Goal: Contribute content: Contribute content

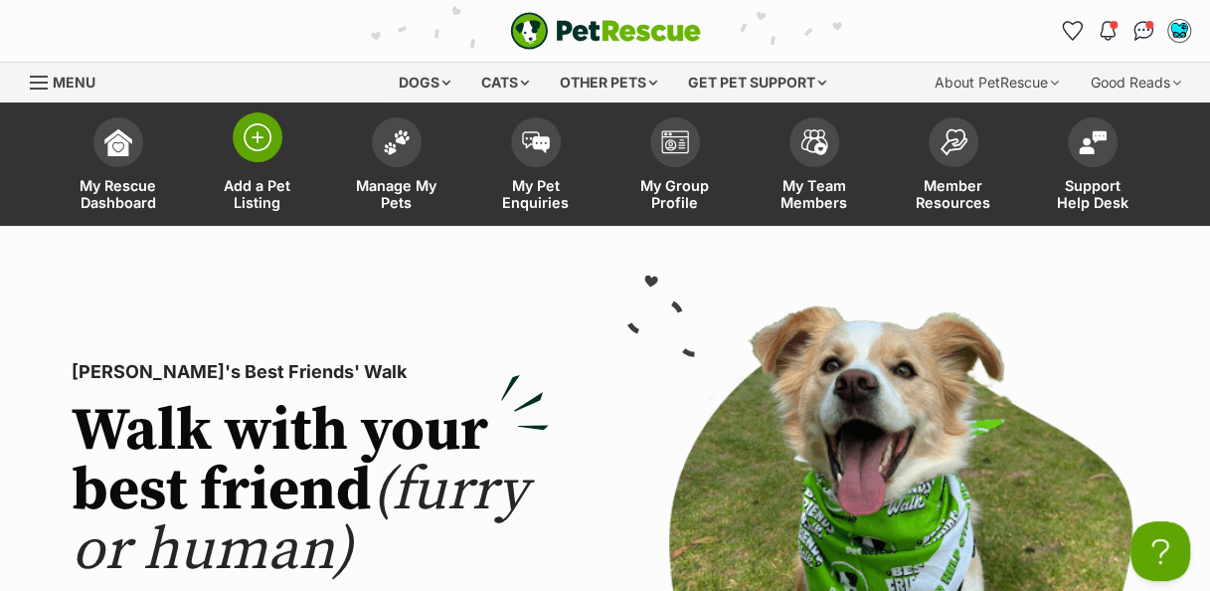
click at [257, 163] on link "Add a Pet Listing" at bounding box center [257, 166] width 139 height 118
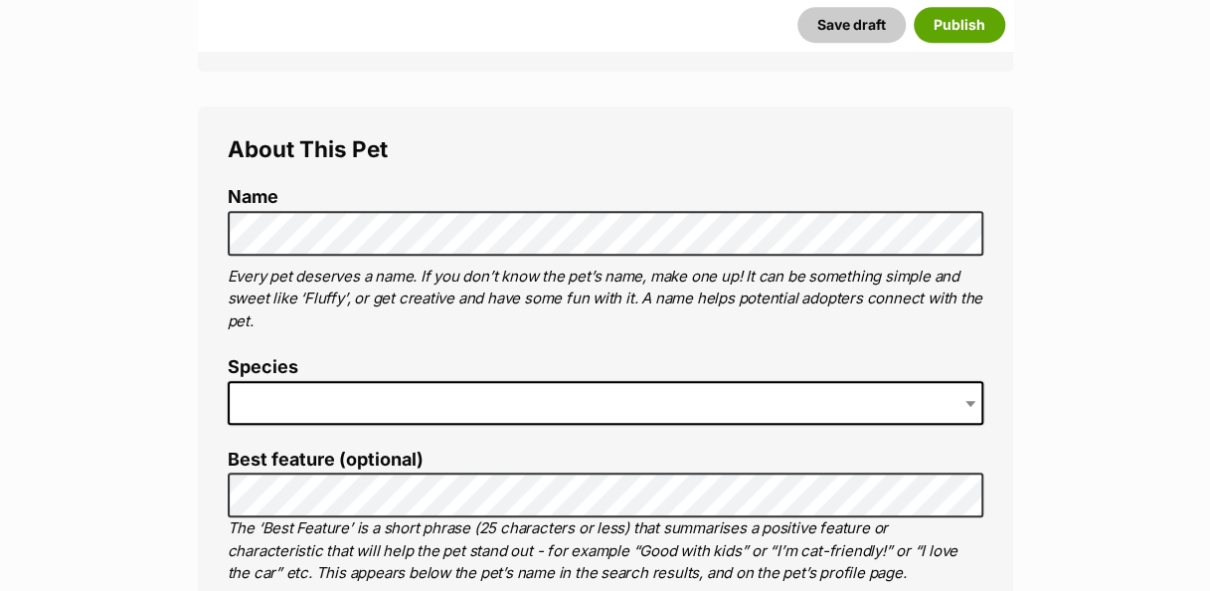
scroll to position [651, 0]
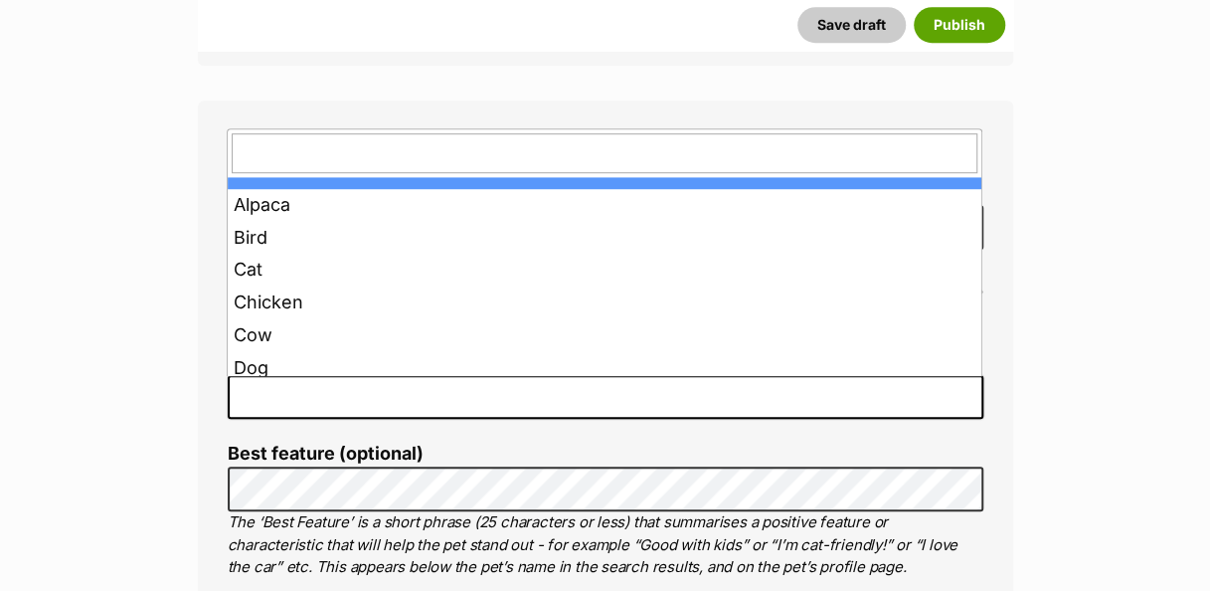
click at [380, 398] on span at bounding box center [606, 397] width 756 height 44
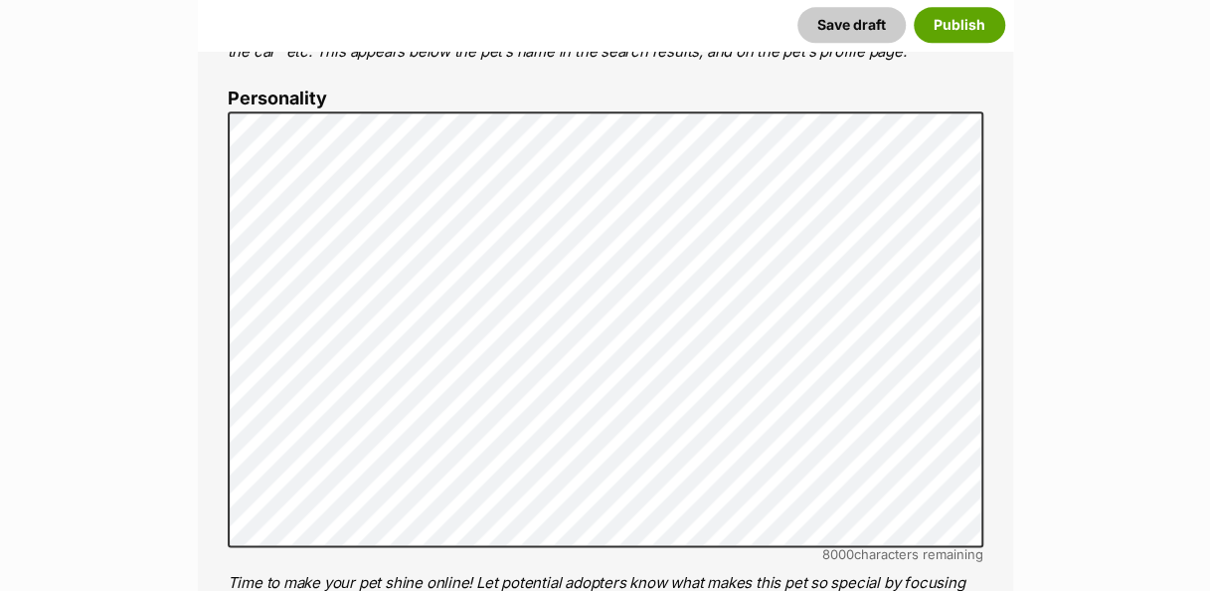
scroll to position [1169, 0]
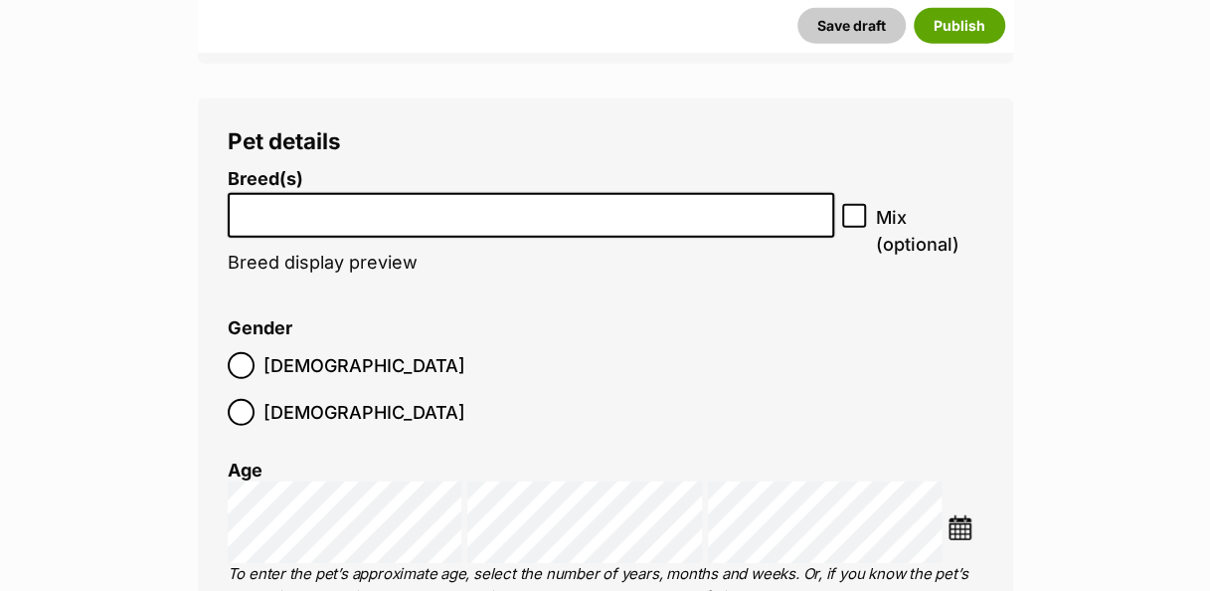
click at [640, 346] on li "Gender Male Female" at bounding box center [606, 376] width 756 height 117
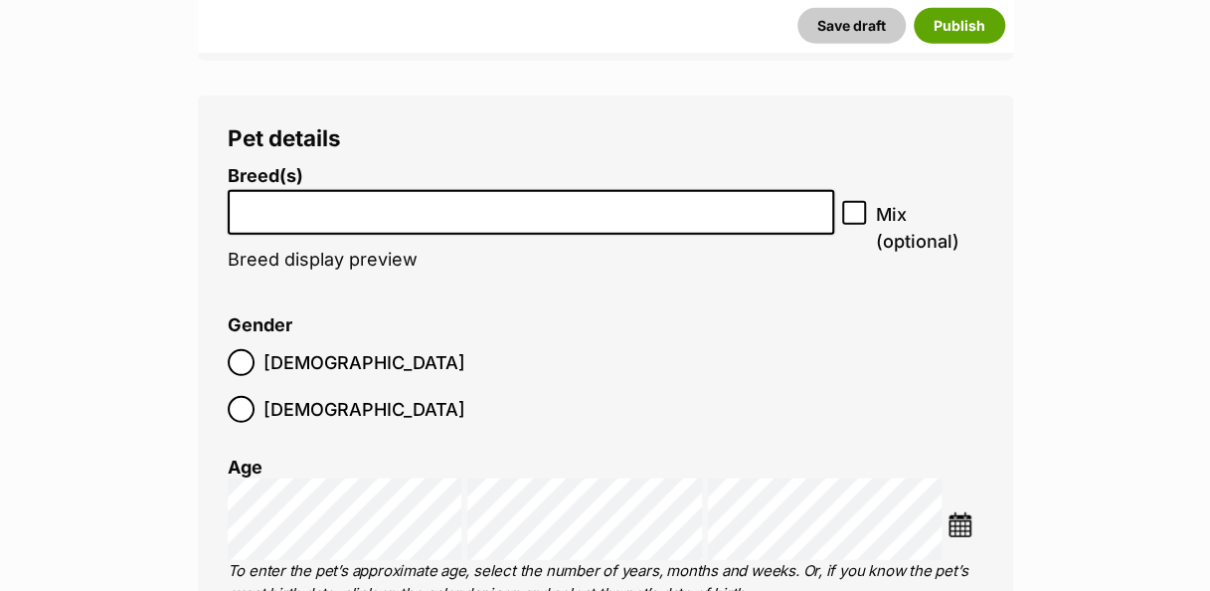
click at [511, 207] on input "search" at bounding box center [532, 207] width 594 height 21
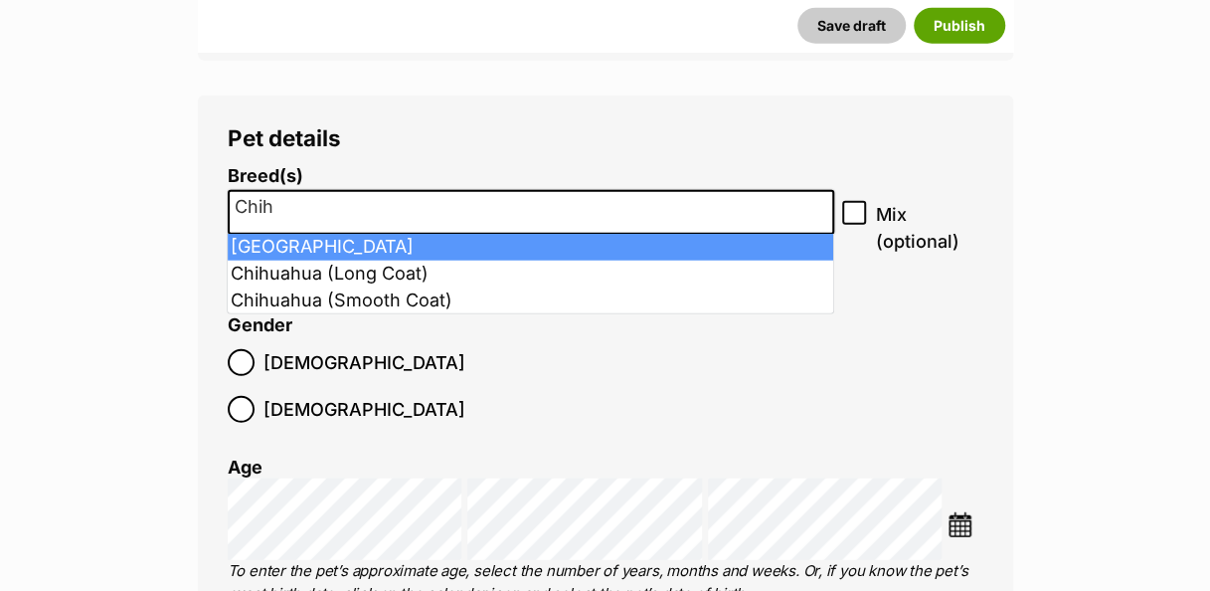
type input "Chih"
select select "8868"
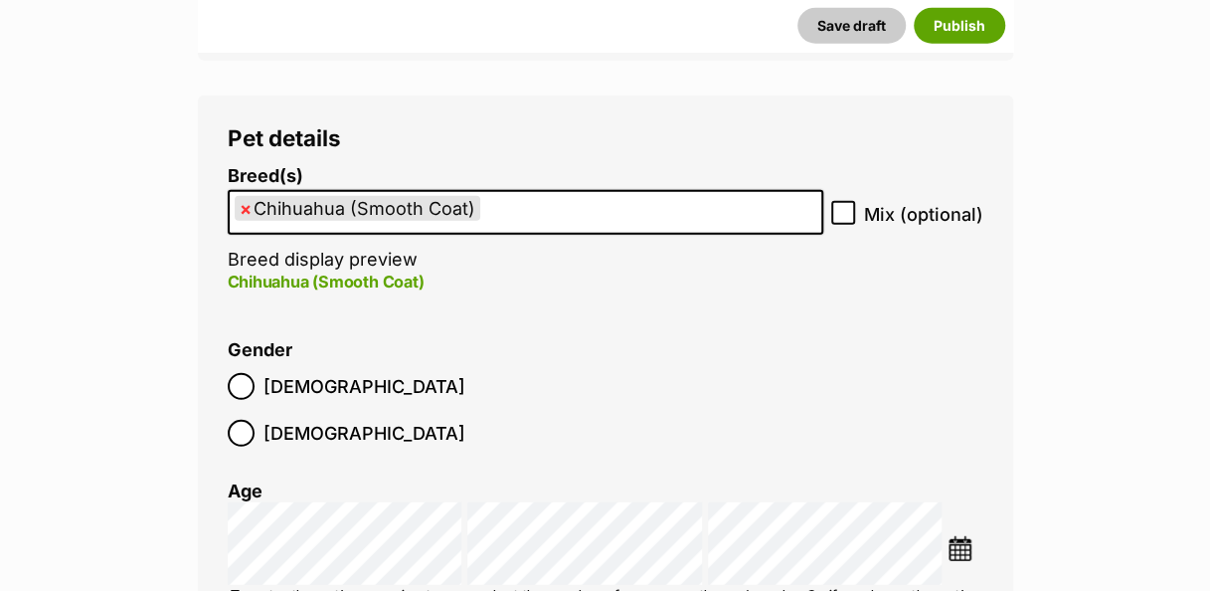
click at [541, 199] on ul "× Chihuahua (Smooth Coat)" at bounding box center [526, 212] width 592 height 41
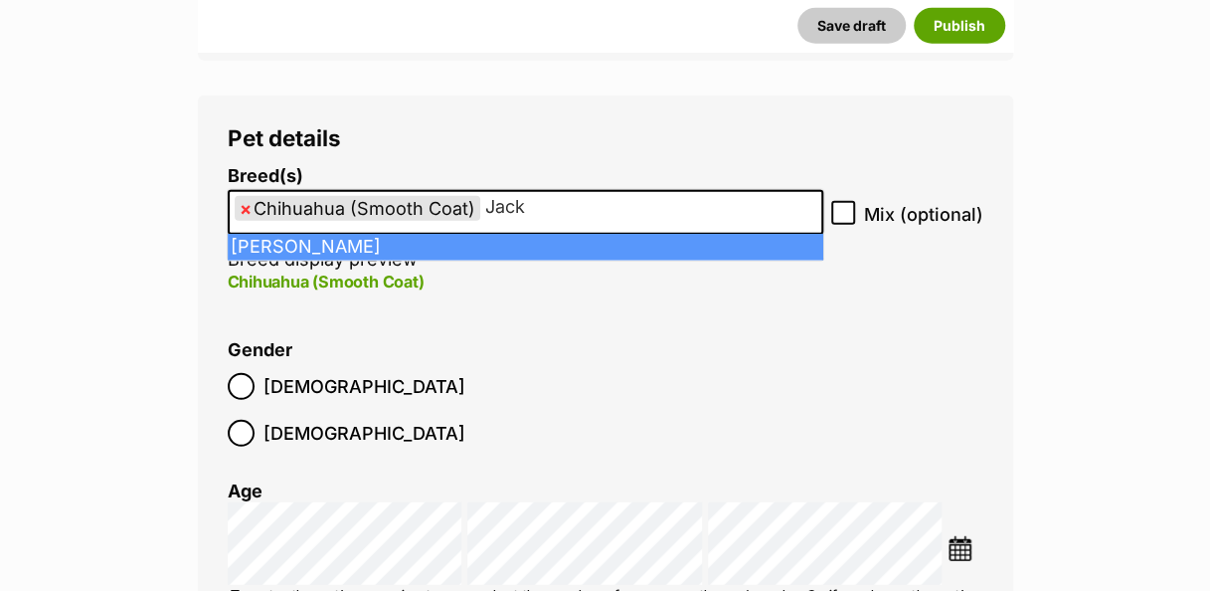
type input "Jack"
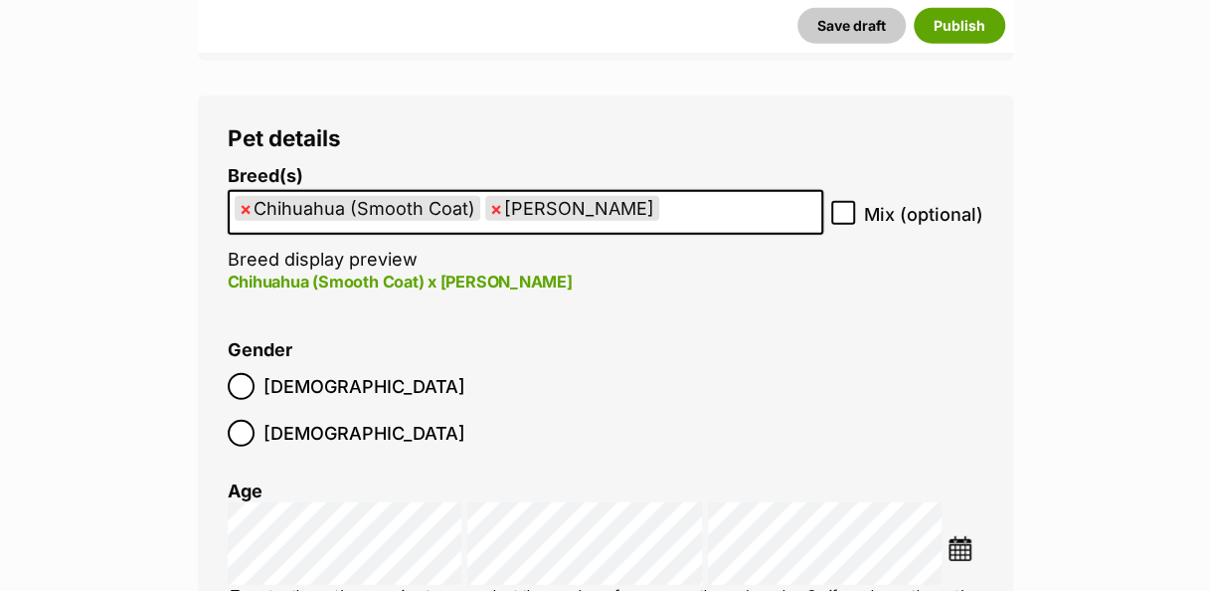
click at [702, 211] on ul "× Chihuahua (Smooth Coat) × [PERSON_NAME] Terrier" at bounding box center [526, 212] width 592 height 41
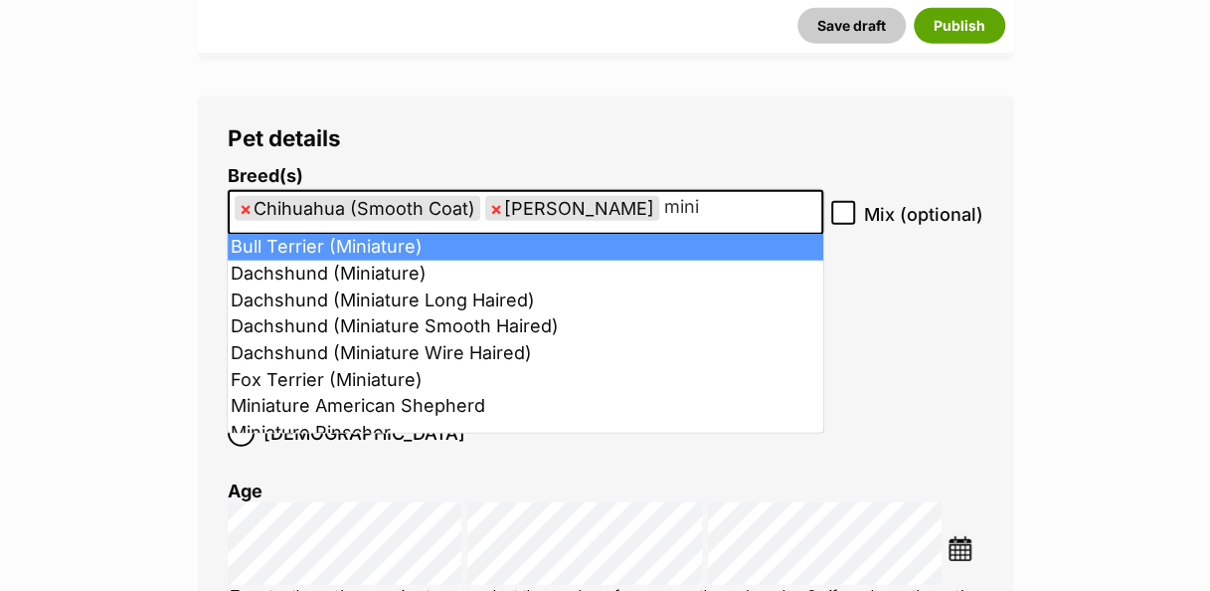
type input "mini"
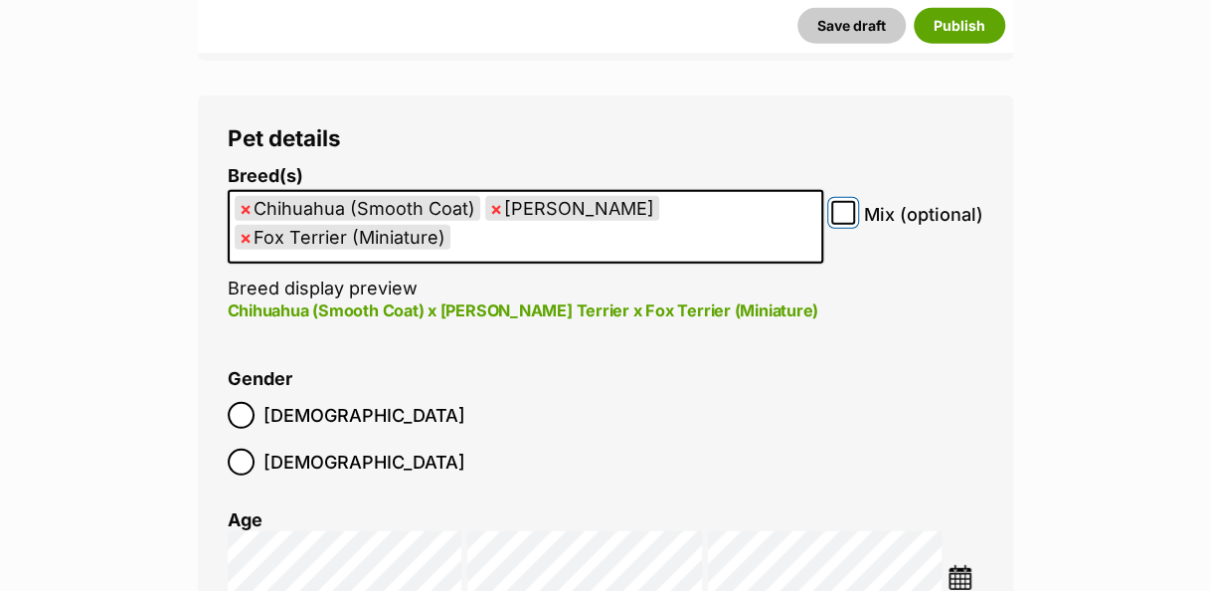
click at [853, 218] on input "Mix (optional)" at bounding box center [843, 213] width 24 height 24
checkbox input "true"
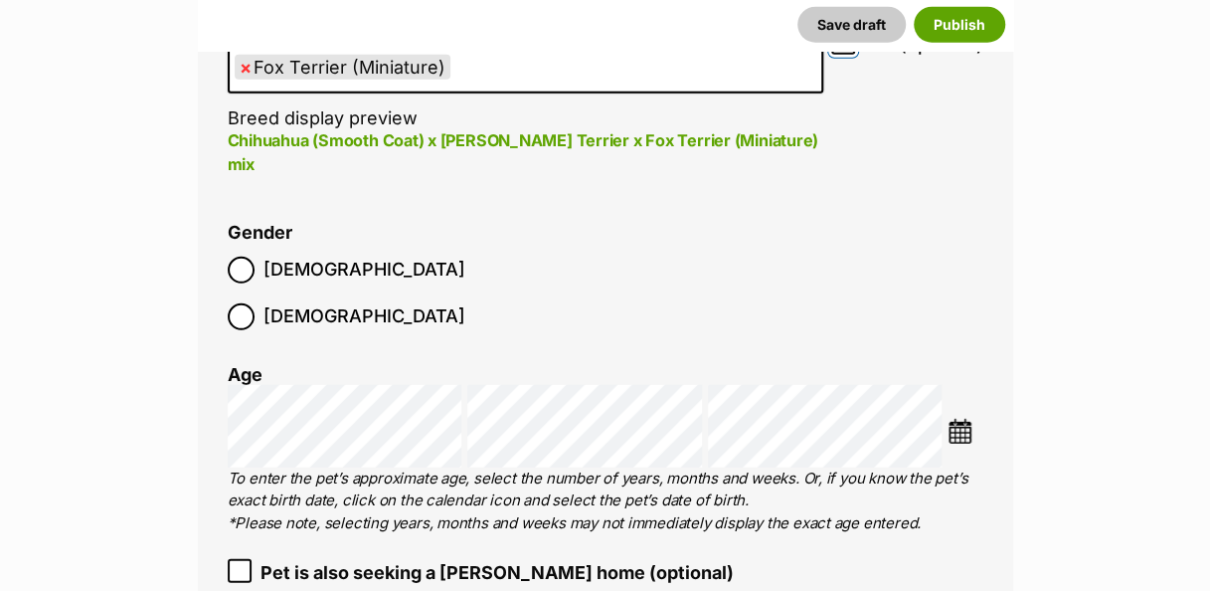
scroll to position [2533, 0]
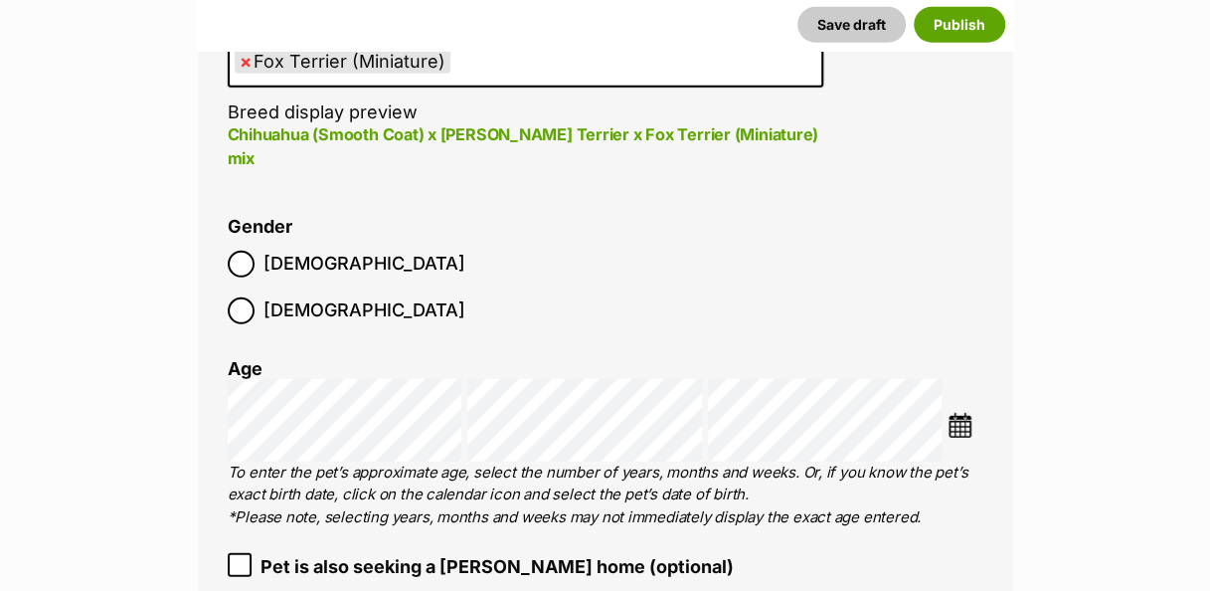
click at [958, 413] on img at bounding box center [960, 425] width 25 height 25
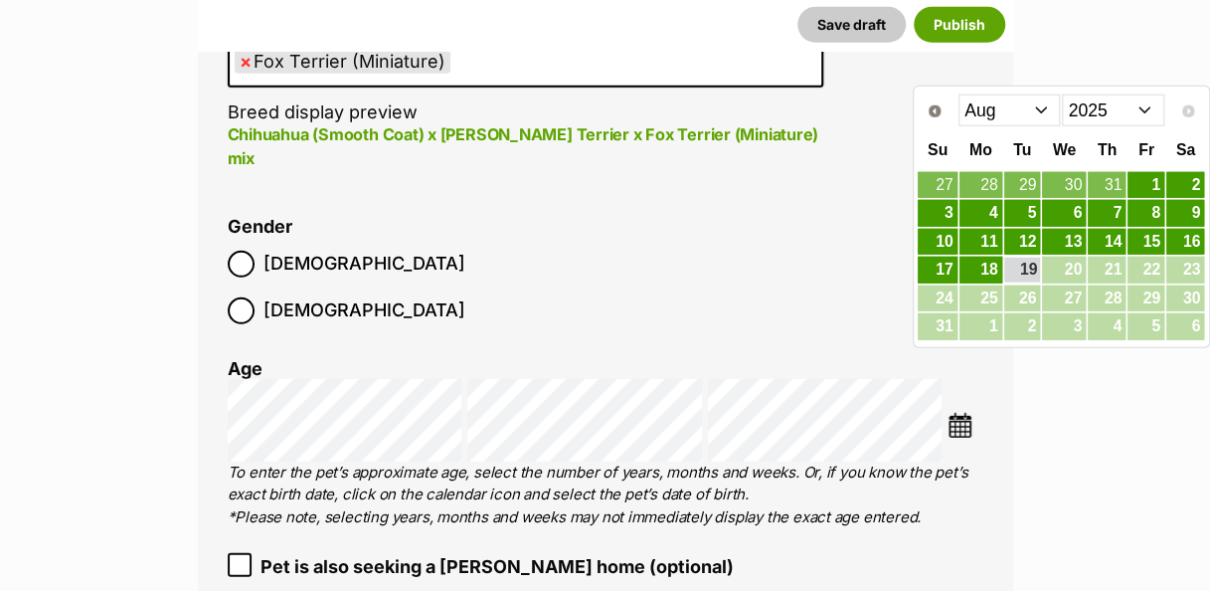
click at [1031, 105] on select "Jan Feb Mar Apr May Jun Jul Aug" at bounding box center [1010, 110] width 102 height 32
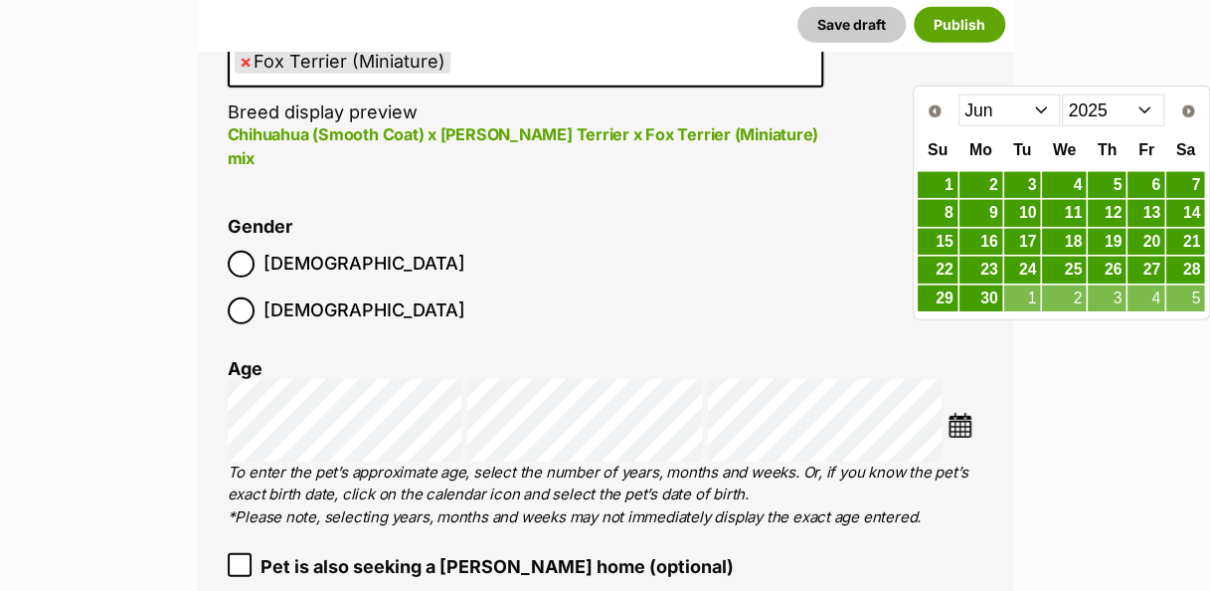
click at [992, 215] on link "9" at bounding box center [981, 213] width 43 height 27
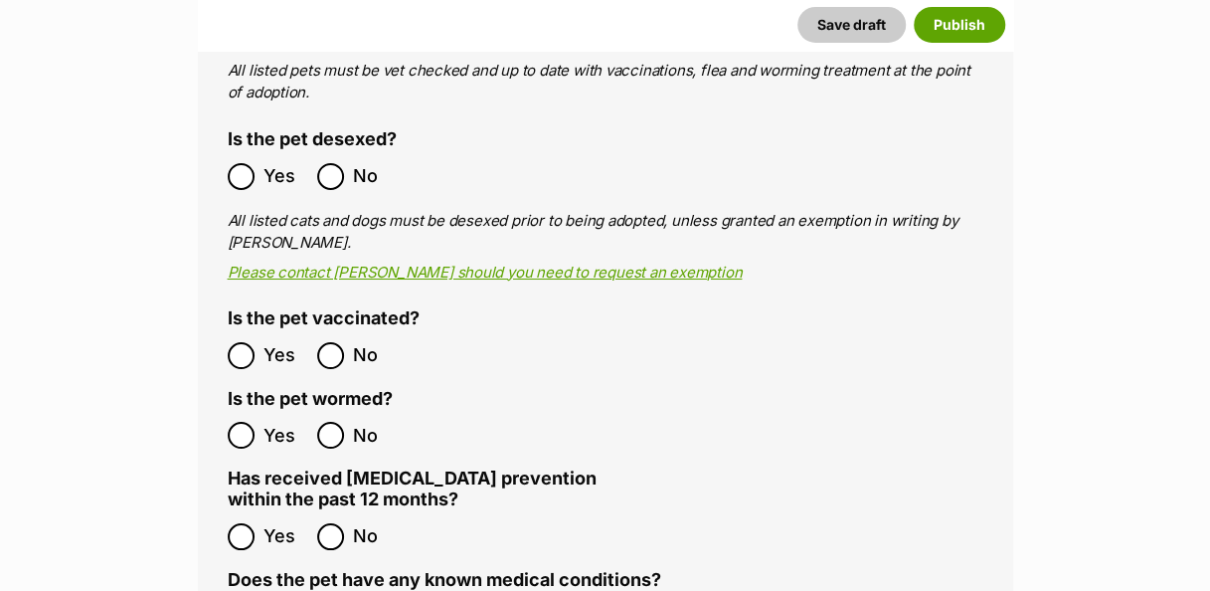
scroll to position [3395, 0]
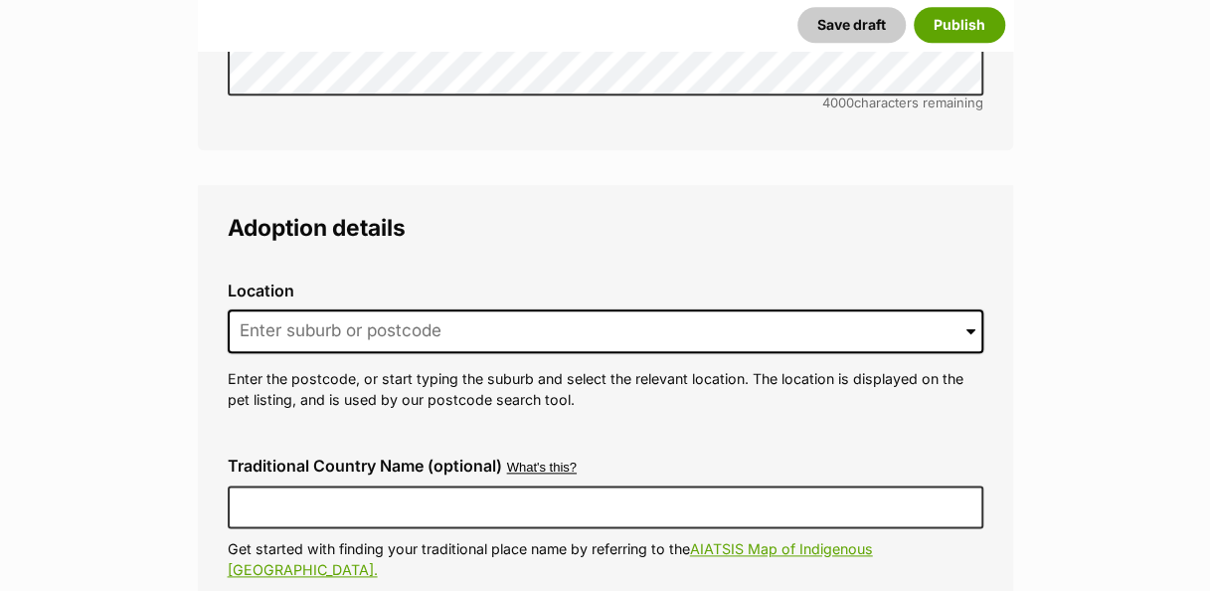
click at [442, 368] on p "Enter the postcode, or start typing the suburb and select the relevant location…" at bounding box center [606, 389] width 756 height 43
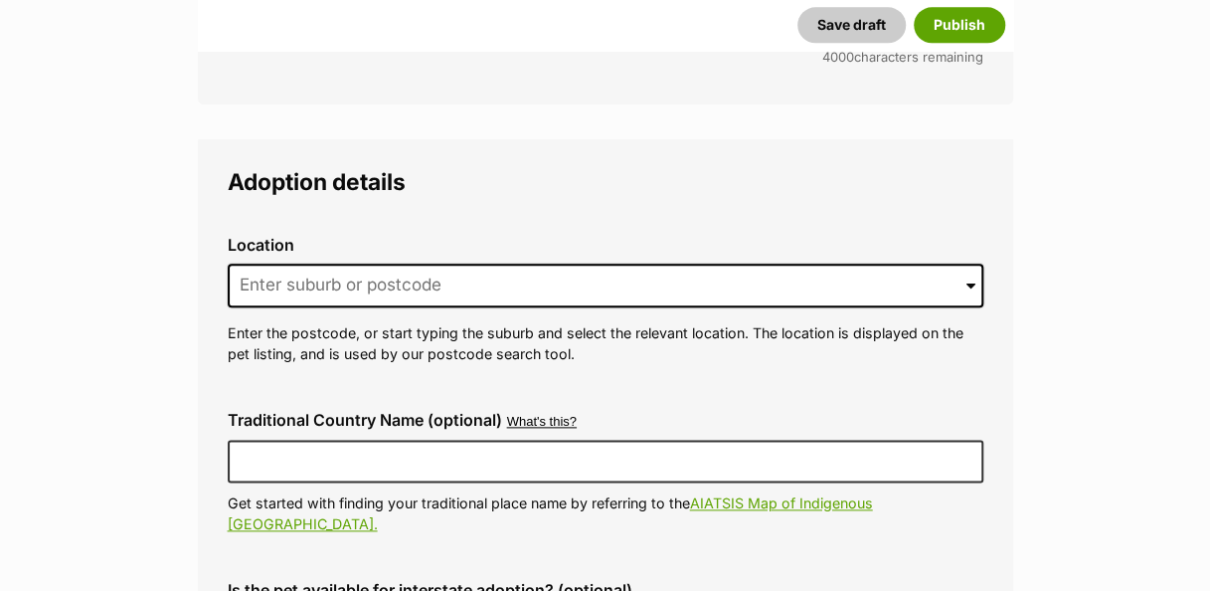
scroll to position [4571, 0]
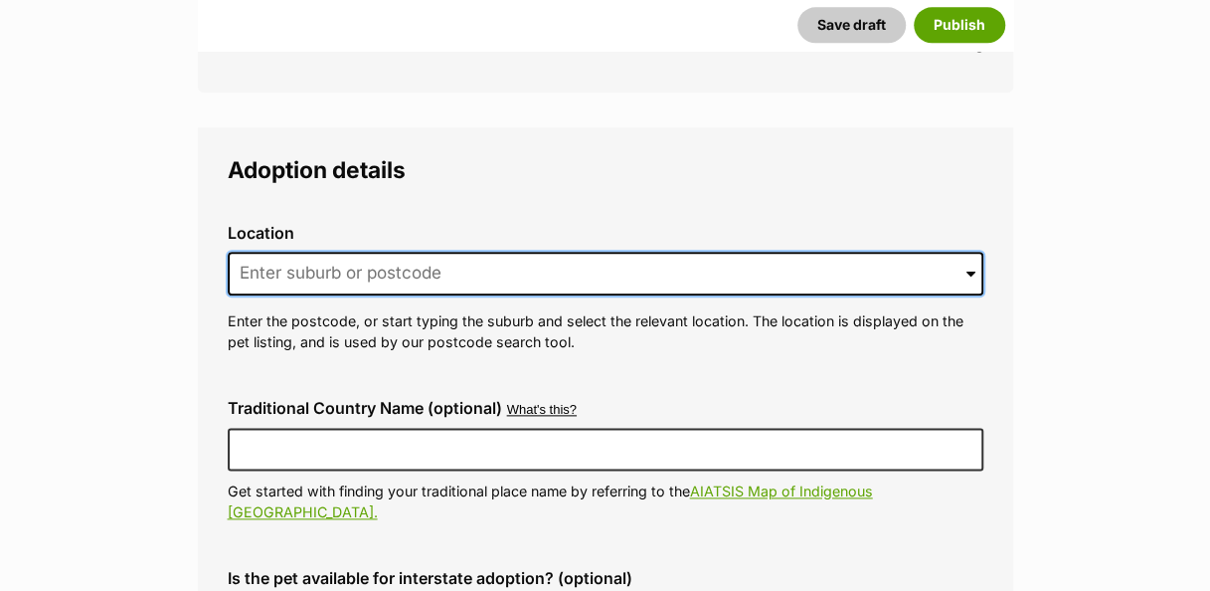
click at [444, 252] on input at bounding box center [606, 274] width 756 height 44
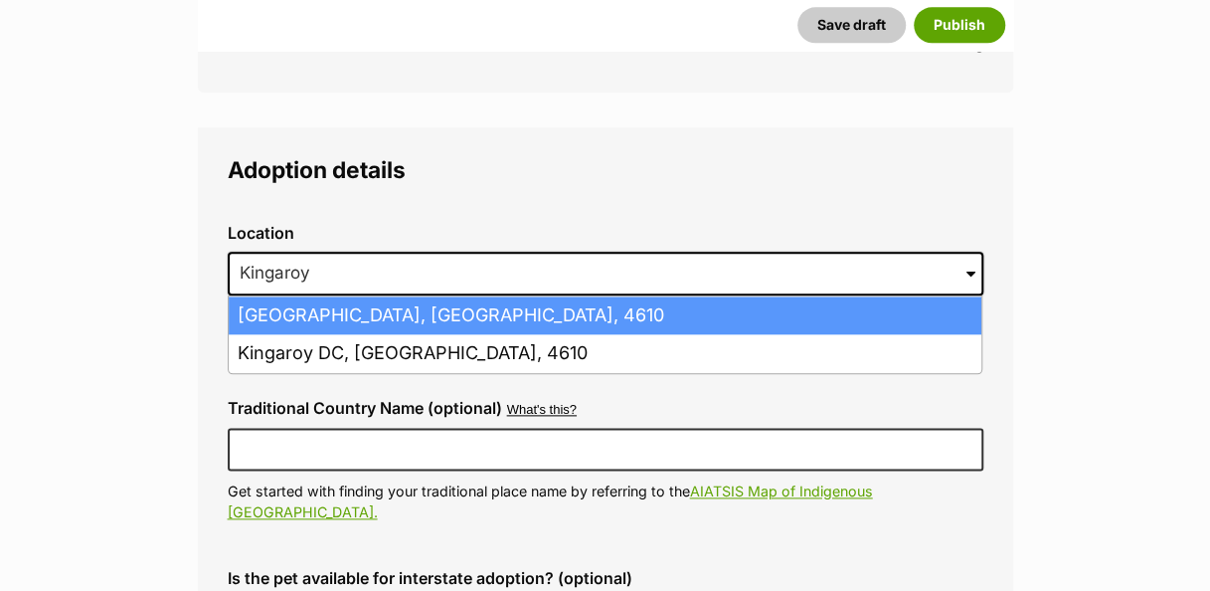
click at [477, 296] on li "[GEOGRAPHIC_DATA], [GEOGRAPHIC_DATA], 4610" at bounding box center [605, 315] width 753 height 39
type input "[GEOGRAPHIC_DATA], [GEOGRAPHIC_DATA], 4610"
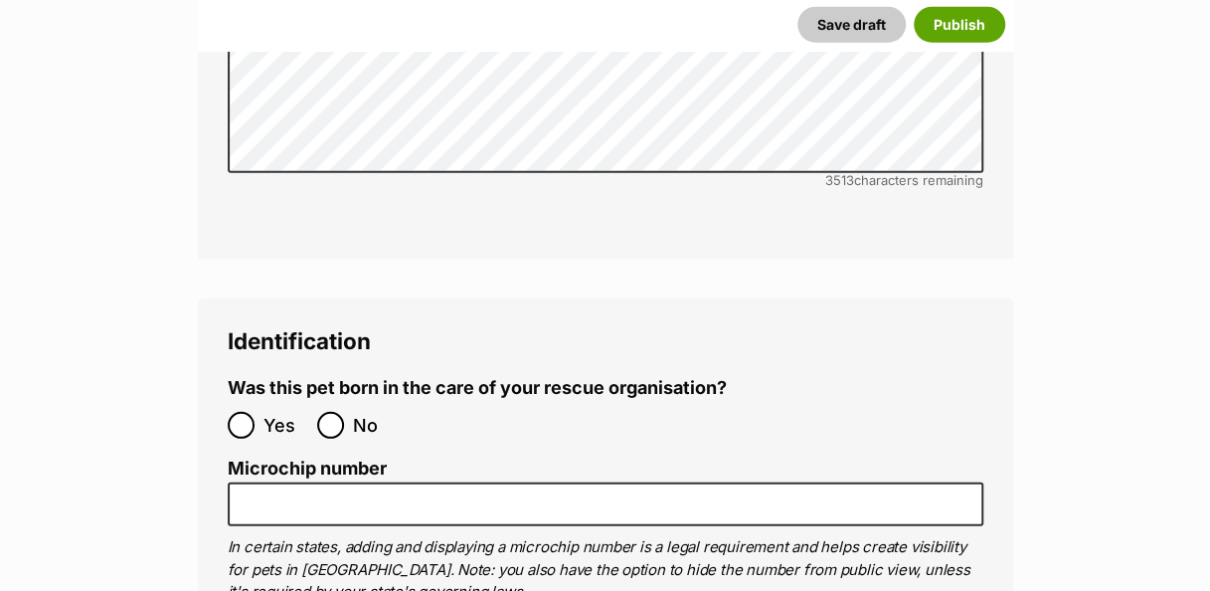
scroll to position [6300, 0]
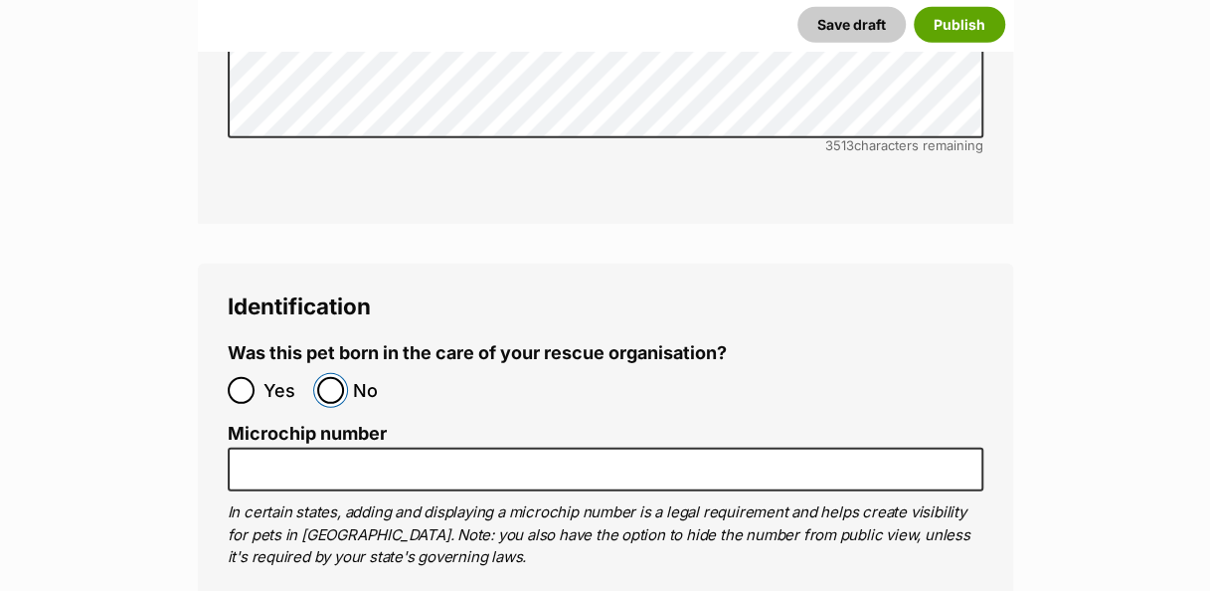
click at [330, 377] on input "No" at bounding box center [330, 390] width 27 height 27
radio input "true"
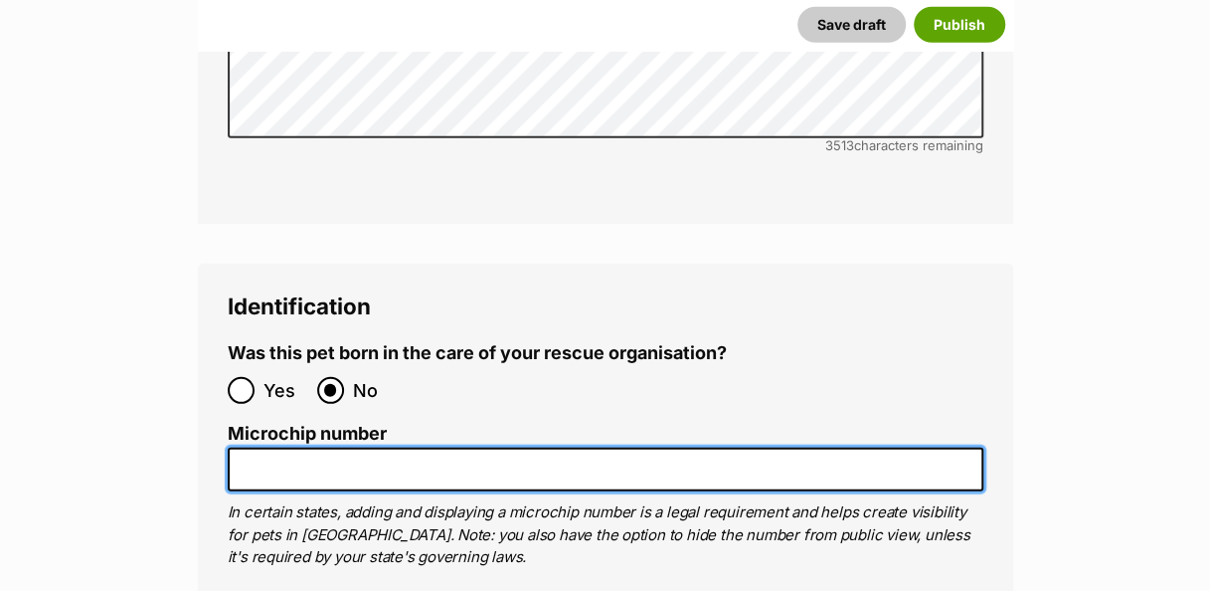
click at [379, 448] on input "Microchip number" at bounding box center [606, 470] width 756 height 45
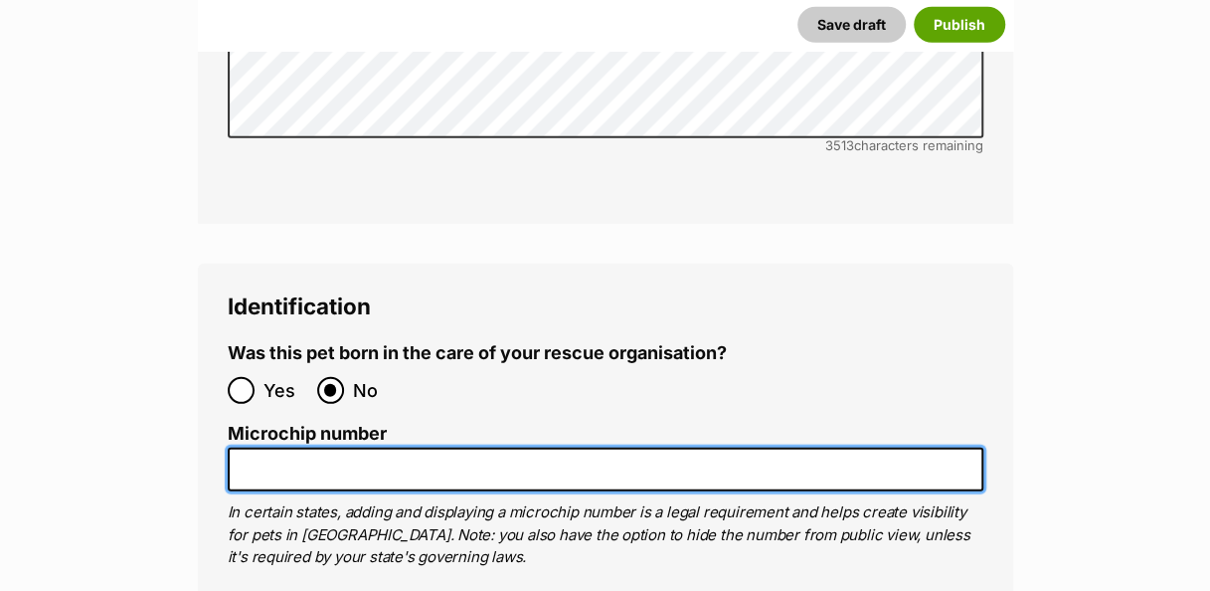
click at [386, 448] on input "Microchip number" at bounding box center [606, 470] width 756 height 45
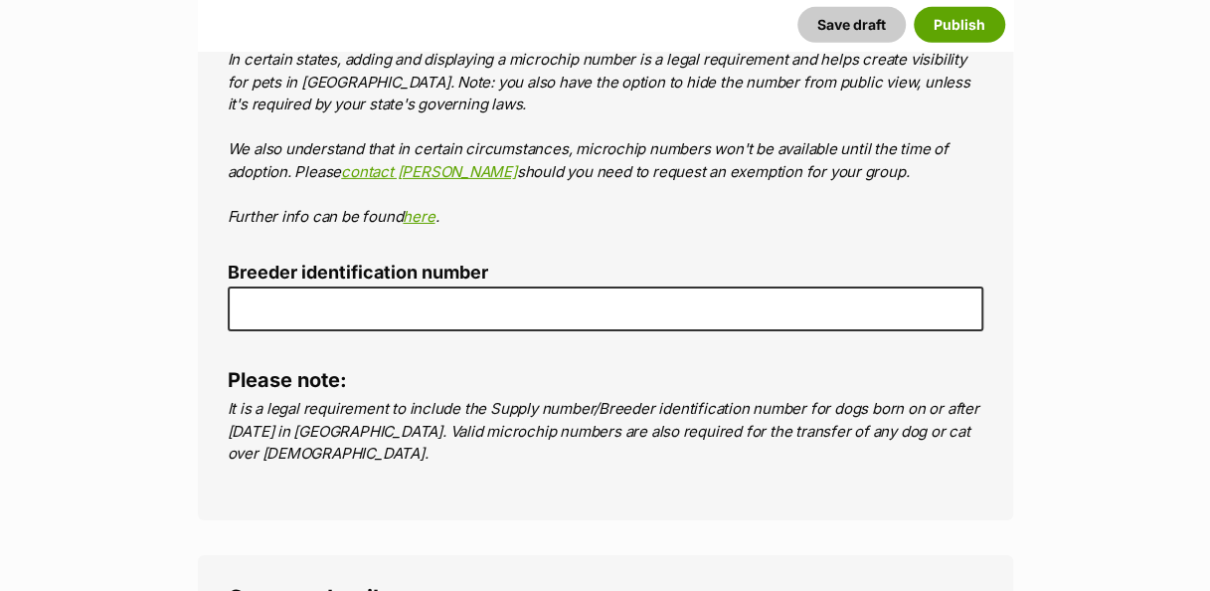
scroll to position [6776, 0]
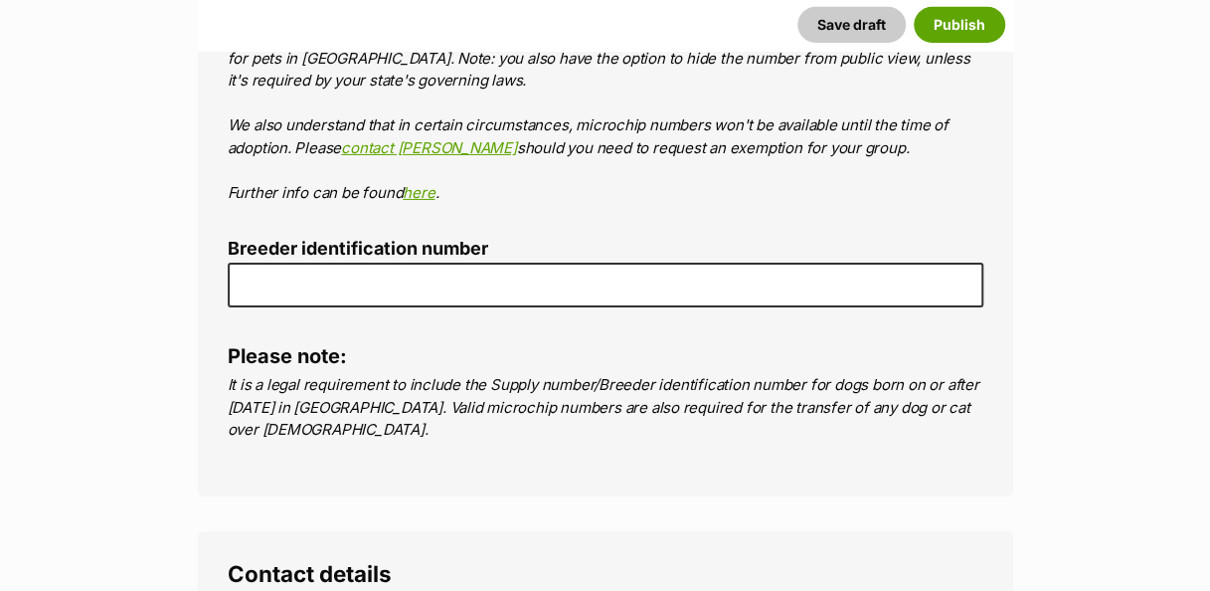
type input "953010007947198"
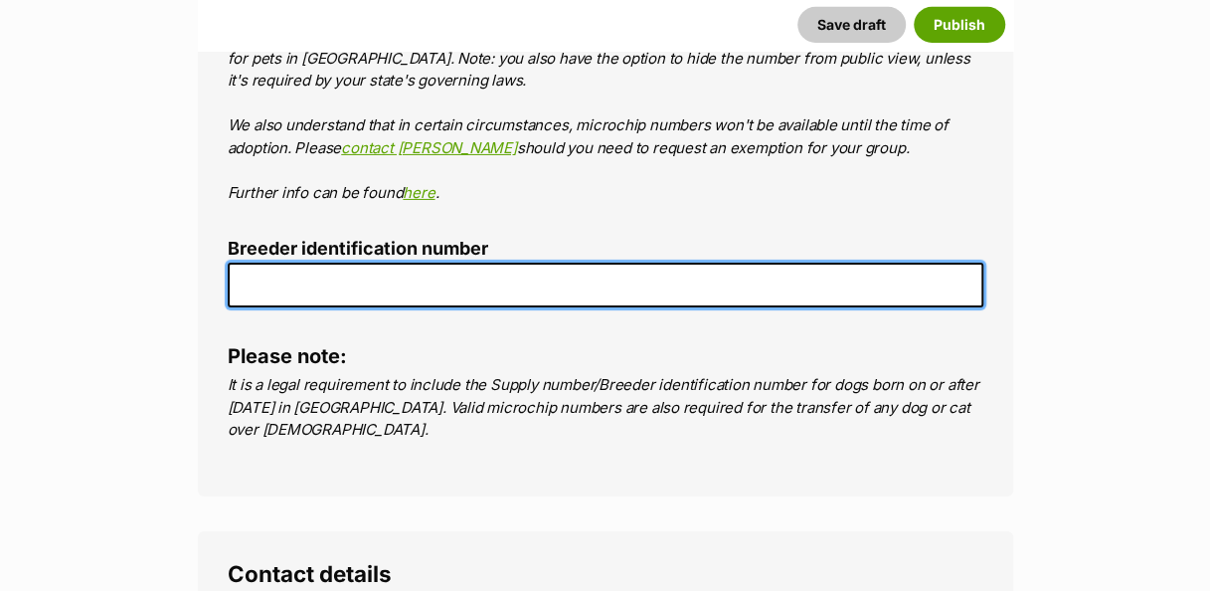
click at [368, 263] on input "Breeder identification number" at bounding box center [606, 285] width 756 height 45
type input "00001329542148"
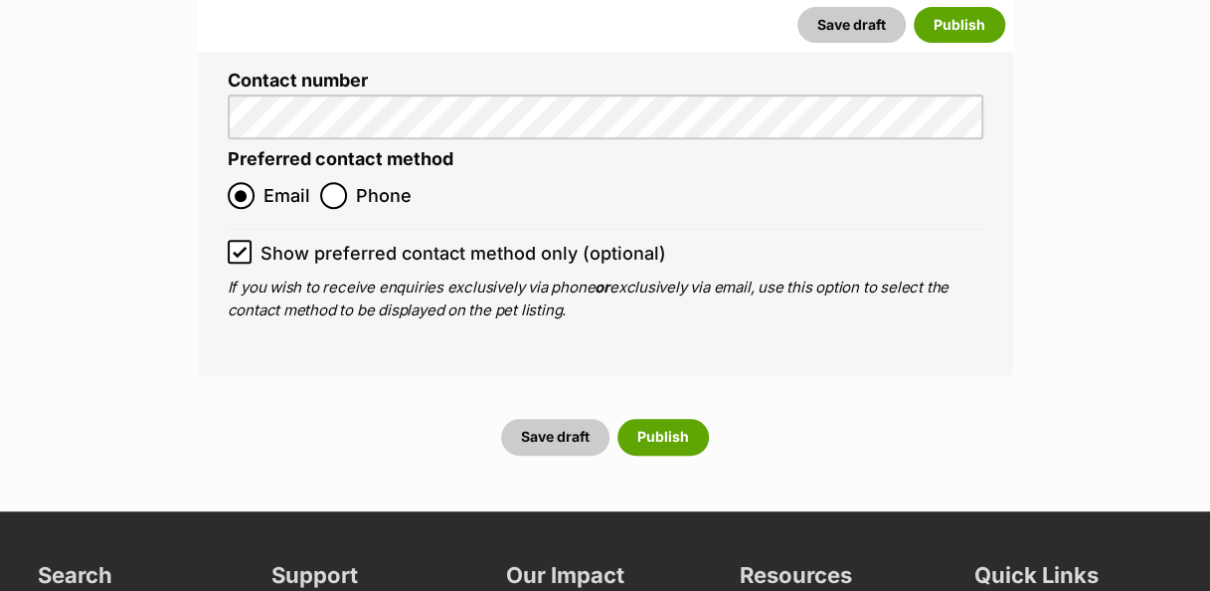
scroll to position [7652, 0]
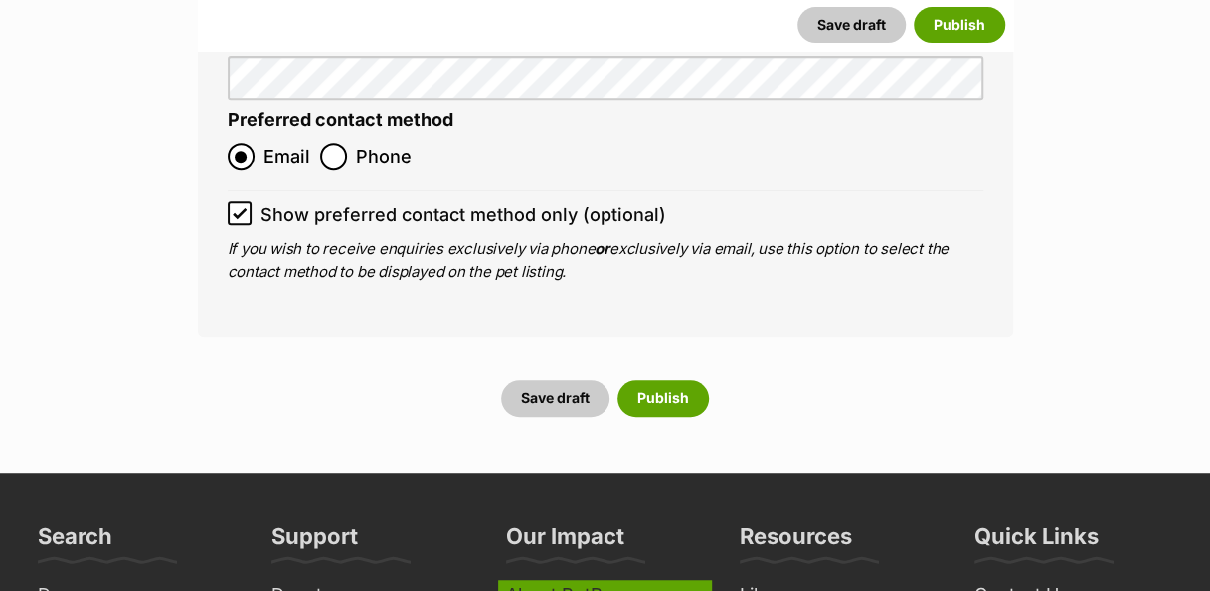
click at [665, 580] on link "About PetRescue" at bounding box center [605, 595] width 214 height 31
click at [683, 380] on button "Publish" at bounding box center [663, 398] width 91 height 36
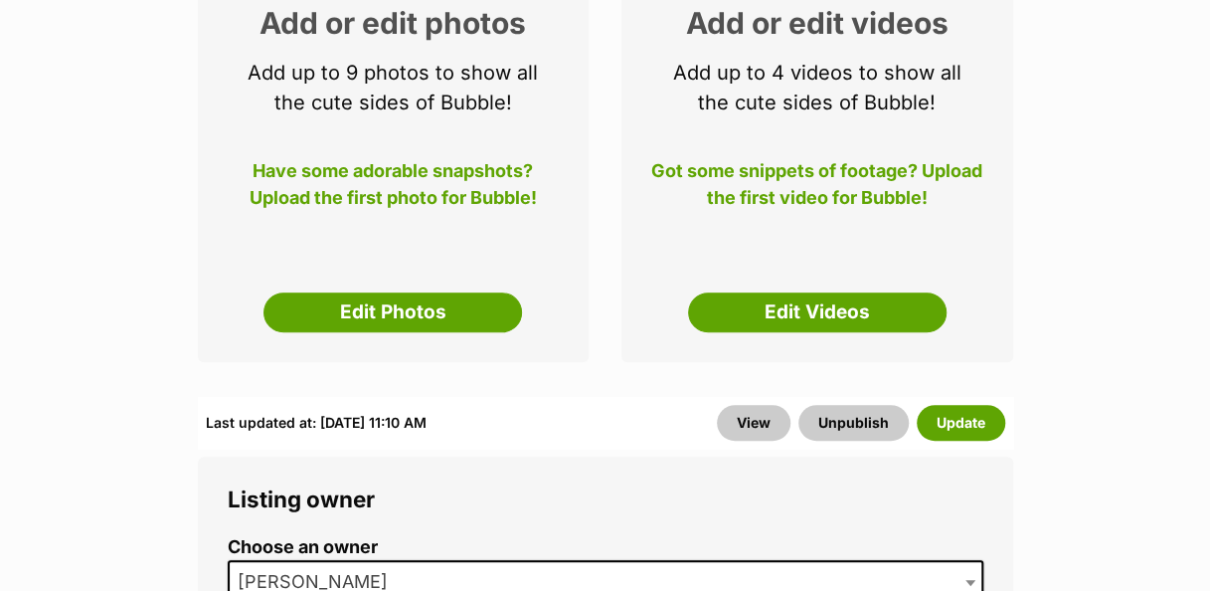
scroll to position [364, 0]
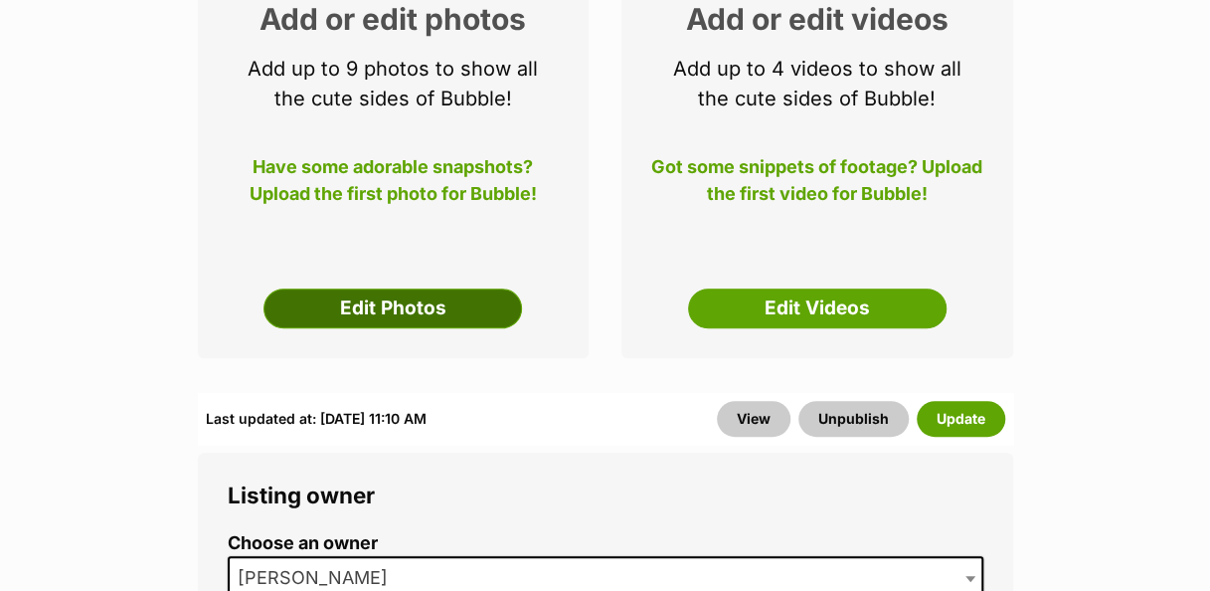
click at [475, 305] on link "Edit Photos" at bounding box center [393, 308] width 259 height 40
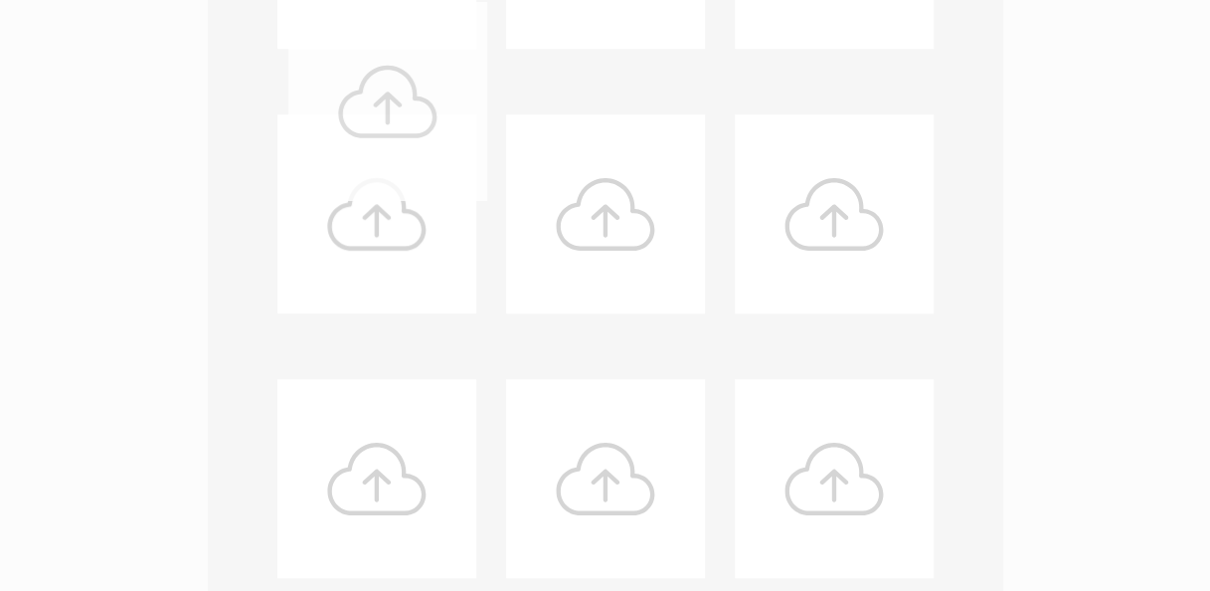
scroll to position [702, 0]
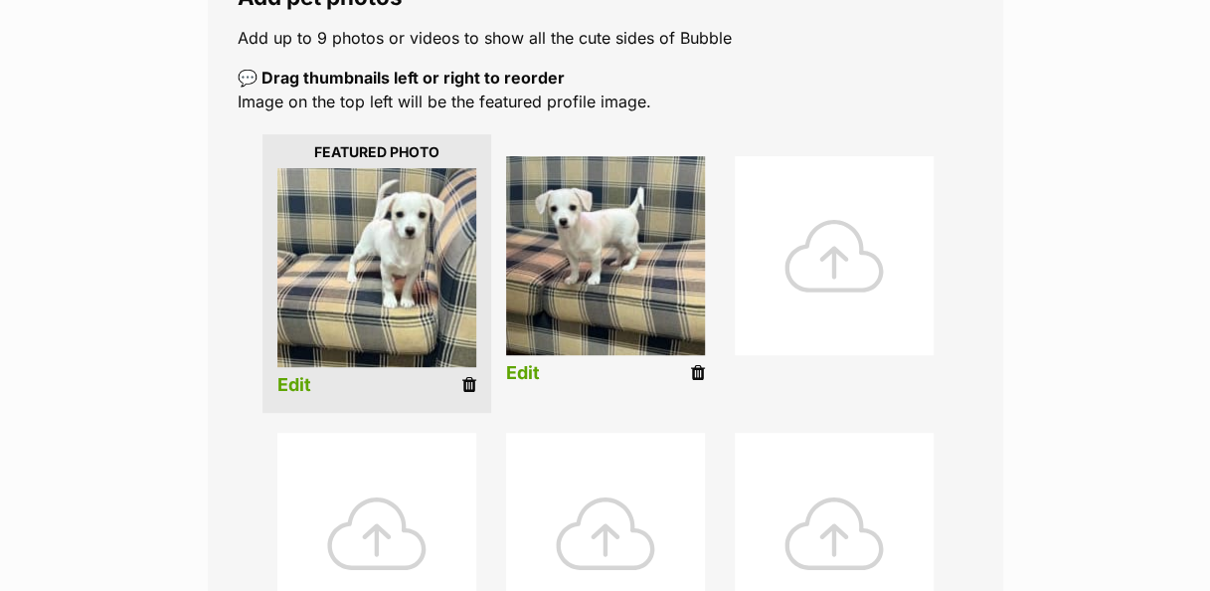
scroll to position [390, 0]
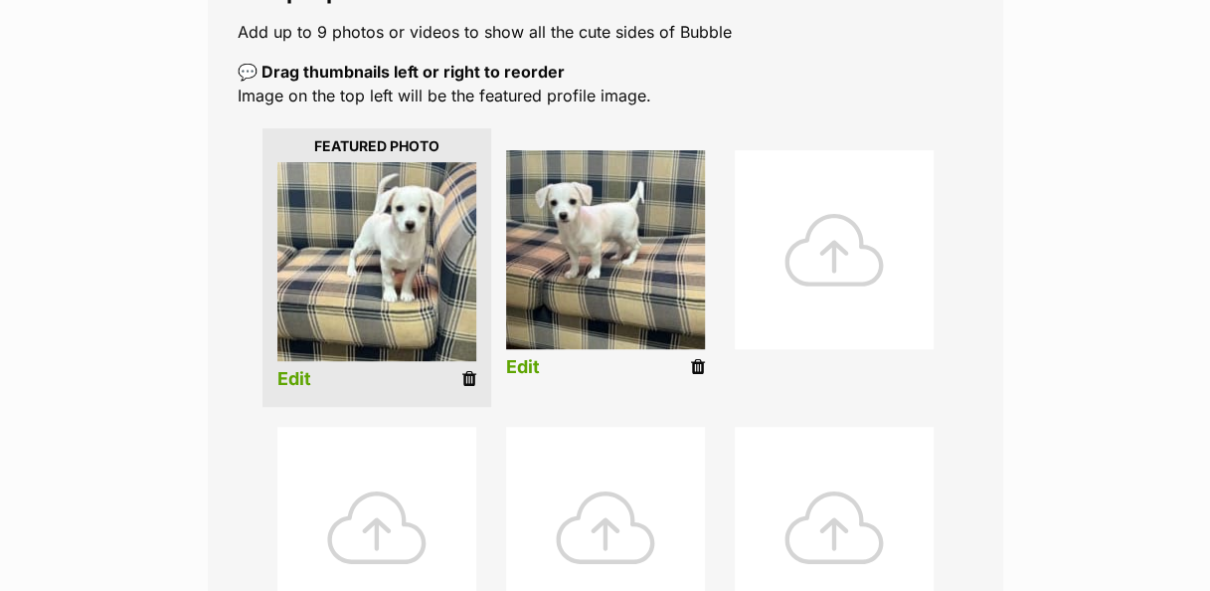
drag, startPoint x: 229, startPoint y: 111, endPoint x: 1033, endPoint y: 429, distance: 864.8
click at [1033, 429] on div "Editing Bubble's photos Add pet photos Add up to 9 photos or videos to show all…" at bounding box center [605, 511] width 1210 height 1271
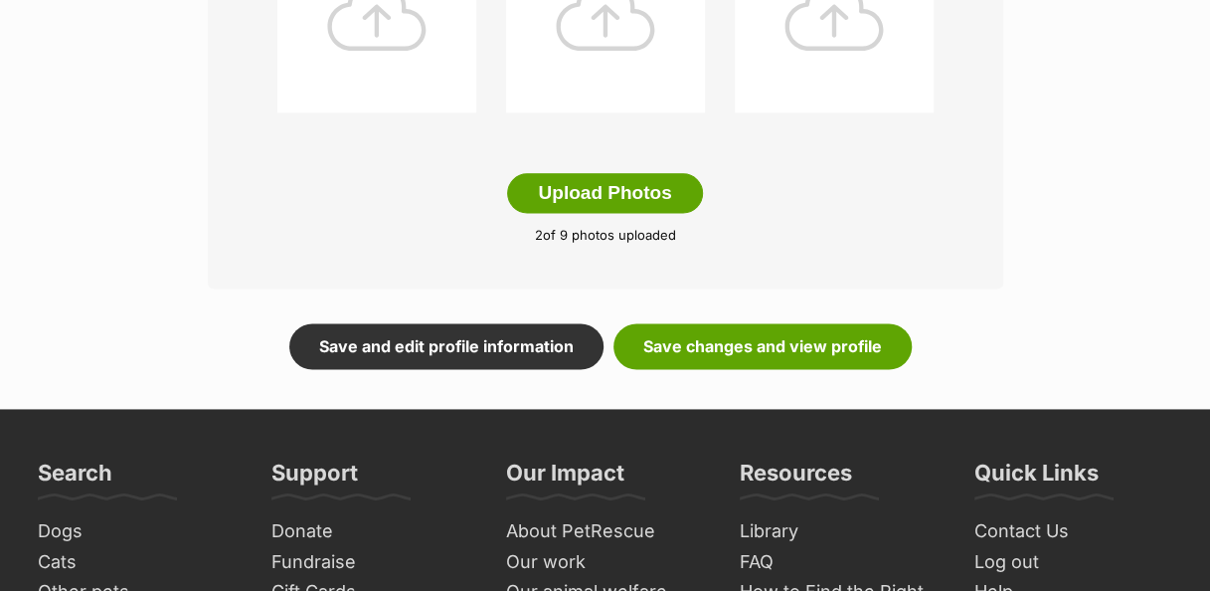
scroll to position [1171, 0]
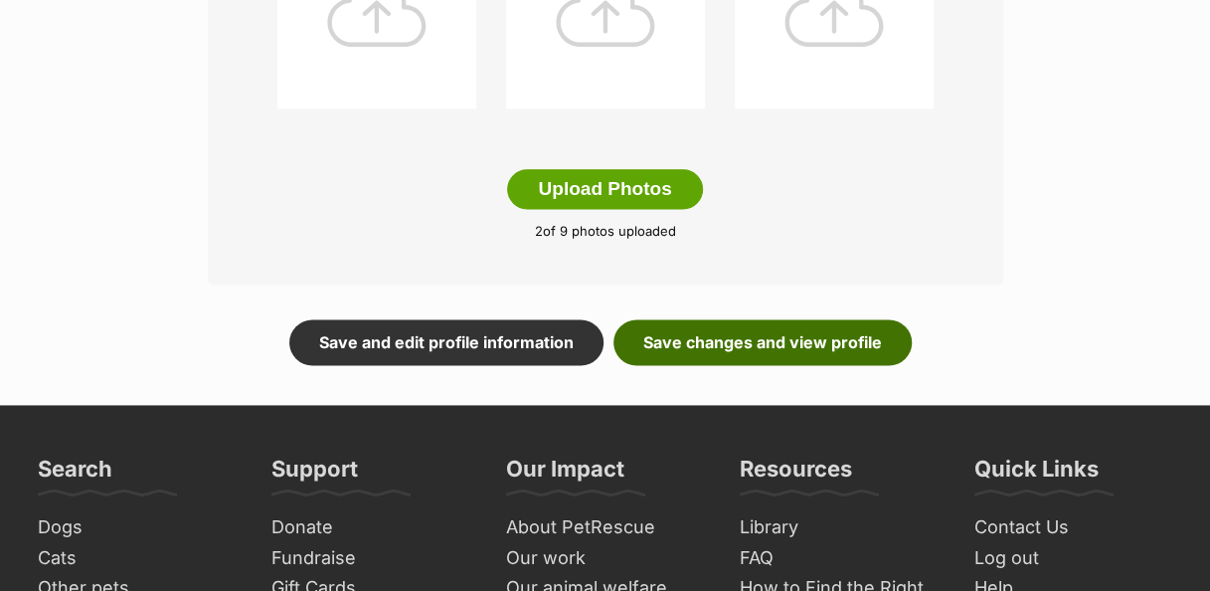
click at [844, 340] on link "Save changes and view profile" at bounding box center [763, 342] width 298 height 46
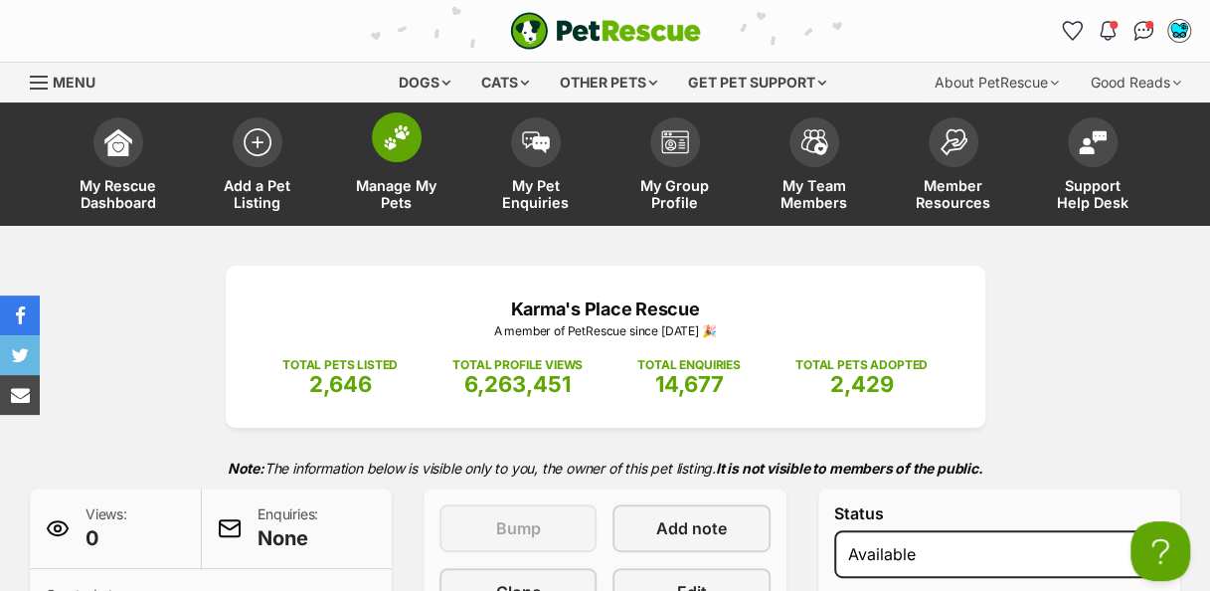
click at [399, 145] on img at bounding box center [397, 137] width 28 height 26
click at [252, 143] on img at bounding box center [258, 137] width 28 height 28
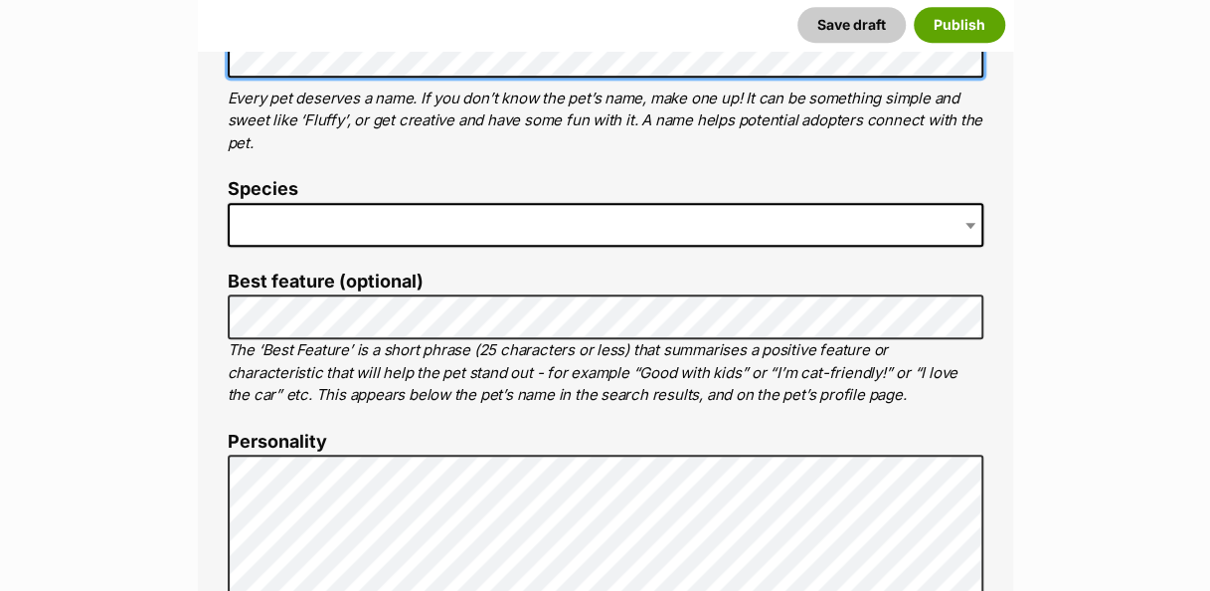
scroll to position [828, 0]
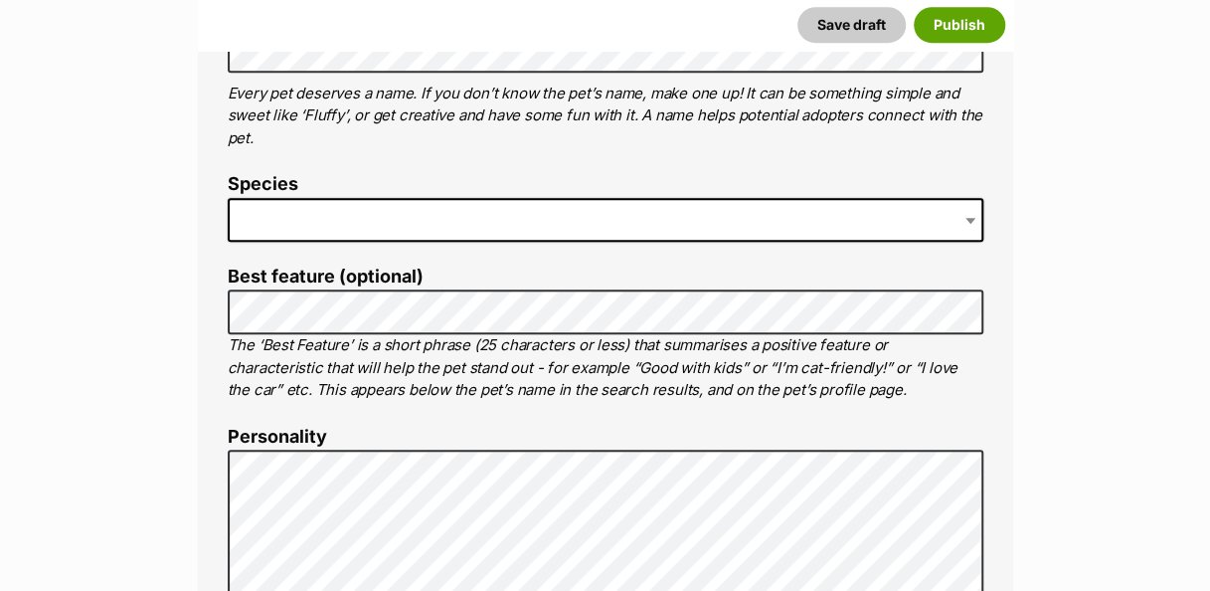
click at [431, 204] on span at bounding box center [606, 220] width 756 height 44
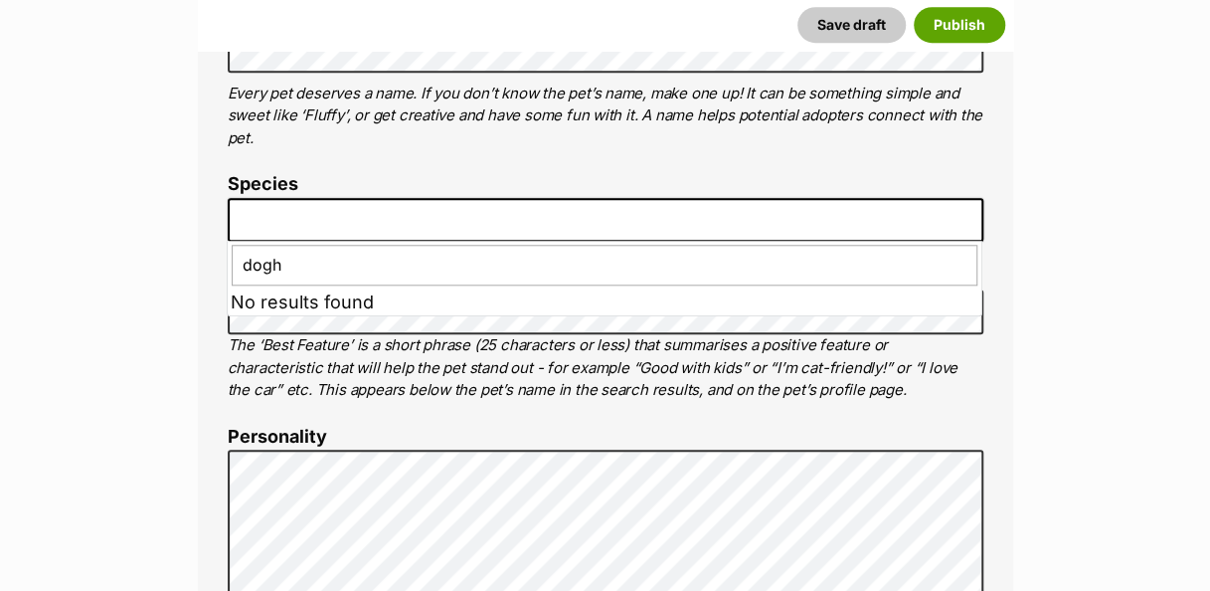
type input "dog"
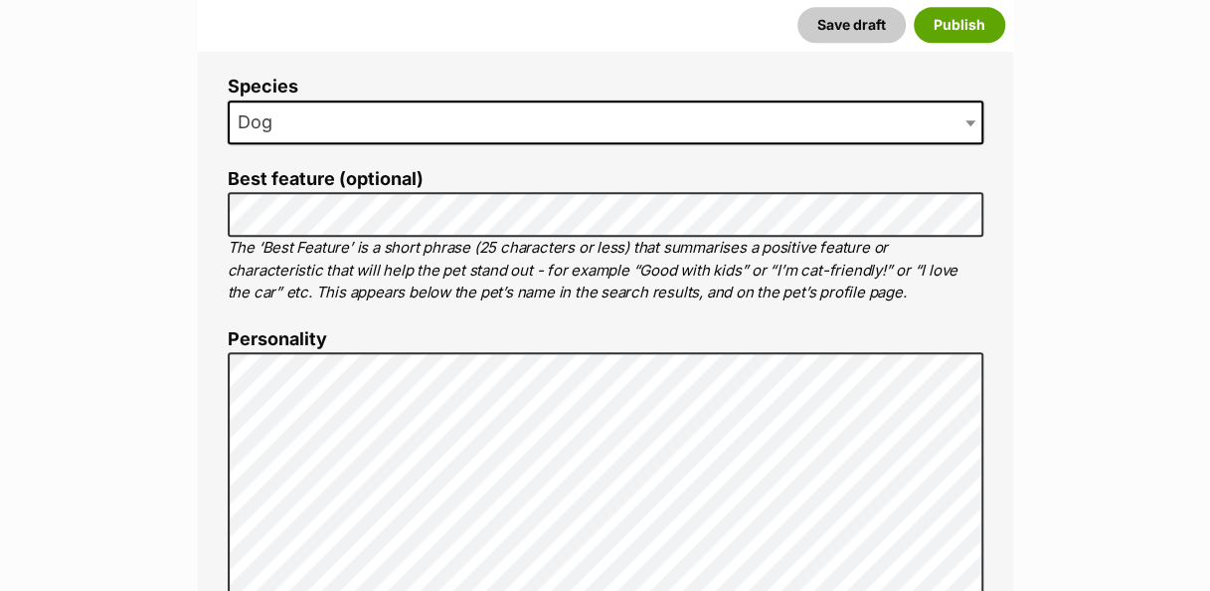
scroll to position [943, 0]
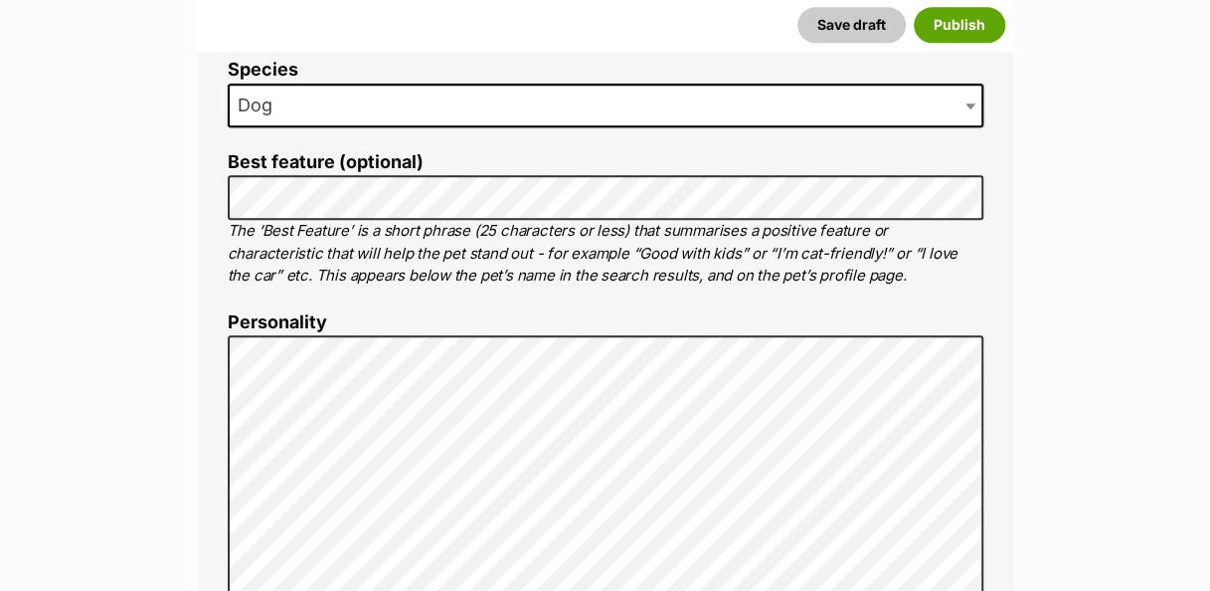
type input "Kingaroy, Queensland, 4610"
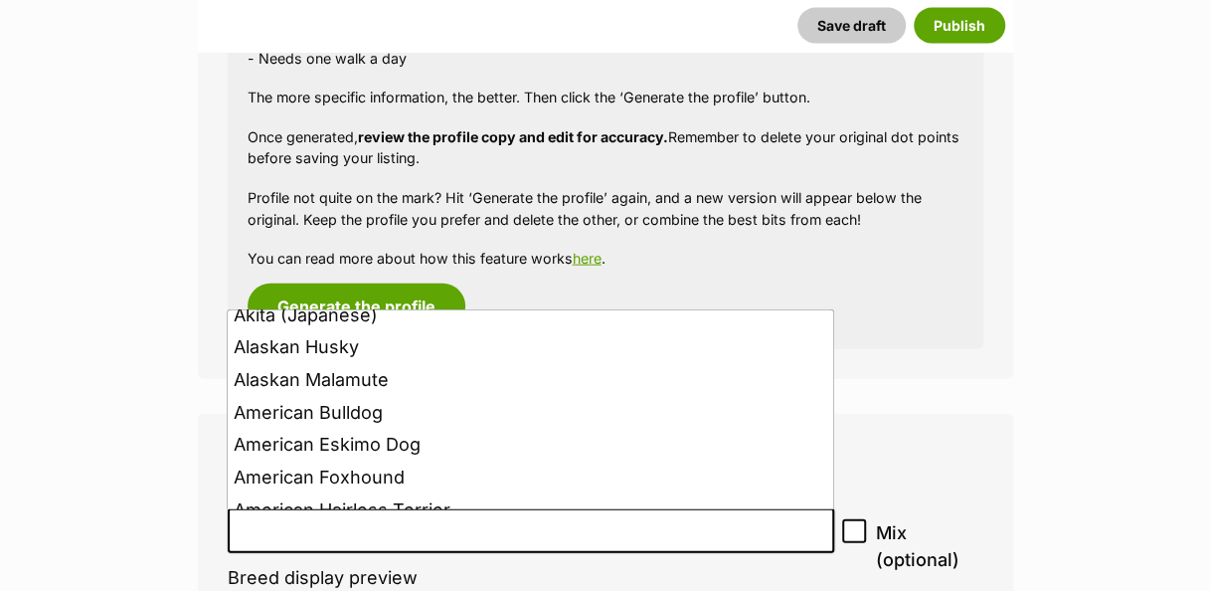
scroll to position [2063, 0]
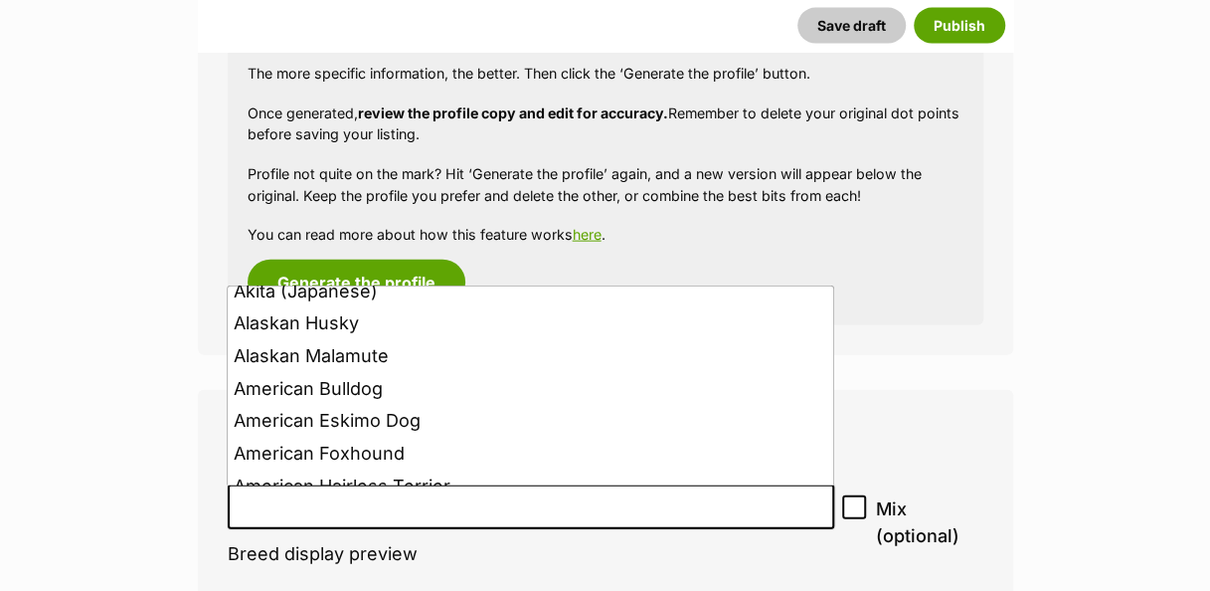
click at [491, 508] on input "search" at bounding box center [532, 501] width 594 height 21
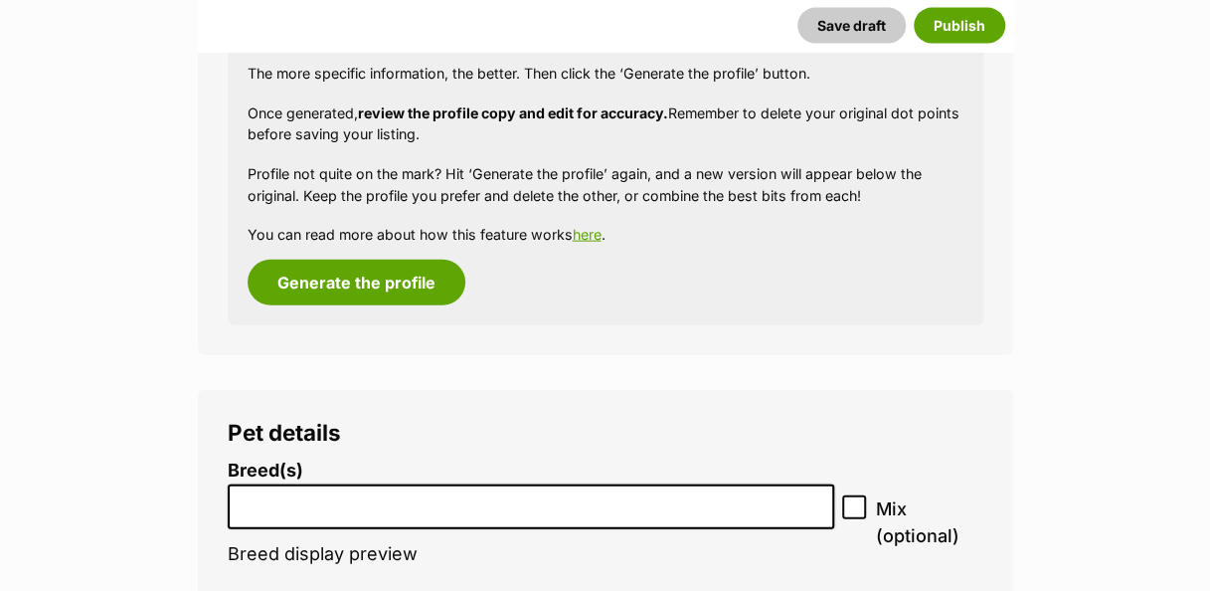
click at [446, 496] on input "search" at bounding box center [532, 501] width 594 height 21
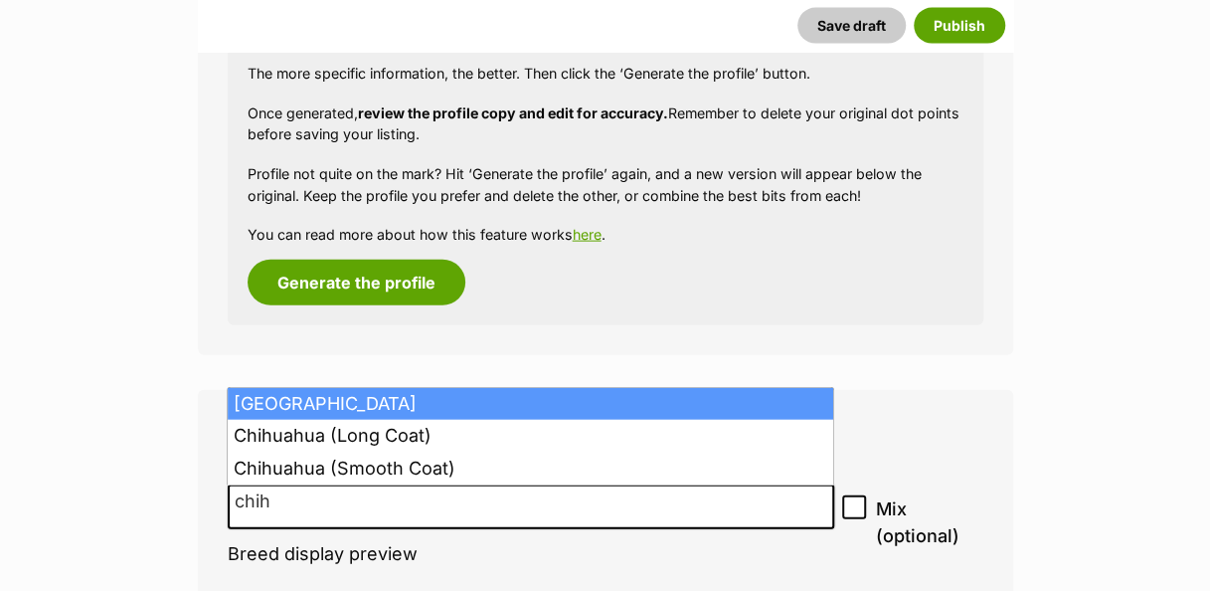
type input "chih"
select select "8868"
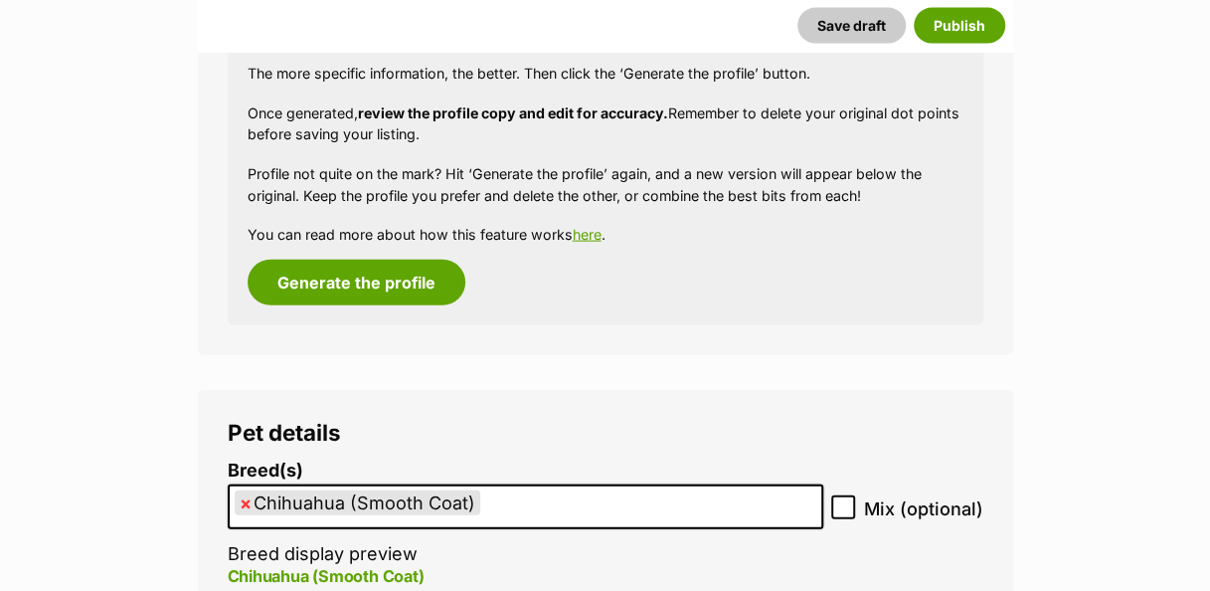
click at [546, 503] on ul "× Chihuahua (Smooth Coat)" at bounding box center [526, 506] width 592 height 41
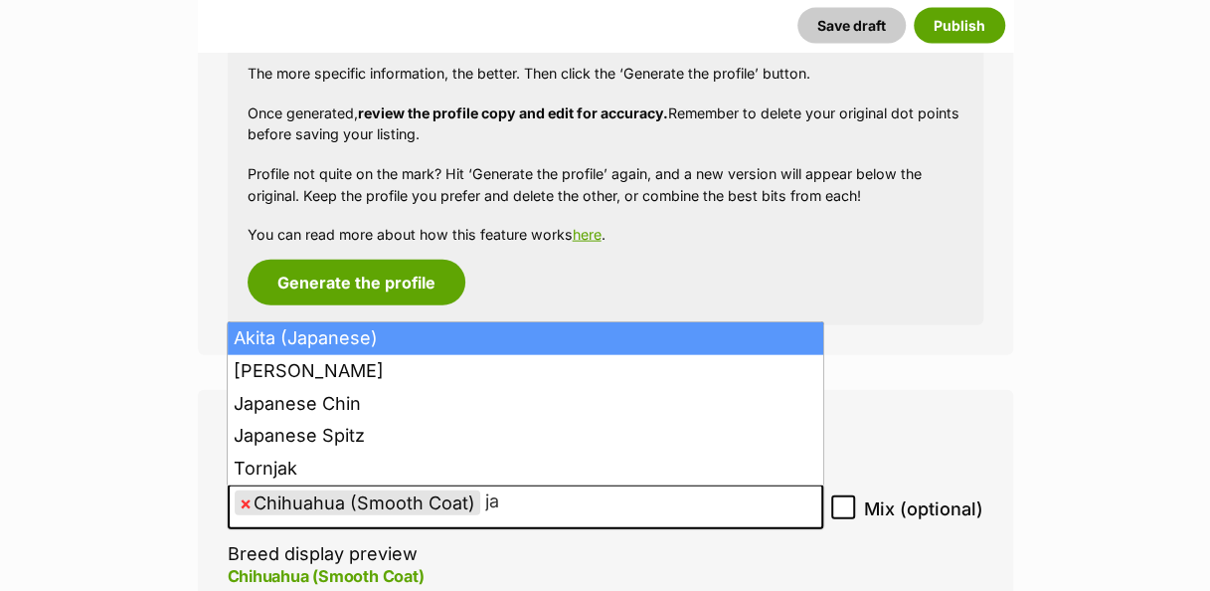
type input "ja"
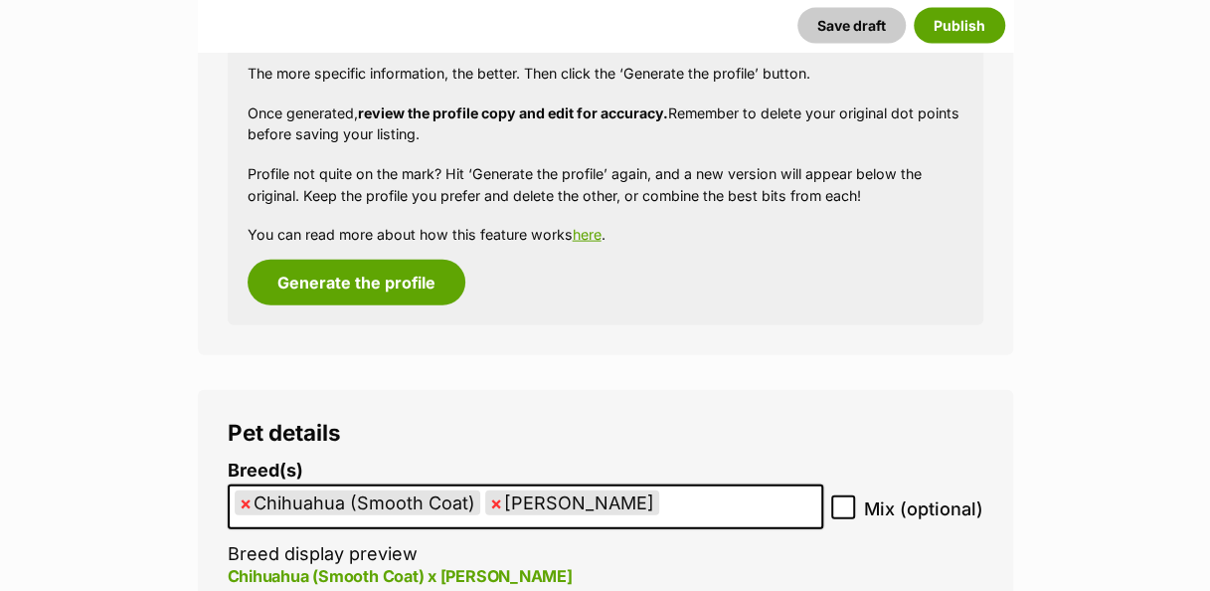
click at [704, 508] on ul "× Chihuahua (Smooth Coat) × Jack Russell Terrier" at bounding box center [526, 506] width 592 height 41
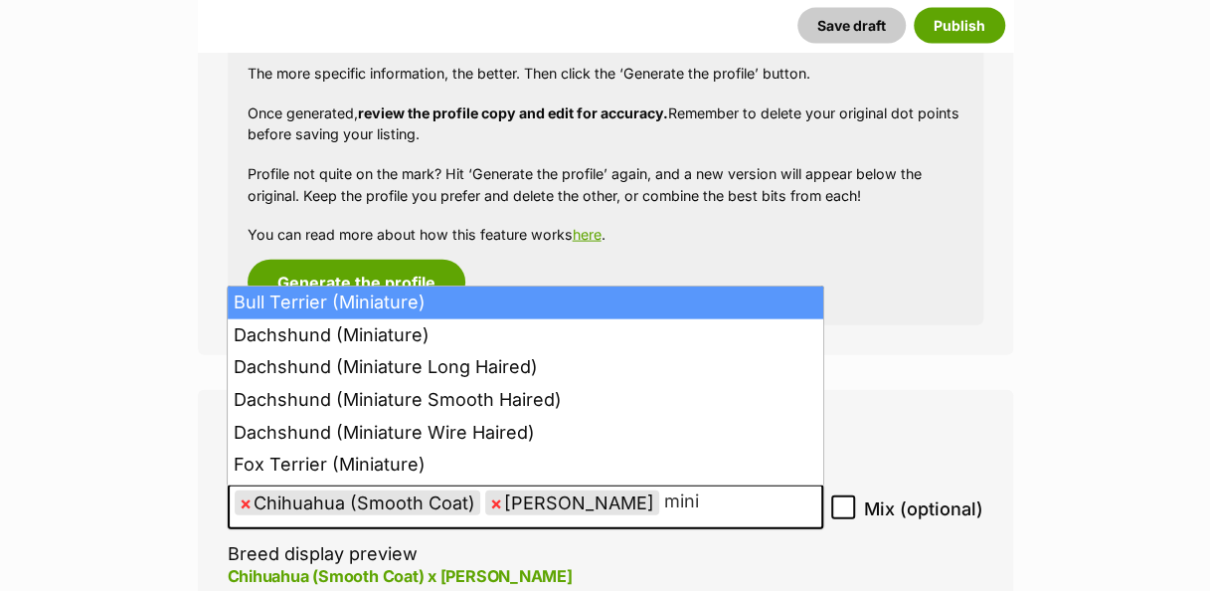
type input "mini"
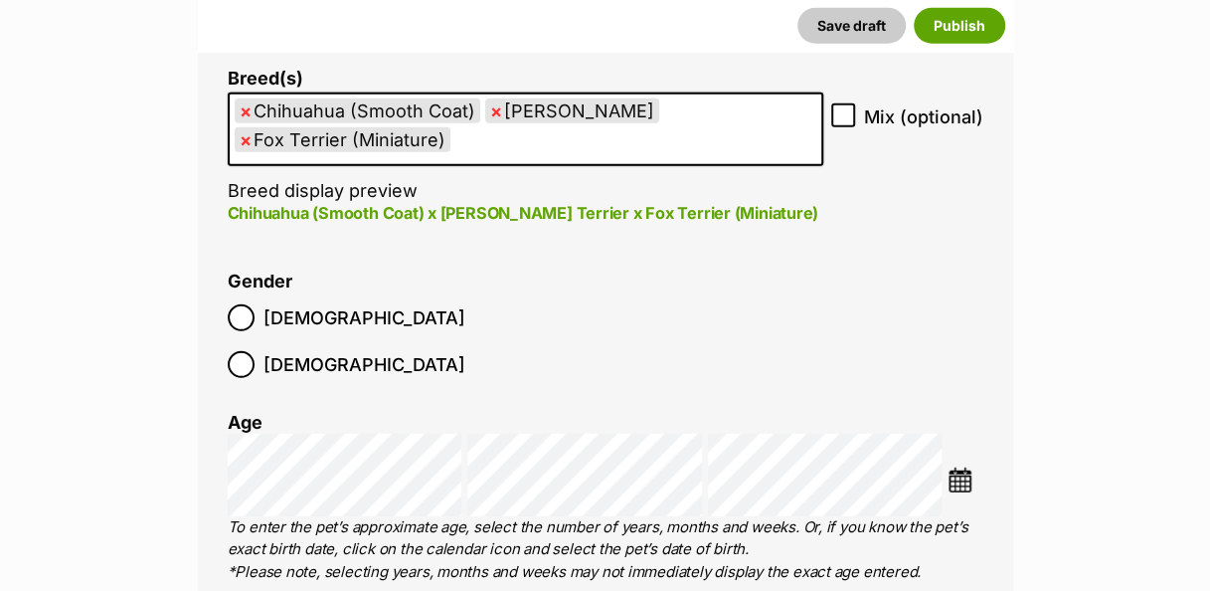
scroll to position [2455, 0]
click at [967, 466] on img at bounding box center [960, 478] width 25 height 25
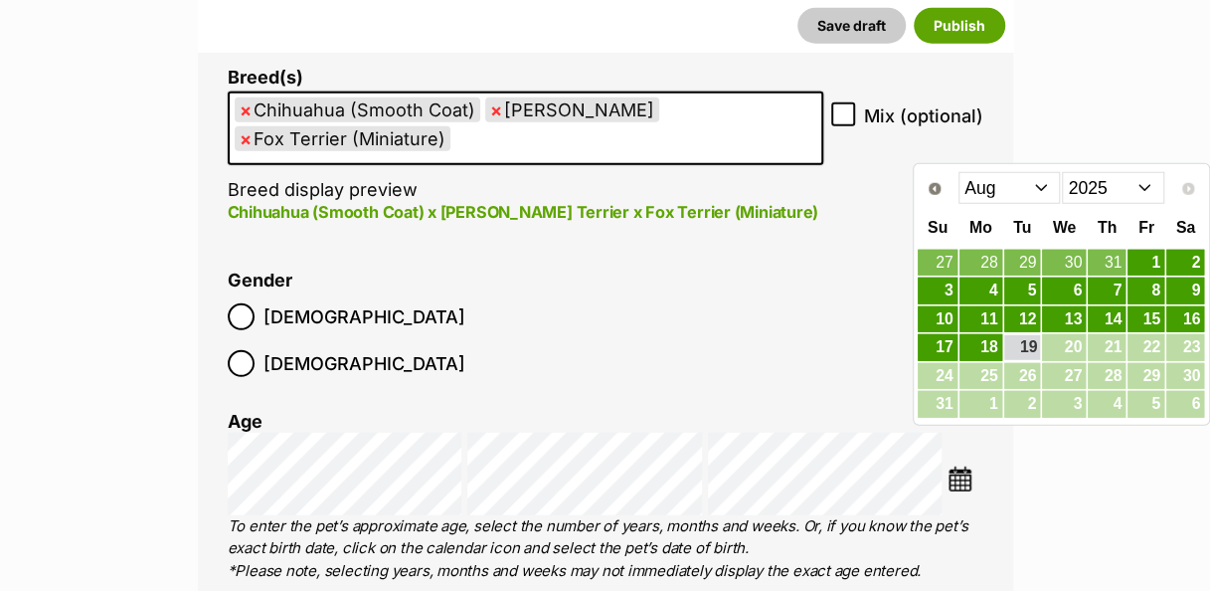
click at [1036, 188] on select "Jan Feb Mar Apr May Jun Jul Aug" at bounding box center [1010, 188] width 102 height 32
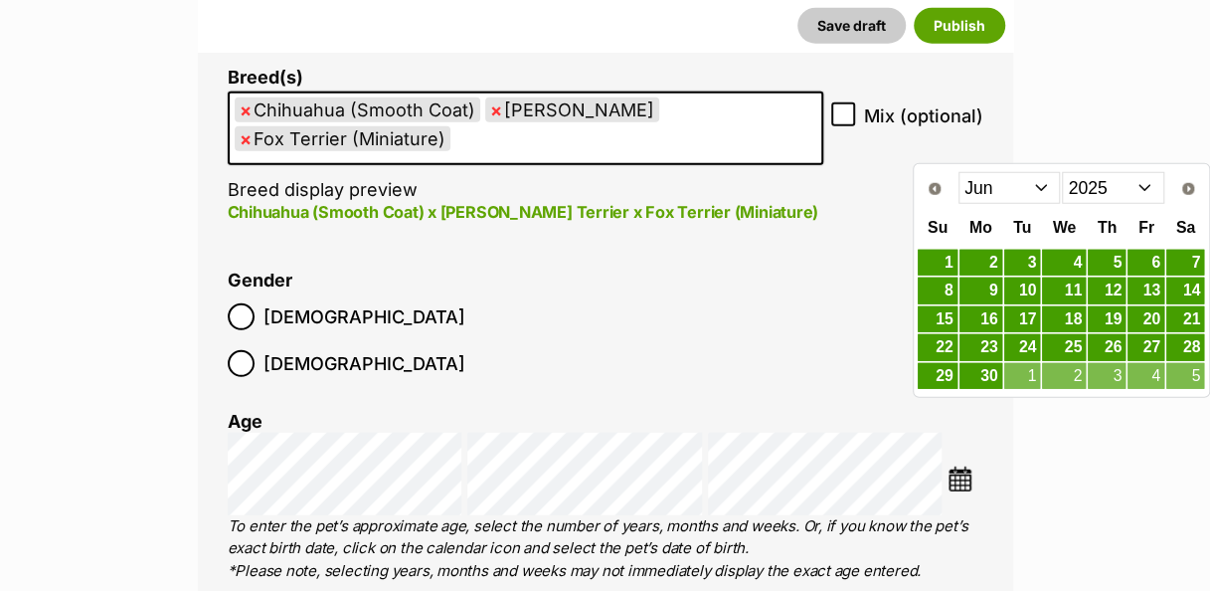
click at [988, 287] on link "9" at bounding box center [981, 290] width 43 height 27
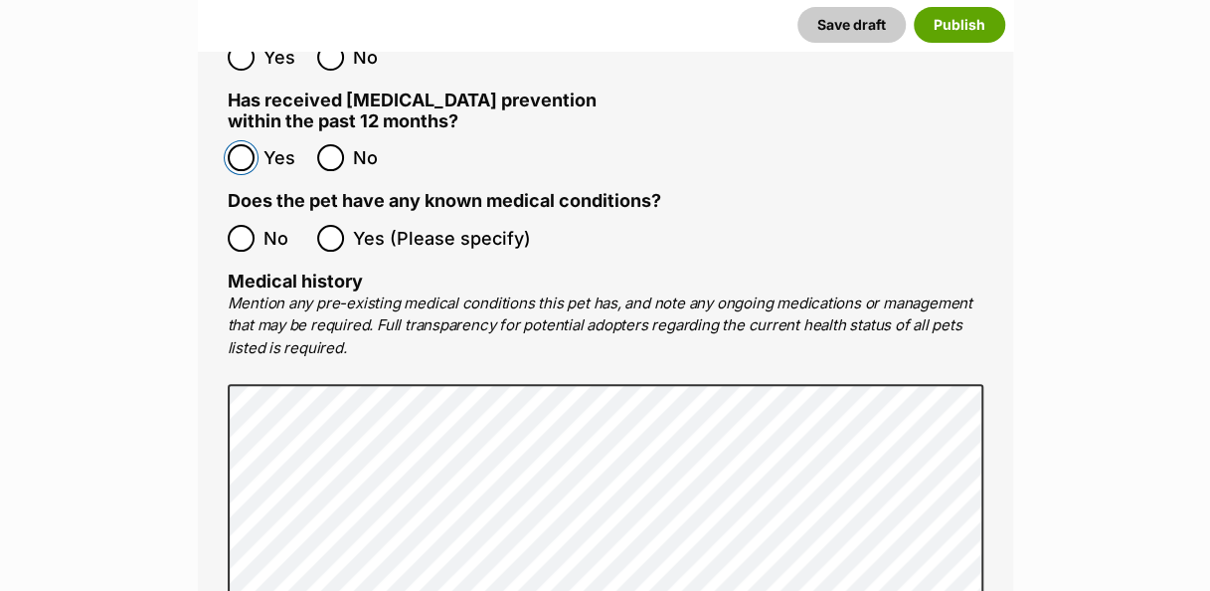
scroll to position [3767, 0]
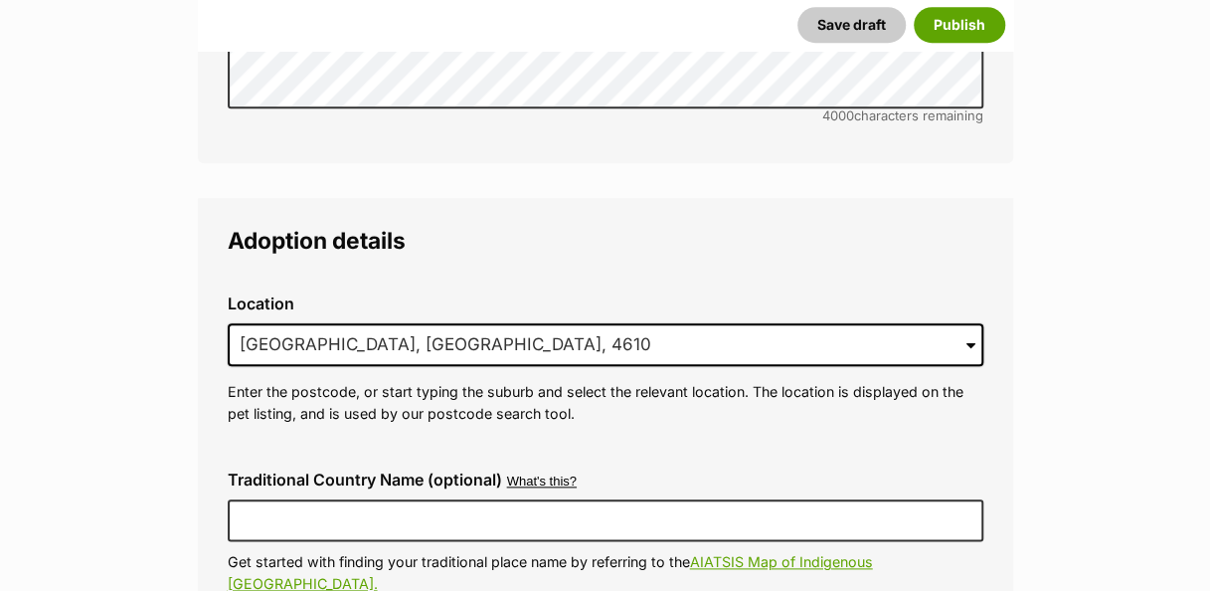
scroll to position [4451, 0]
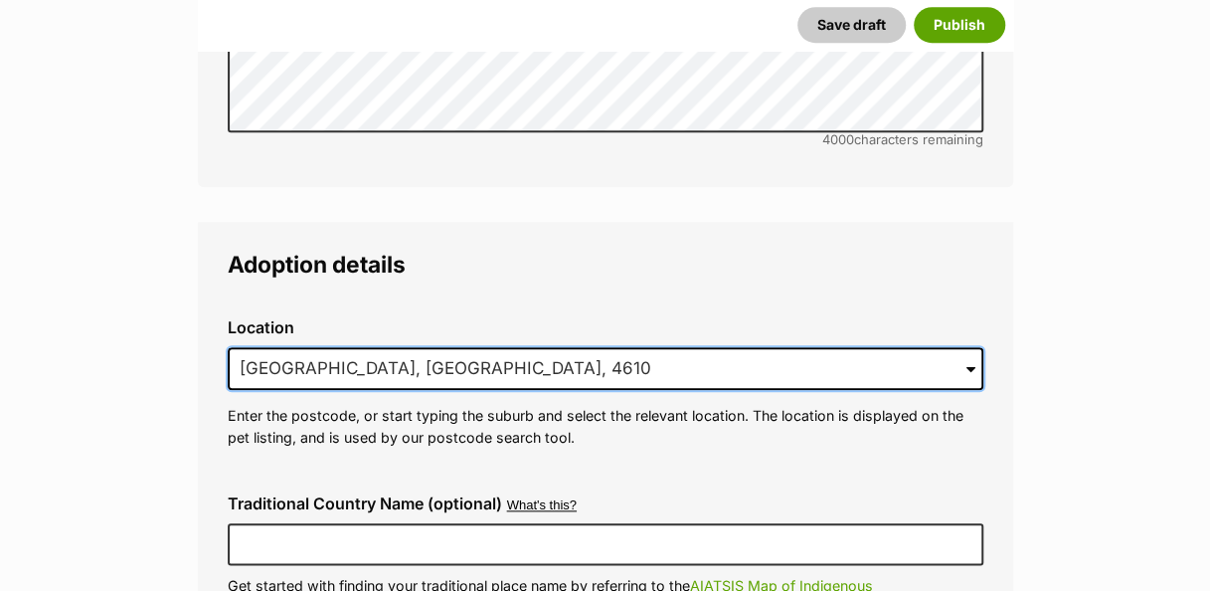
click at [535, 347] on input "[GEOGRAPHIC_DATA], [GEOGRAPHIC_DATA], 4610" at bounding box center [606, 369] width 756 height 44
type input "[GEOGRAPHIC_DATA], [GEOGRAPHIC_DATA], 4610"
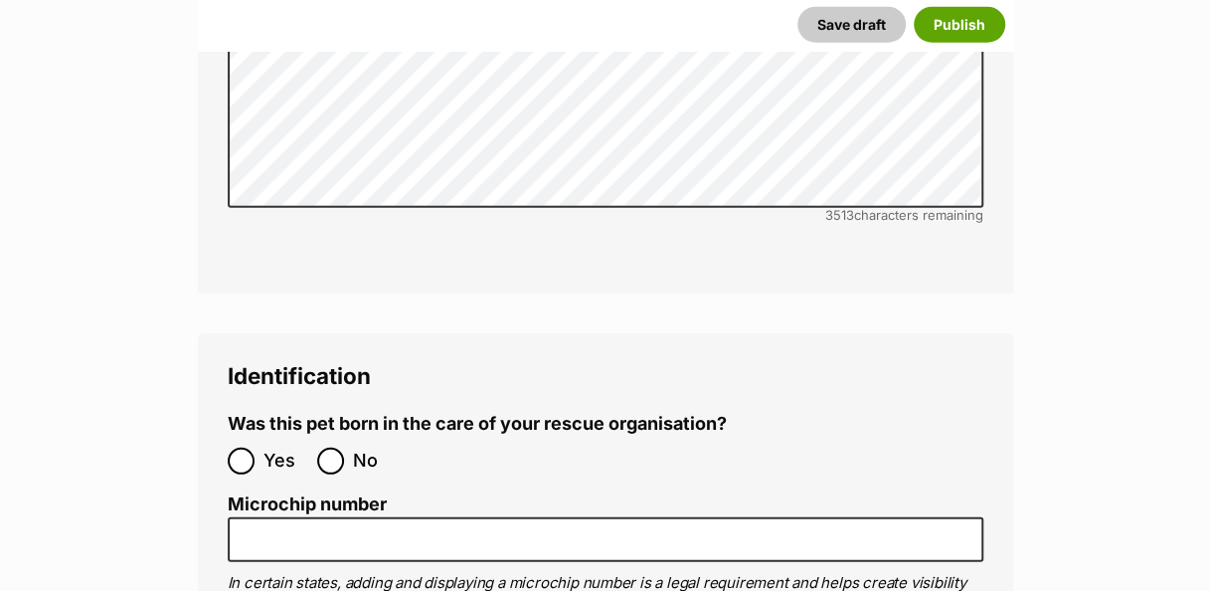
scroll to position [6207, 0]
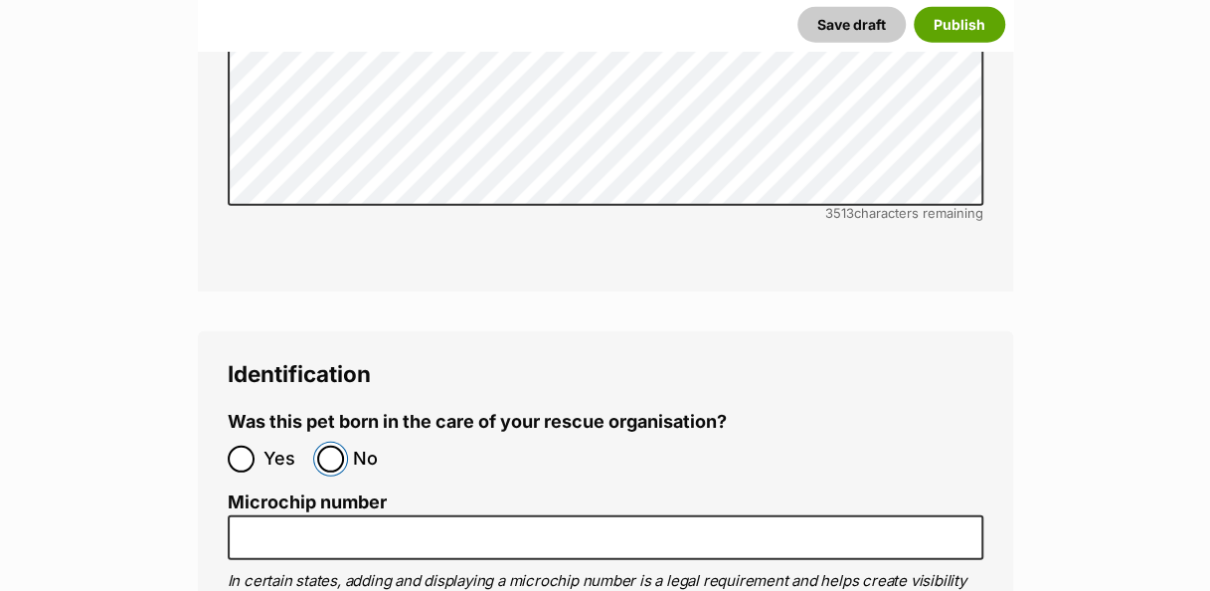
click at [330, 446] on input "No" at bounding box center [330, 459] width 27 height 27
radio input "true"
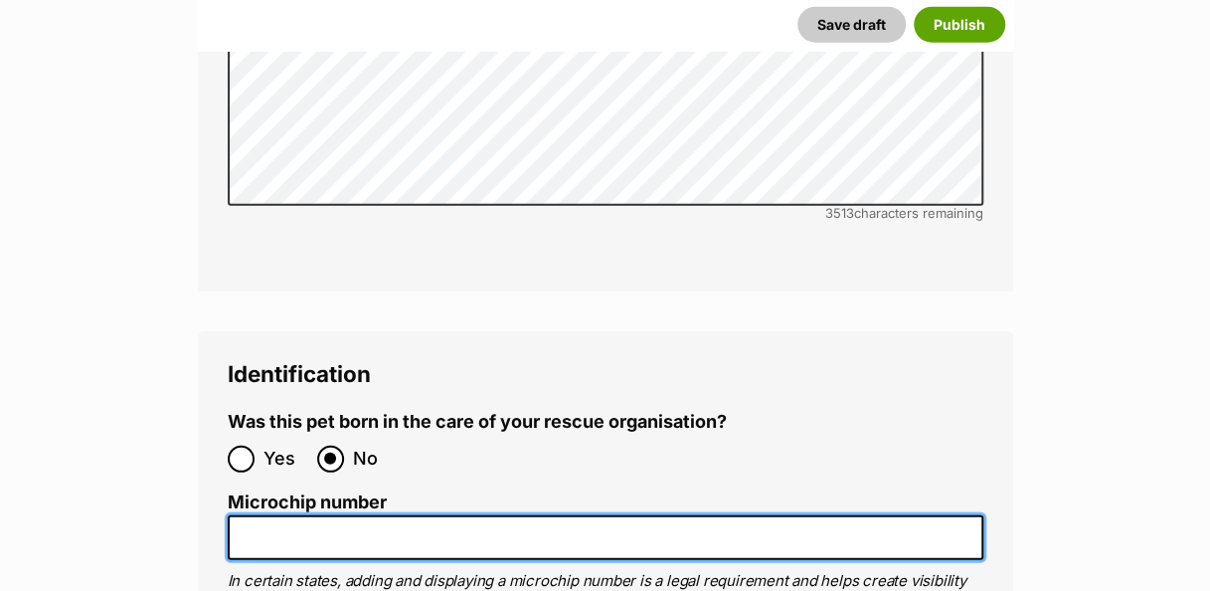
click at [388, 515] on input "Microchip number" at bounding box center [606, 537] width 756 height 45
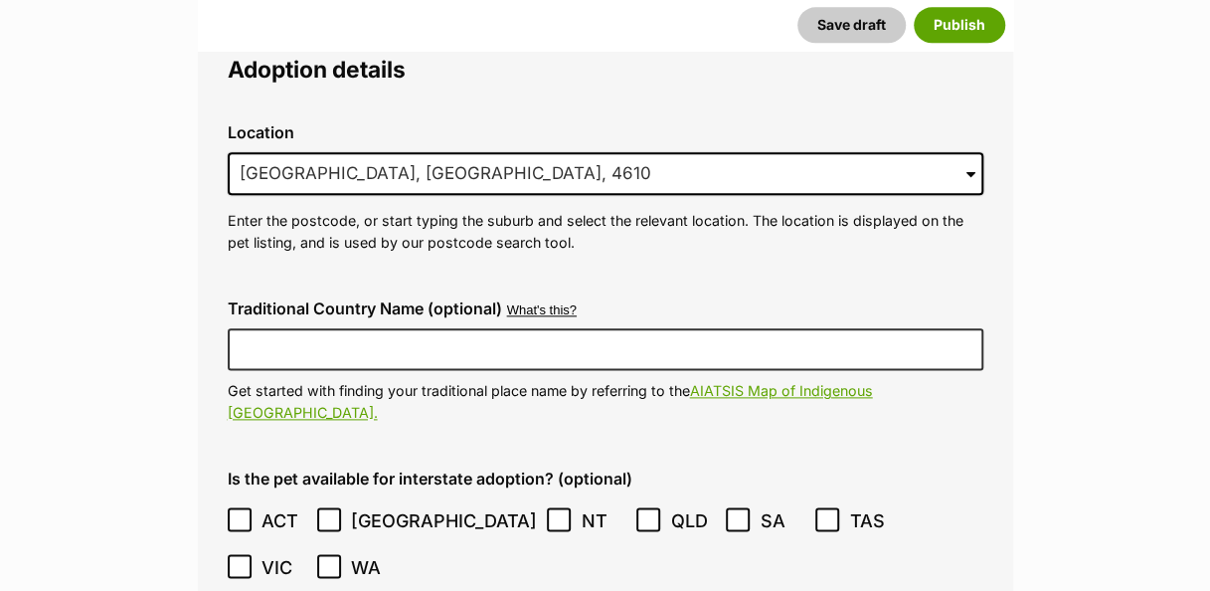
scroll to position [4646, 0]
type input "953010007947161"
click at [690, 152] on input "[GEOGRAPHIC_DATA], [GEOGRAPHIC_DATA], 4610" at bounding box center [606, 174] width 756 height 44
type input "K"
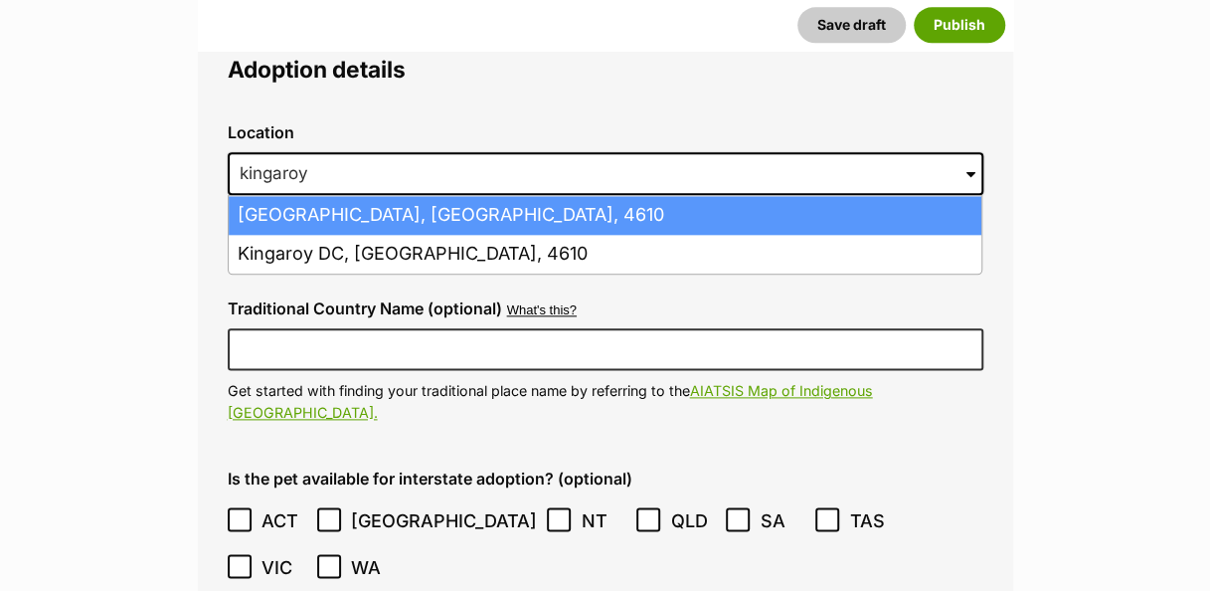
click at [316, 196] on li "[GEOGRAPHIC_DATA], [GEOGRAPHIC_DATA], 4610" at bounding box center [605, 215] width 753 height 39
type input "[GEOGRAPHIC_DATA], [GEOGRAPHIC_DATA], 4610"
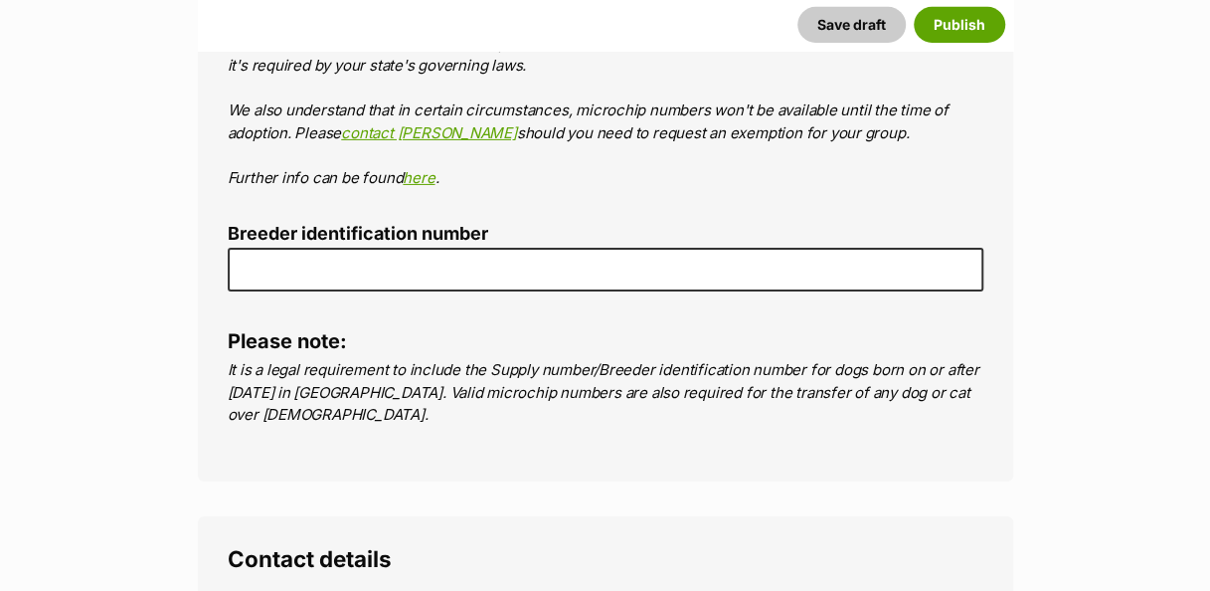
scroll to position [6772, 0]
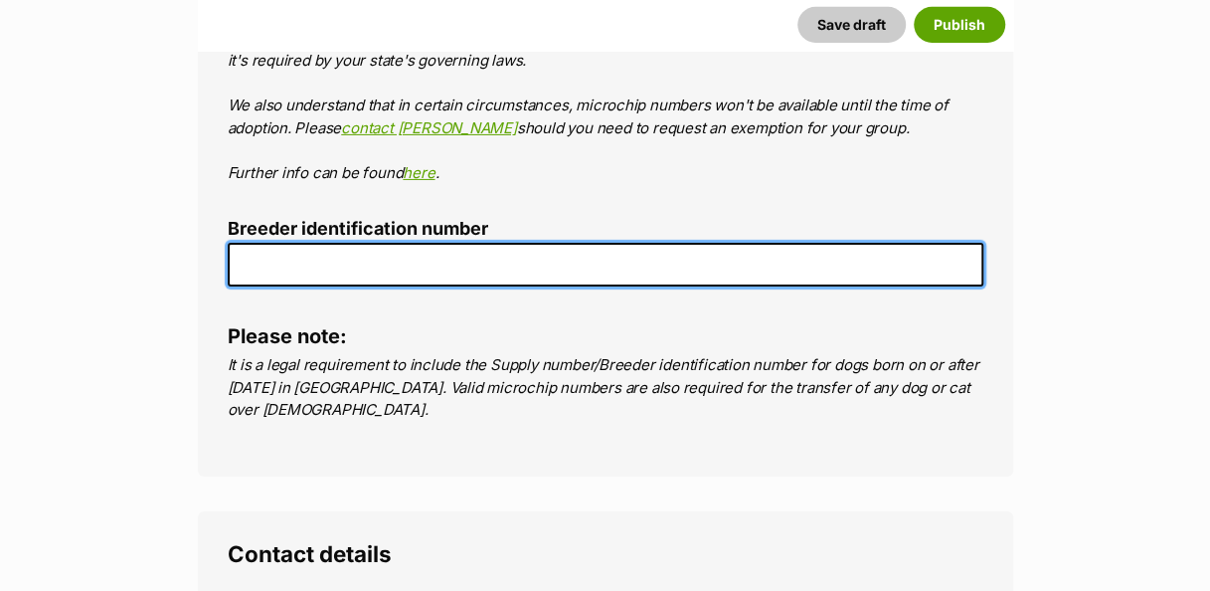
click at [324, 243] on input "Breeder identification number" at bounding box center [606, 265] width 756 height 45
type input "00001329542148"
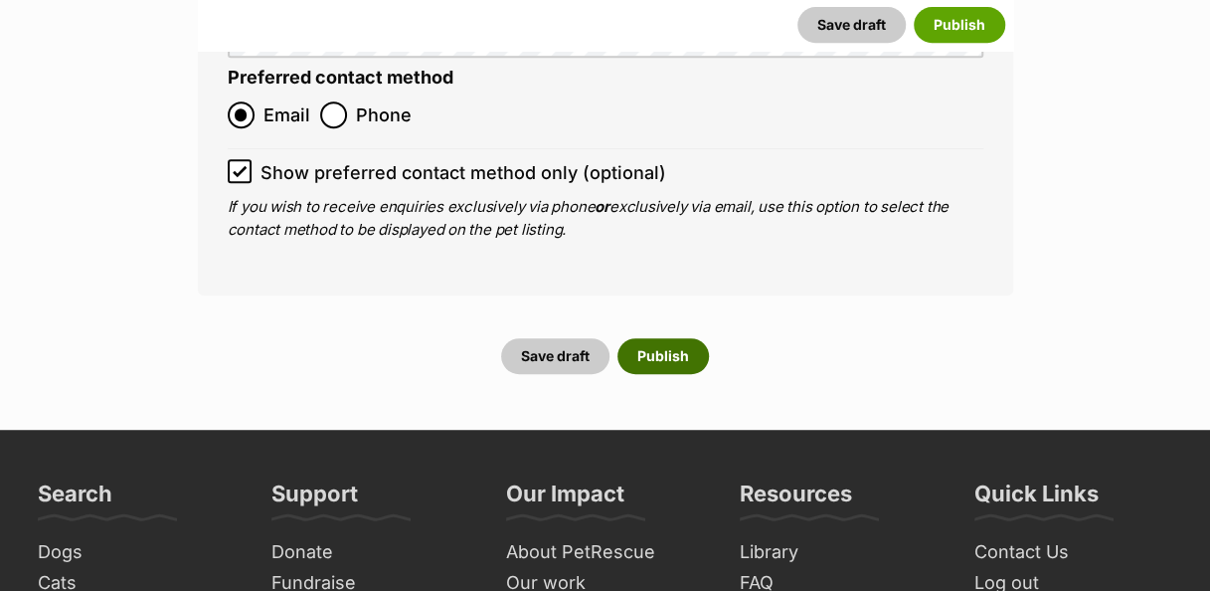
click at [688, 338] on button "Publish" at bounding box center [663, 356] width 91 height 36
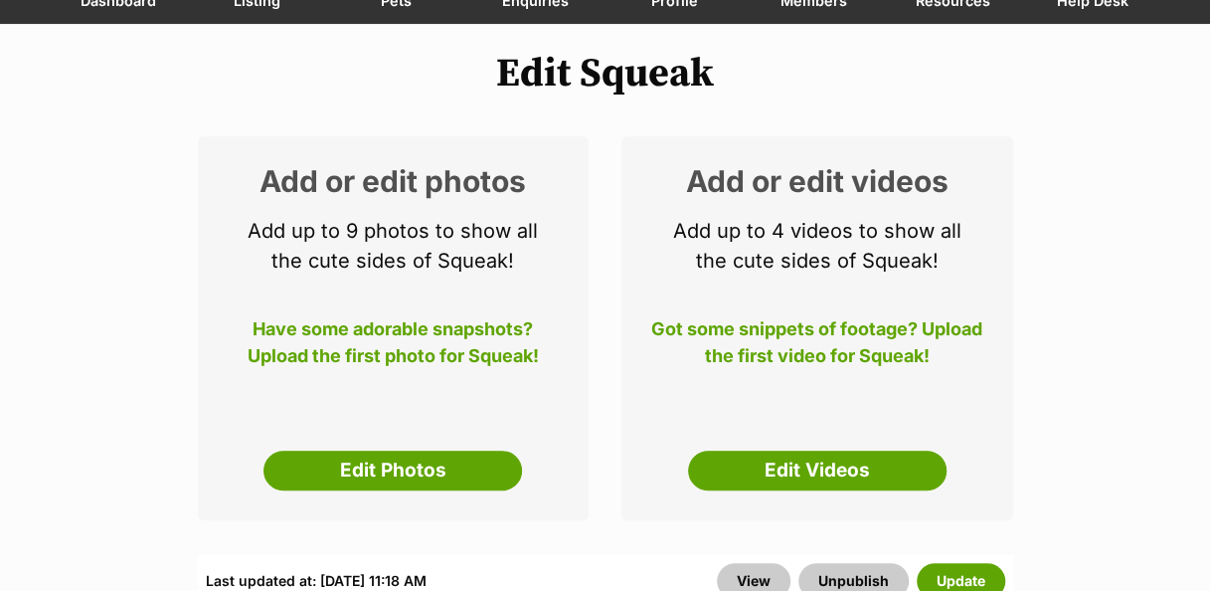
scroll to position [205, 0]
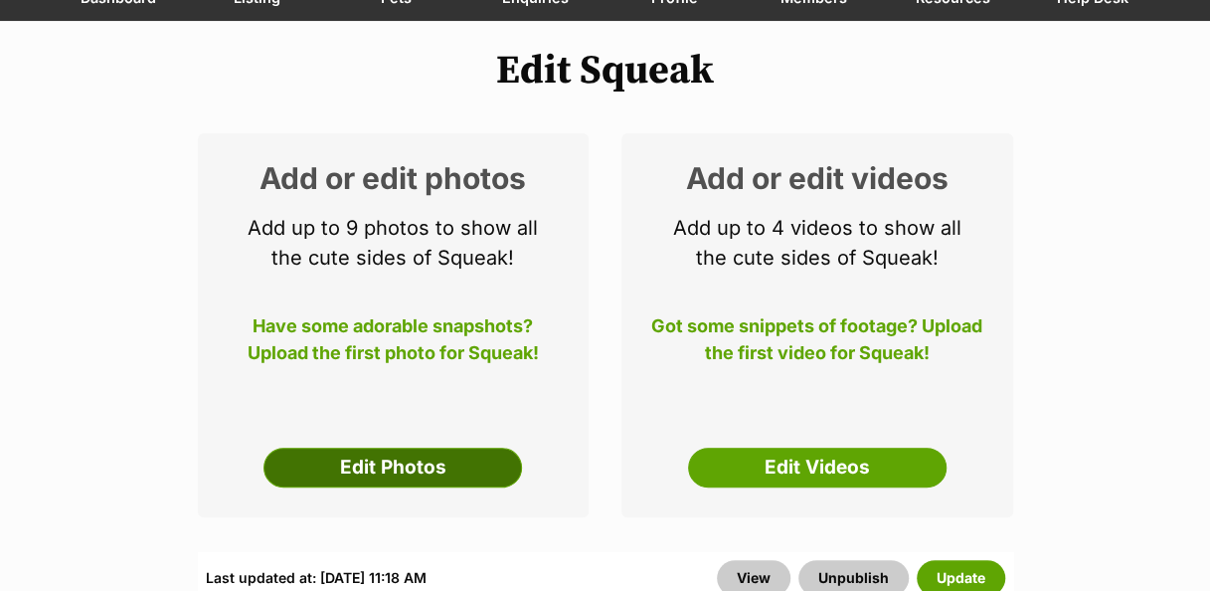
click at [480, 463] on link "Edit Photos" at bounding box center [393, 468] width 259 height 40
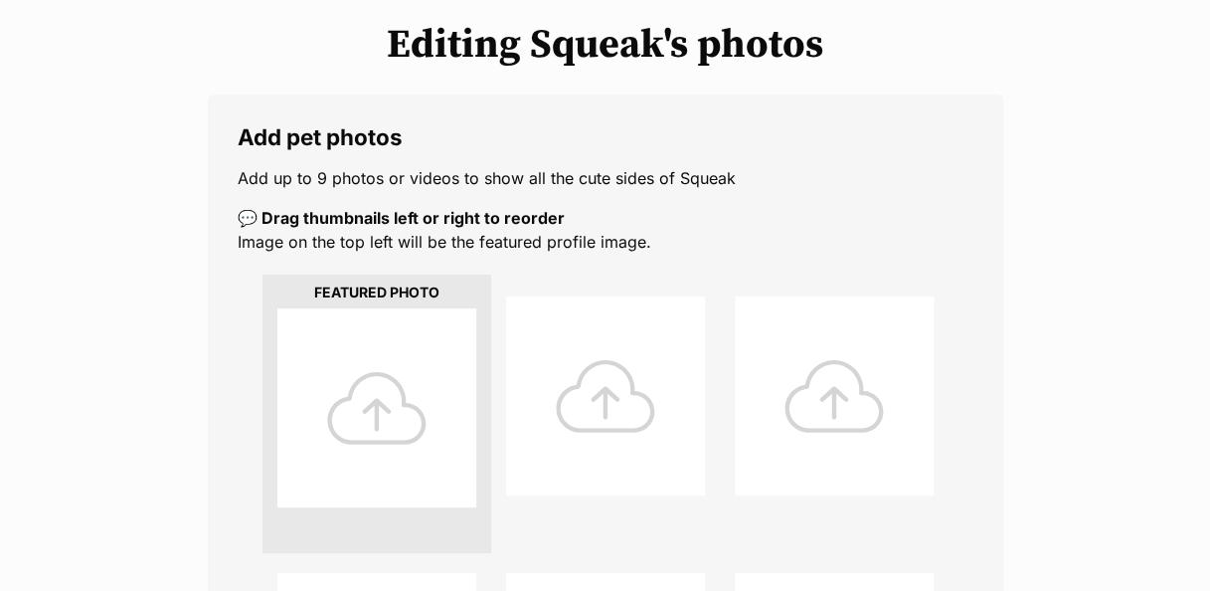
scroll to position [251, 0]
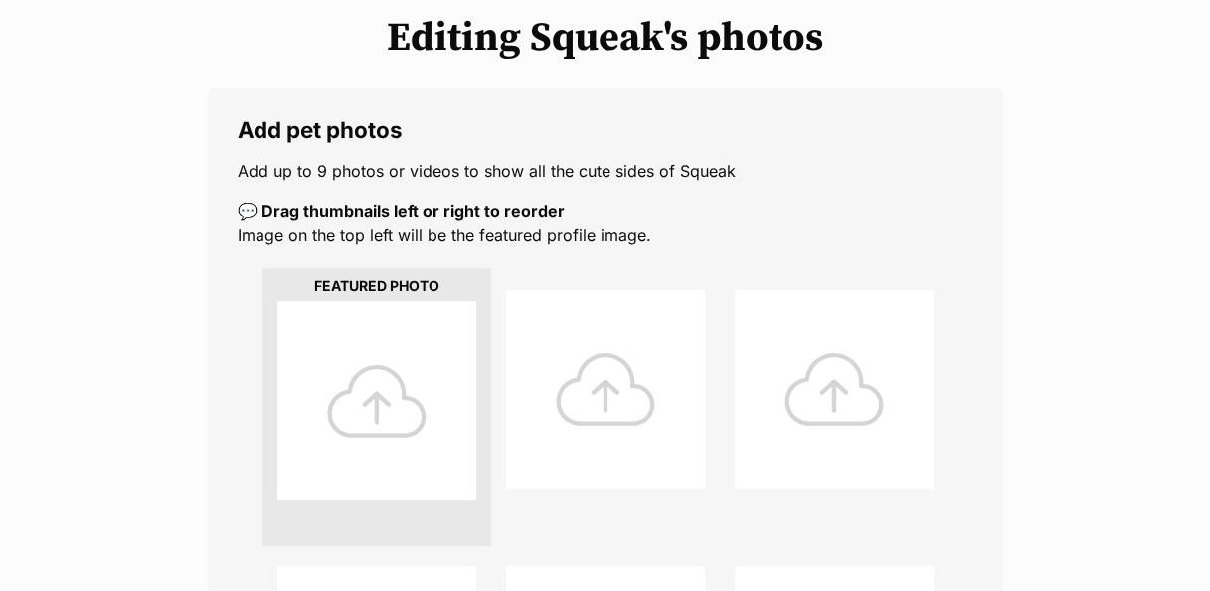
click at [378, 403] on div at bounding box center [376, 400] width 199 height 199
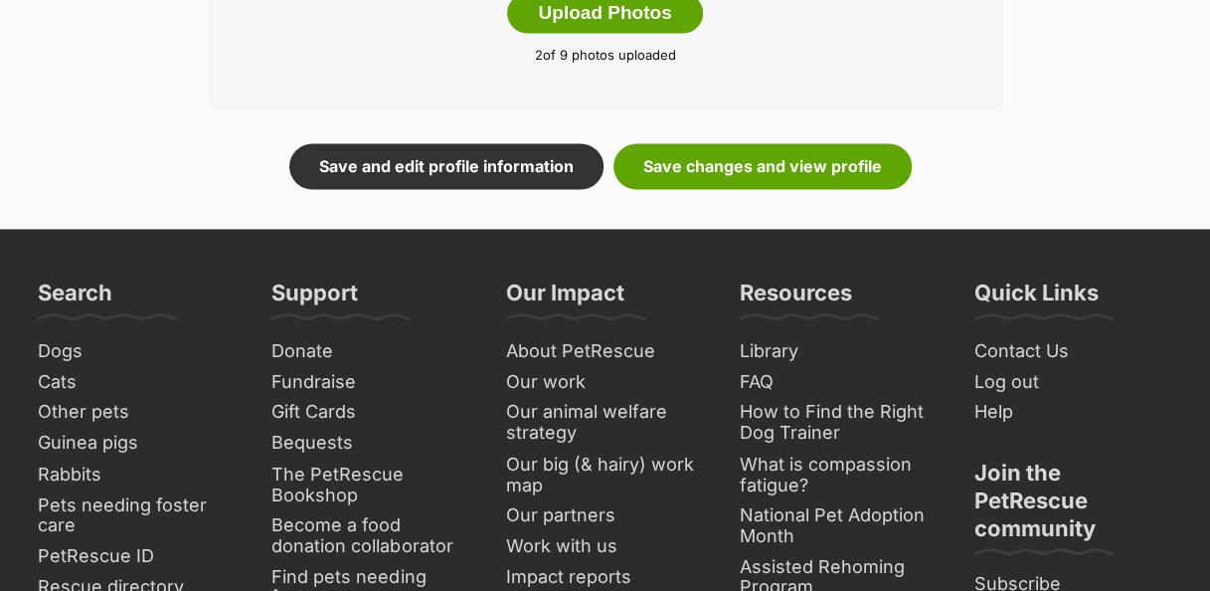
scroll to position [1352, 0]
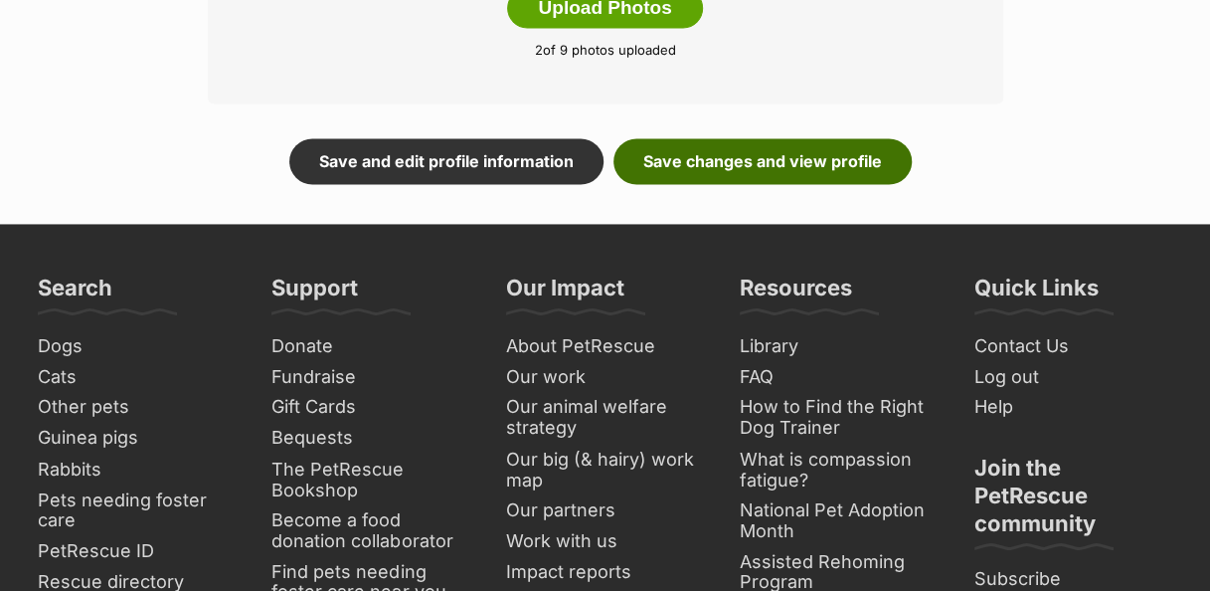
click at [835, 155] on link "Save changes and view profile" at bounding box center [763, 161] width 298 height 46
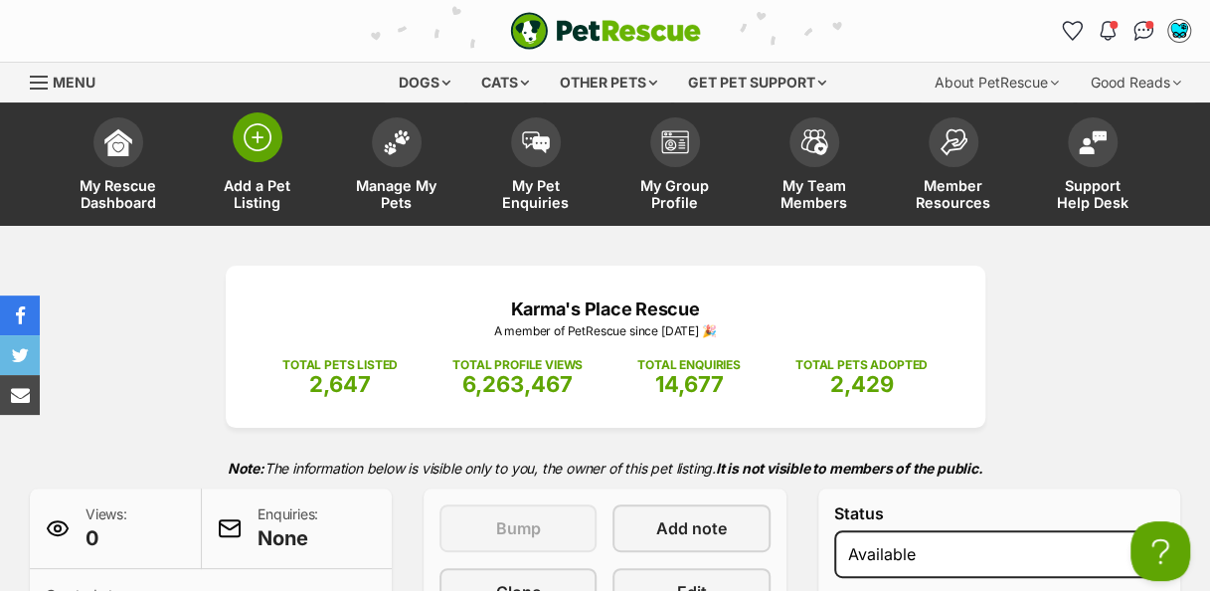
click at [255, 151] on img at bounding box center [258, 137] width 28 height 28
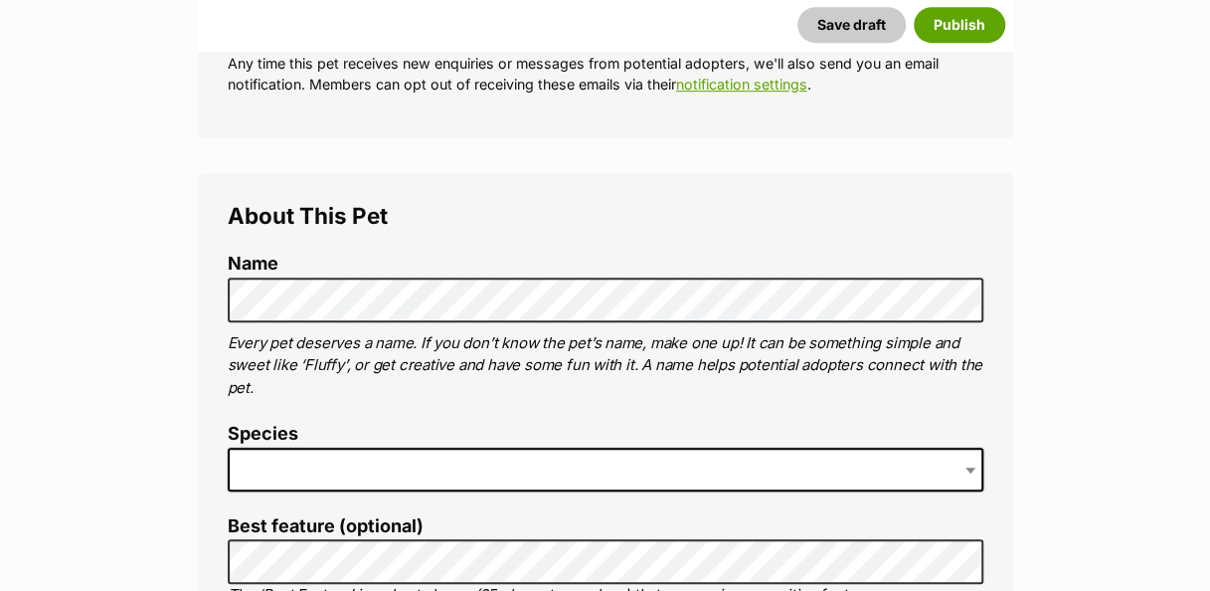
scroll to position [583, 0]
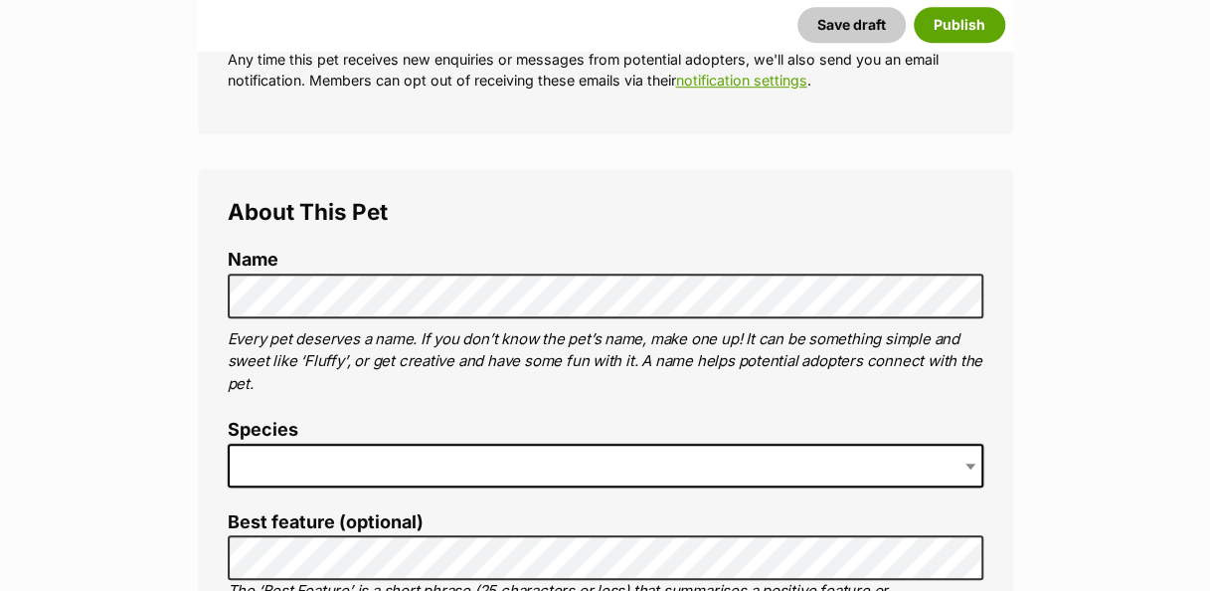
click at [418, 476] on span at bounding box center [606, 466] width 756 height 44
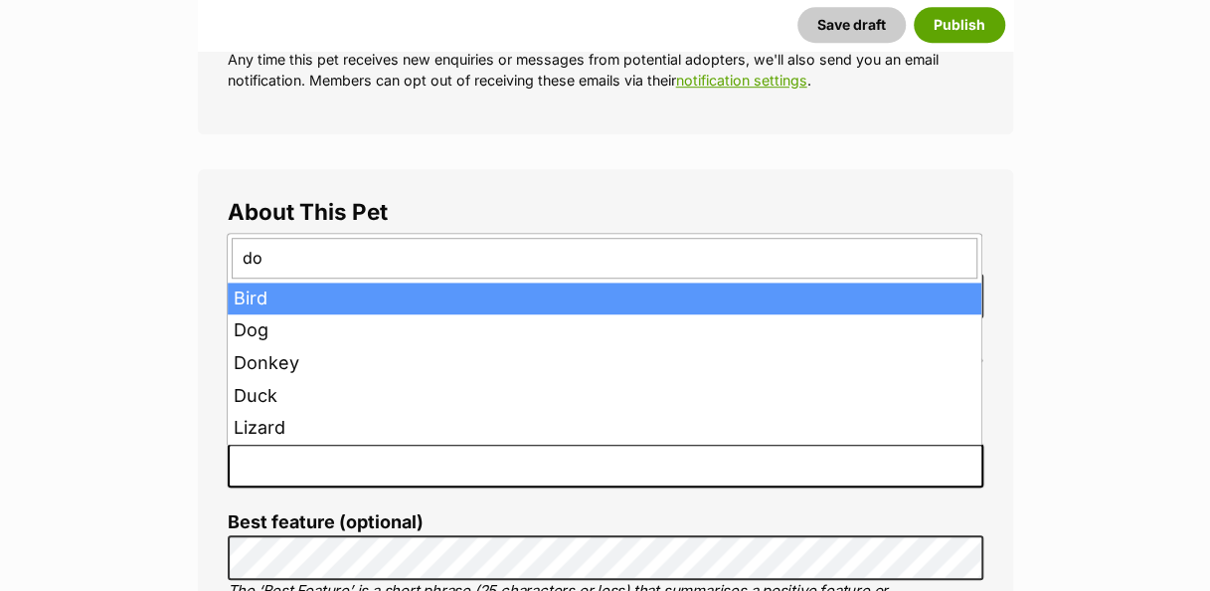
type input "dog"
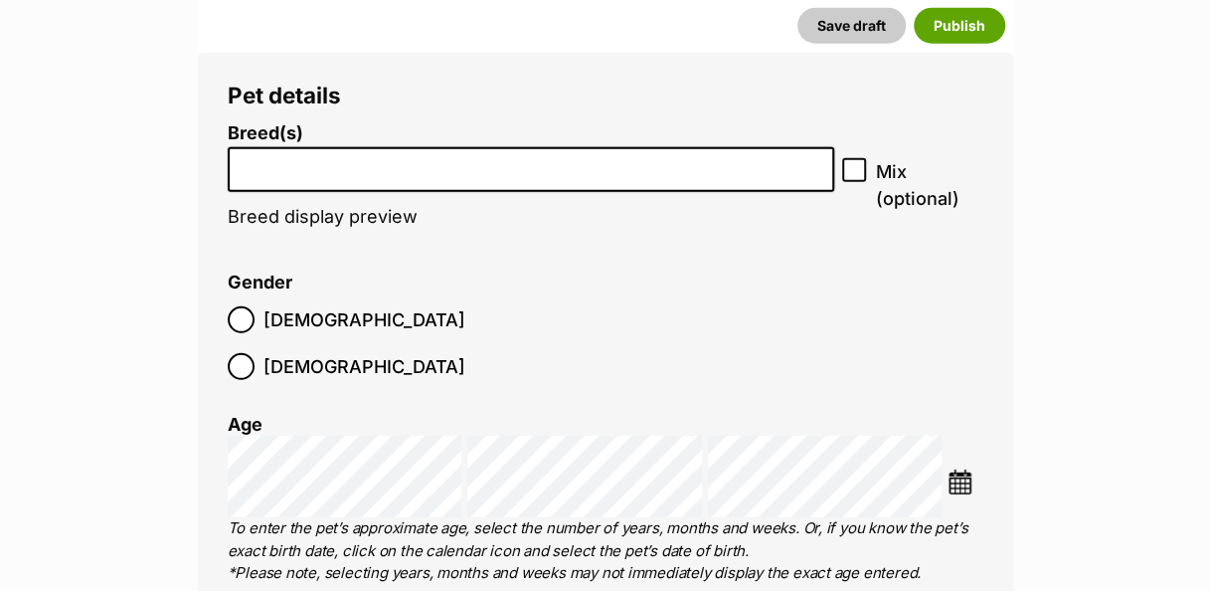
scroll to position [2484, 0]
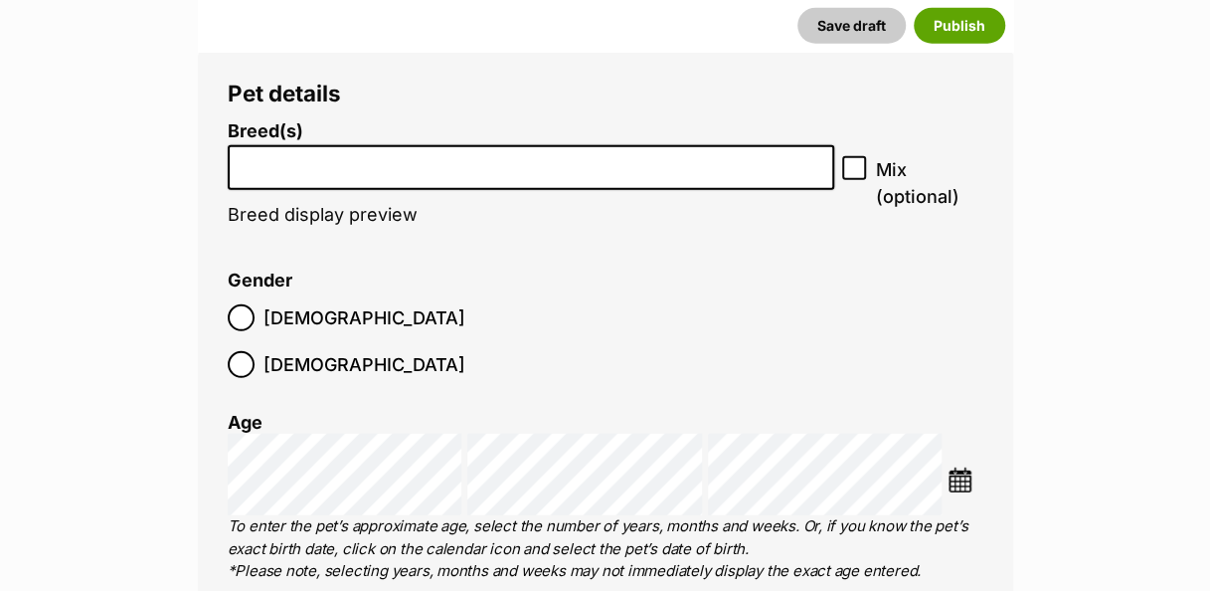
click at [483, 164] on input "search" at bounding box center [532, 162] width 594 height 21
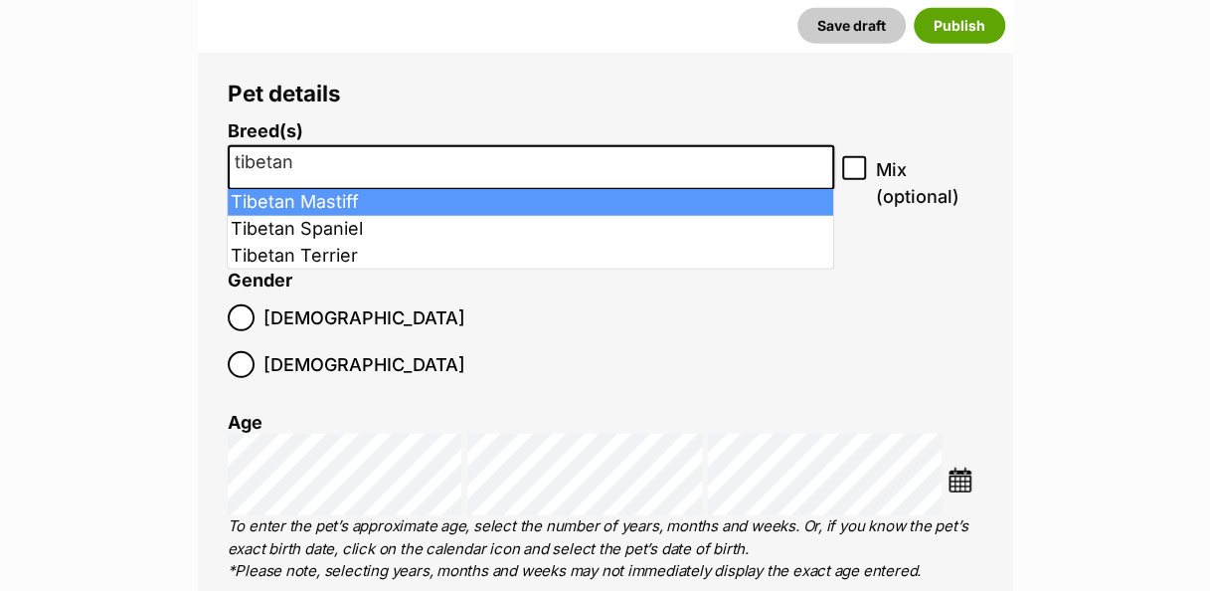
type input "tibetan"
select select "207"
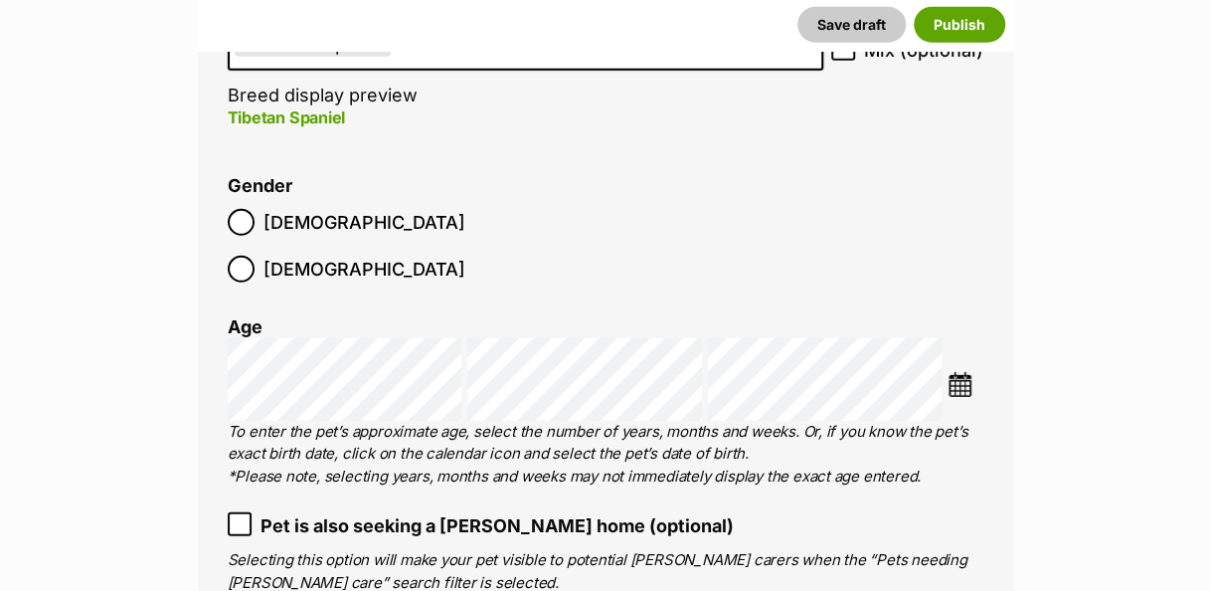
scroll to position [2603, 0]
click at [955, 372] on img at bounding box center [960, 384] width 25 height 25
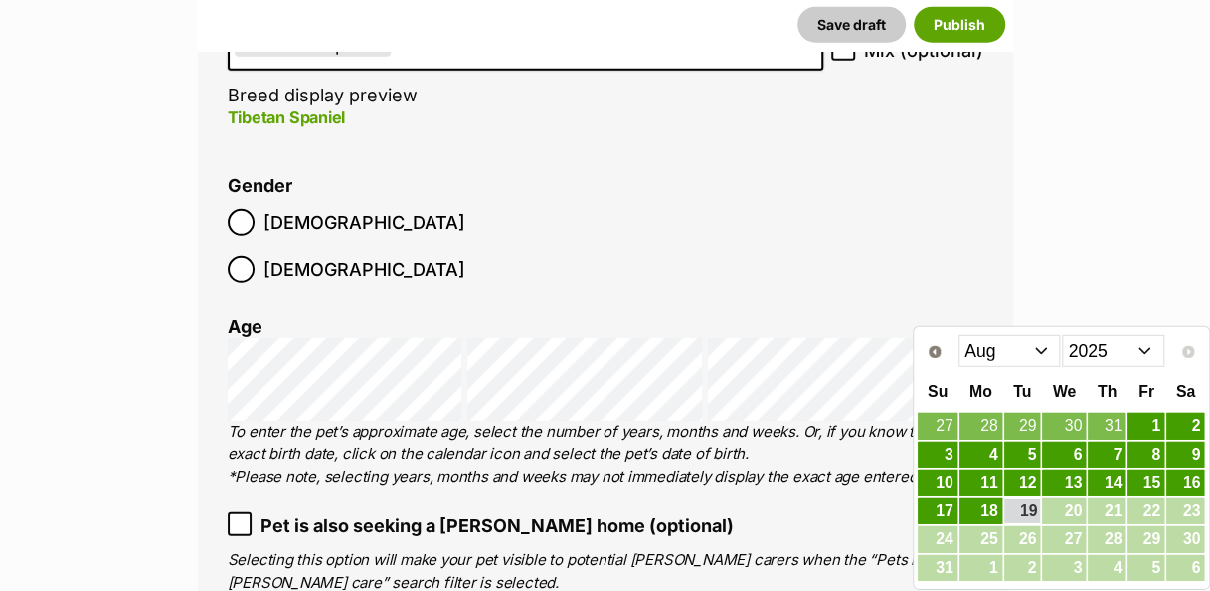
click at [1154, 352] on select "2015 2016 2017 2018 2019 2020 2021 2022 2023 2024 2025" at bounding box center [1113, 351] width 102 height 32
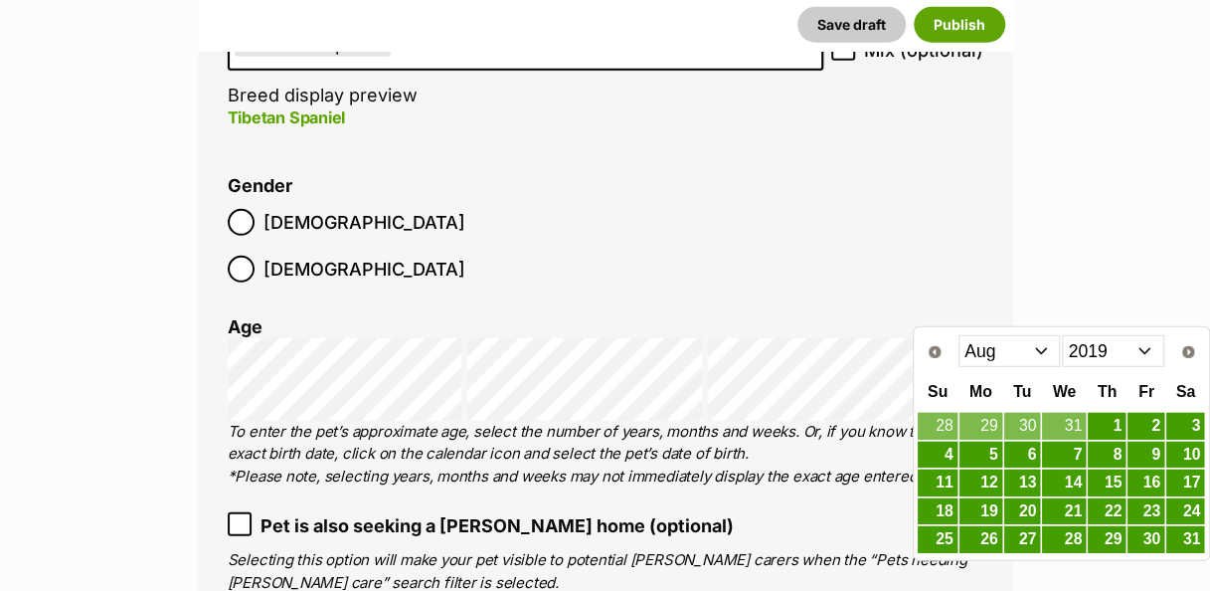
click at [1048, 347] on select "Jan Feb Mar Apr May Jun [DATE] Aug Sep Oct Nov Dec" at bounding box center [1010, 351] width 102 height 32
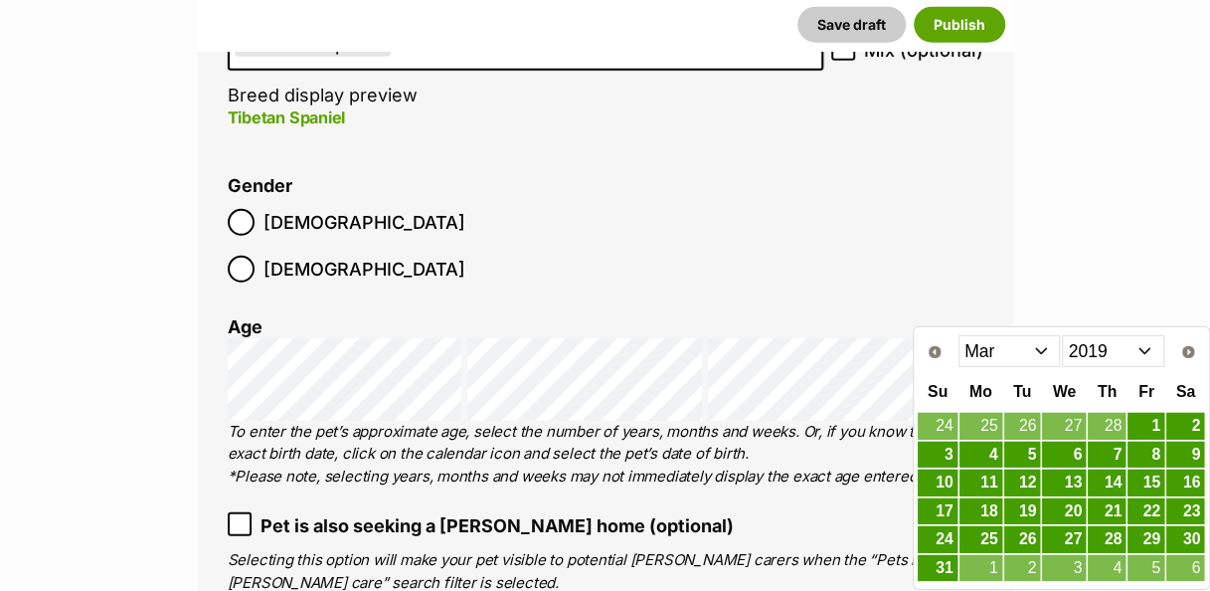
click at [990, 540] on link "25" at bounding box center [981, 539] width 43 height 27
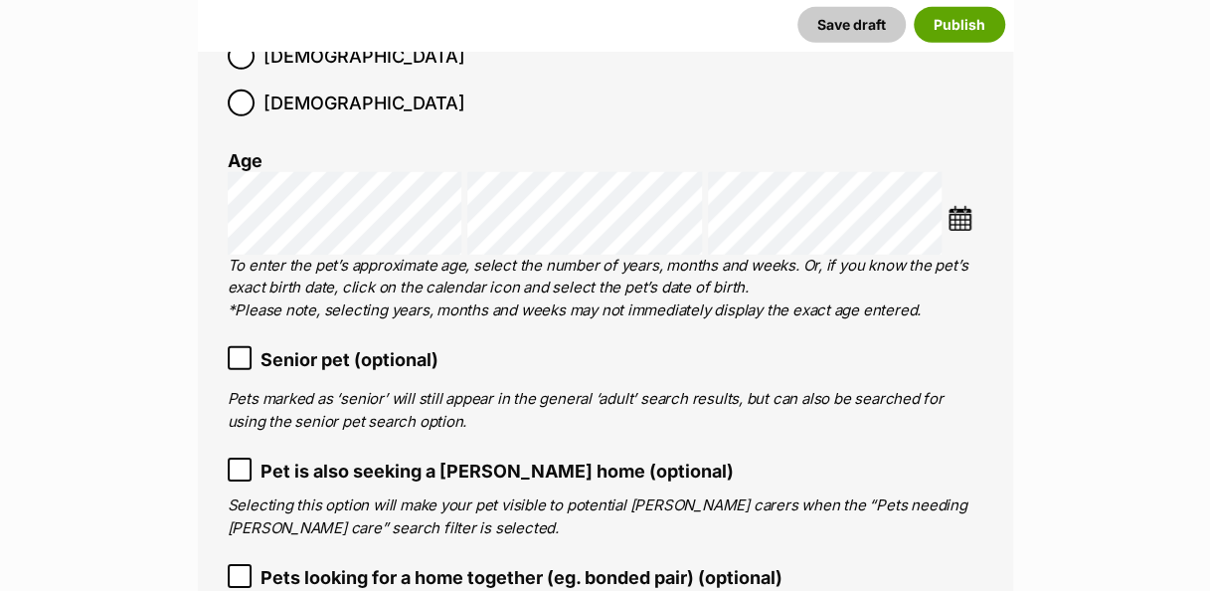
scroll to position [2769, 0]
click at [959, 207] on img at bounding box center [960, 219] width 25 height 25
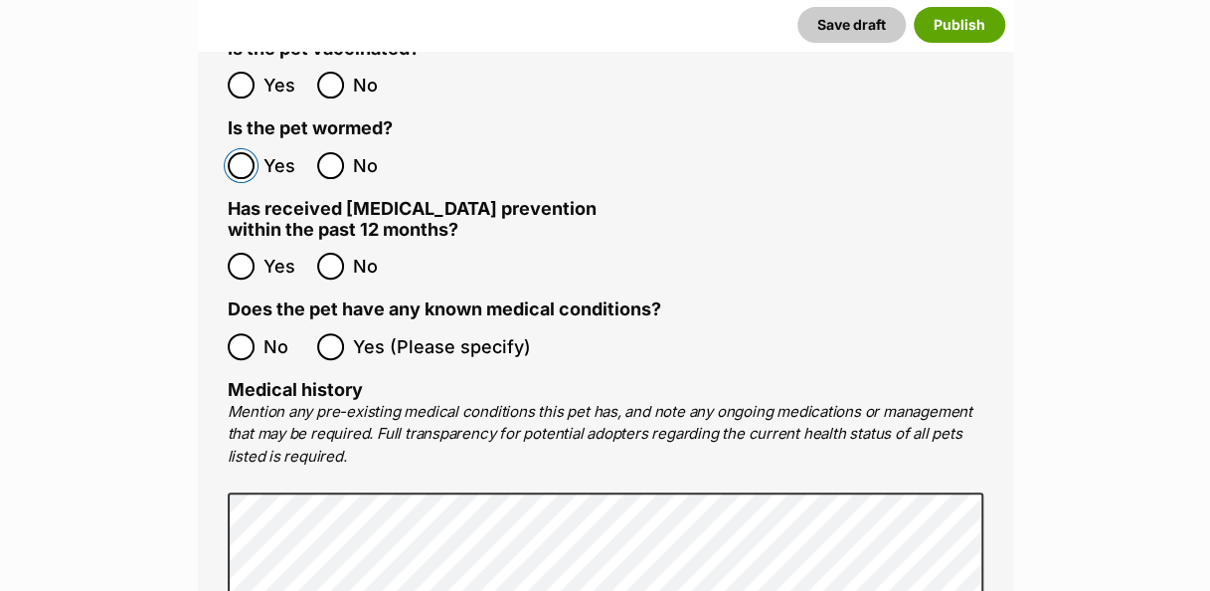
scroll to position [3826, 0]
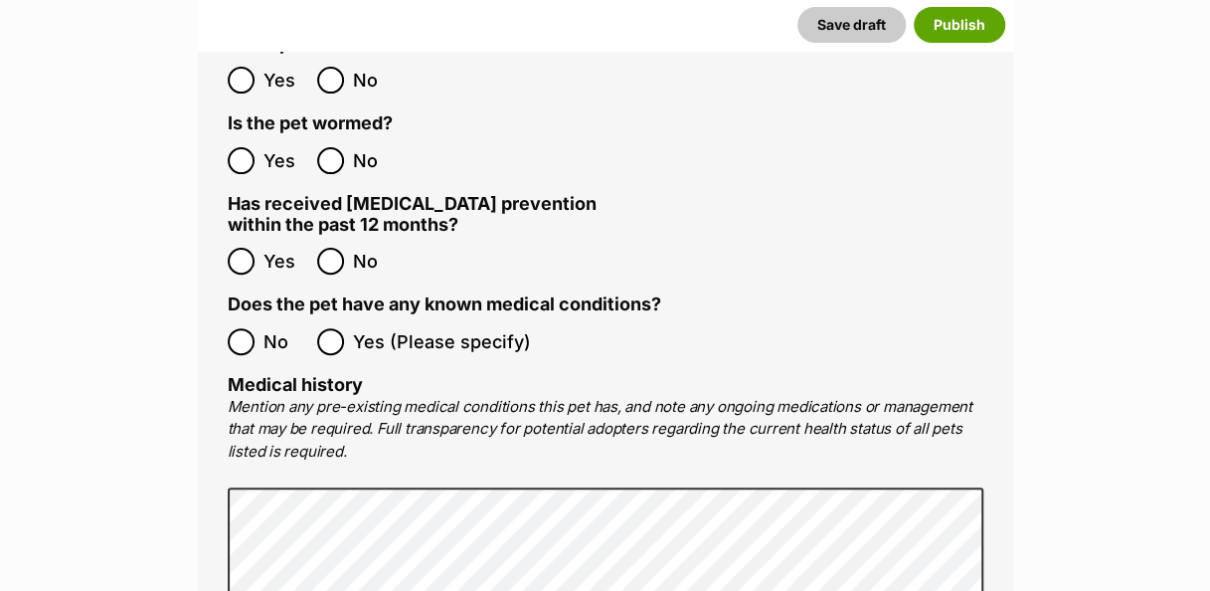
click at [231, 324] on ol "All listed pets must be vet checked and up to date with vaccinations, flea and …" at bounding box center [606, 362] width 756 height 1154
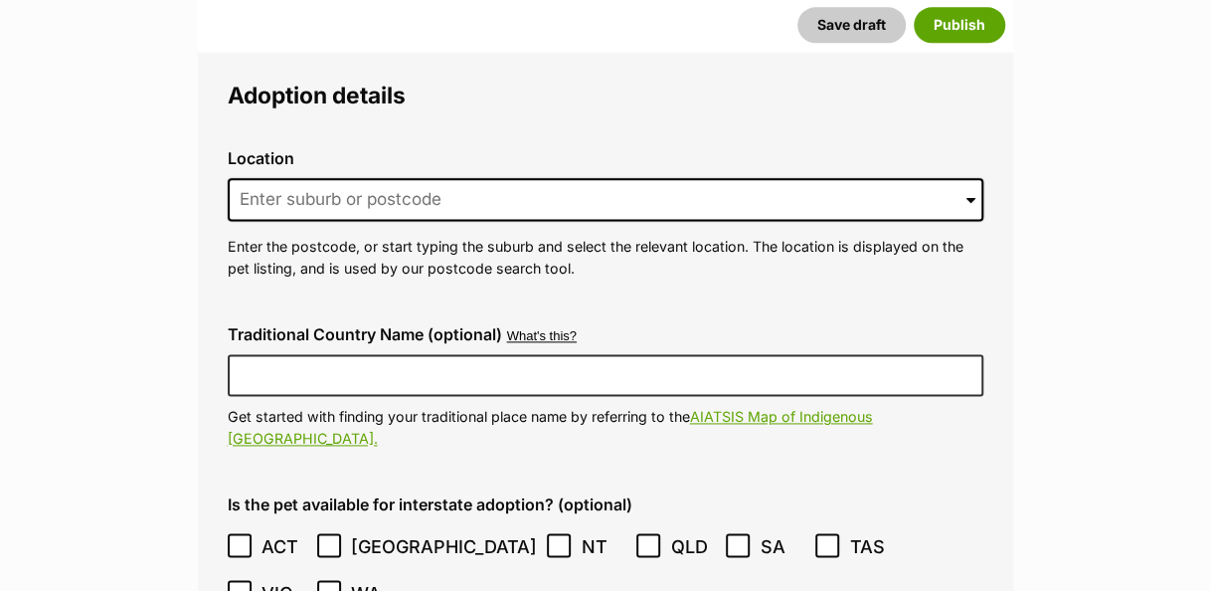
scroll to position [4793, 0]
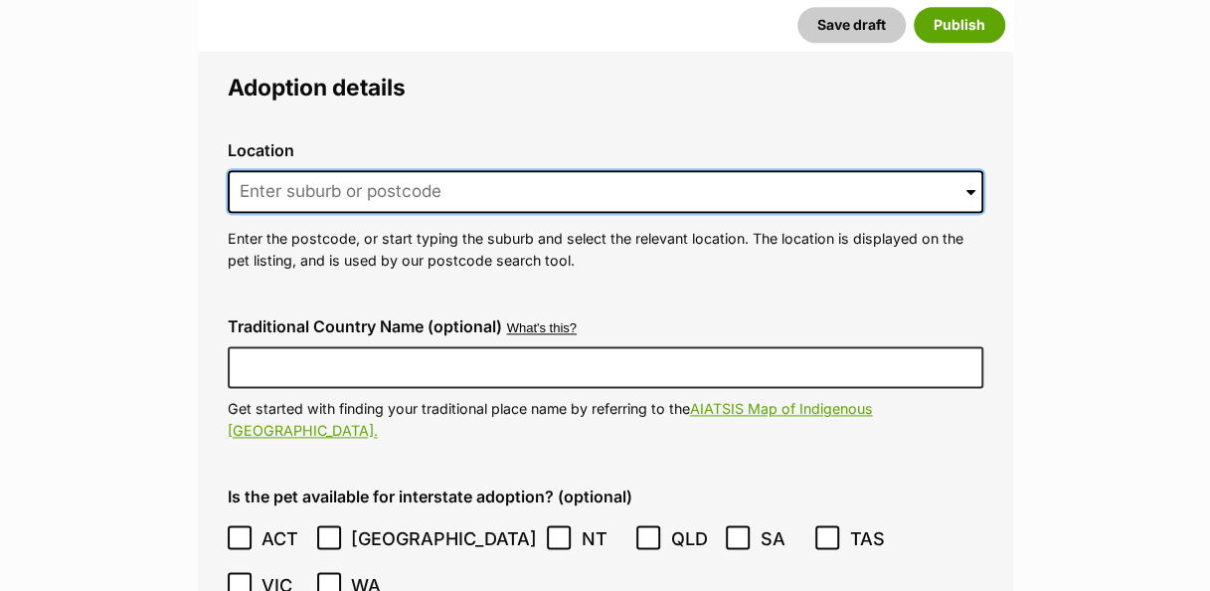
click at [456, 170] on input at bounding box center [606, 192] width 756 height 44
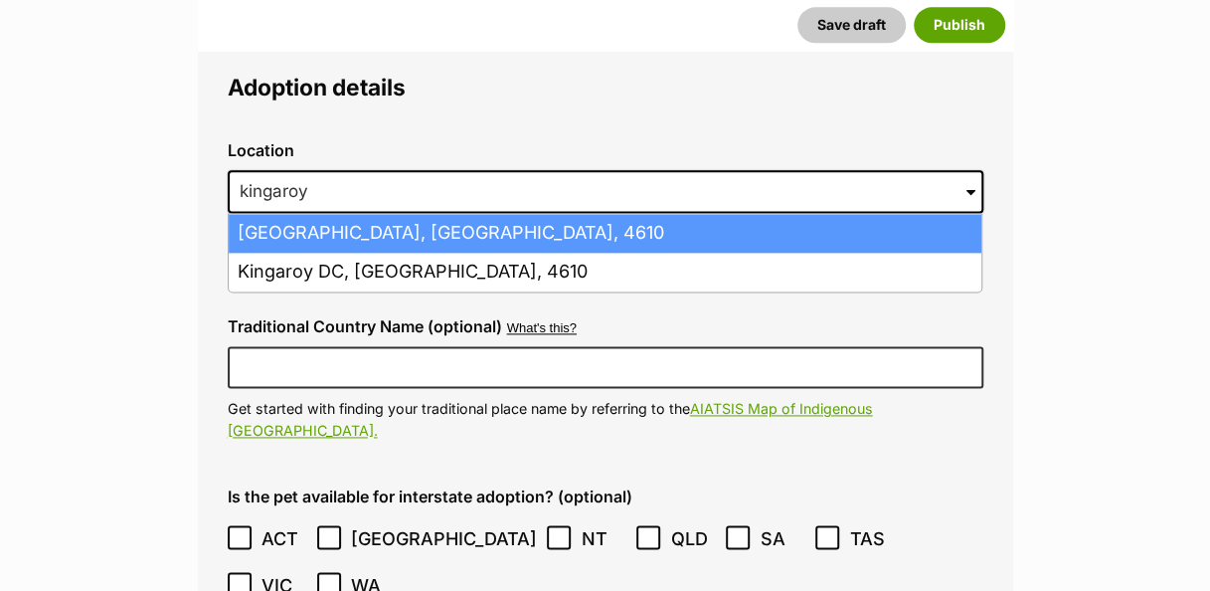
click at [502, 214] on li "Kingaroy, Queensland, 4610" at bounding box center [605, 233] width 753 height 39
type input "Kingaroy, Queensland, 4610"
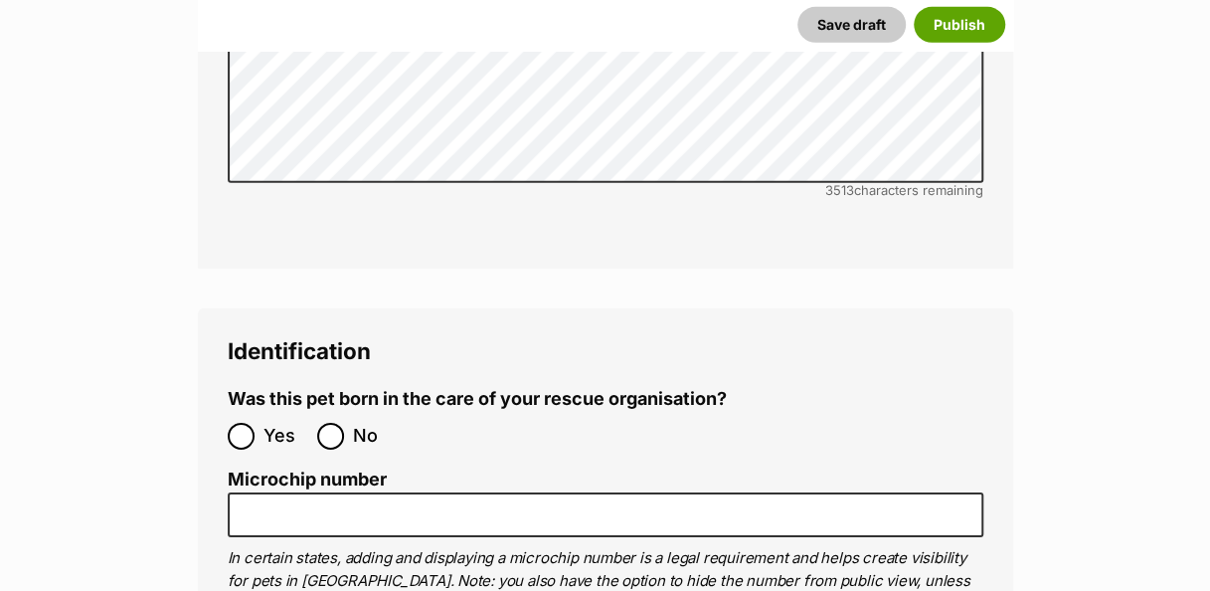
scroll to position [6396, 0]
click at [334, 422] on input "No" at bounding box center [330, 435] width 27 height 27
radio input "true"
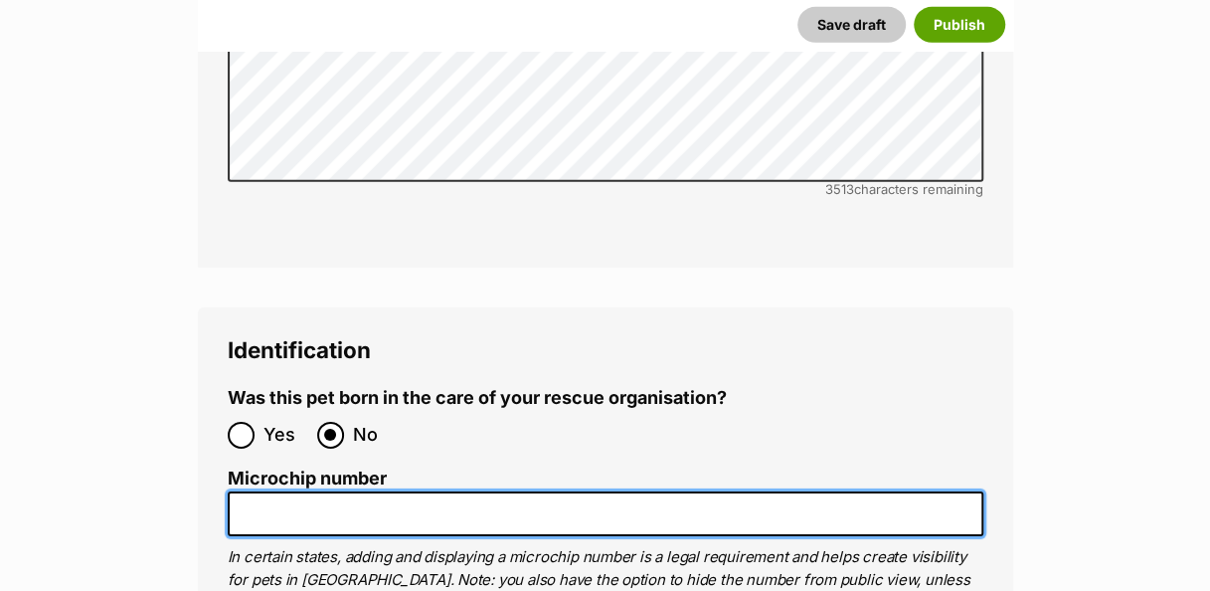
click at [400, 491] on input "Microchip number" at bounding box center [606, 513] width 756 height 45
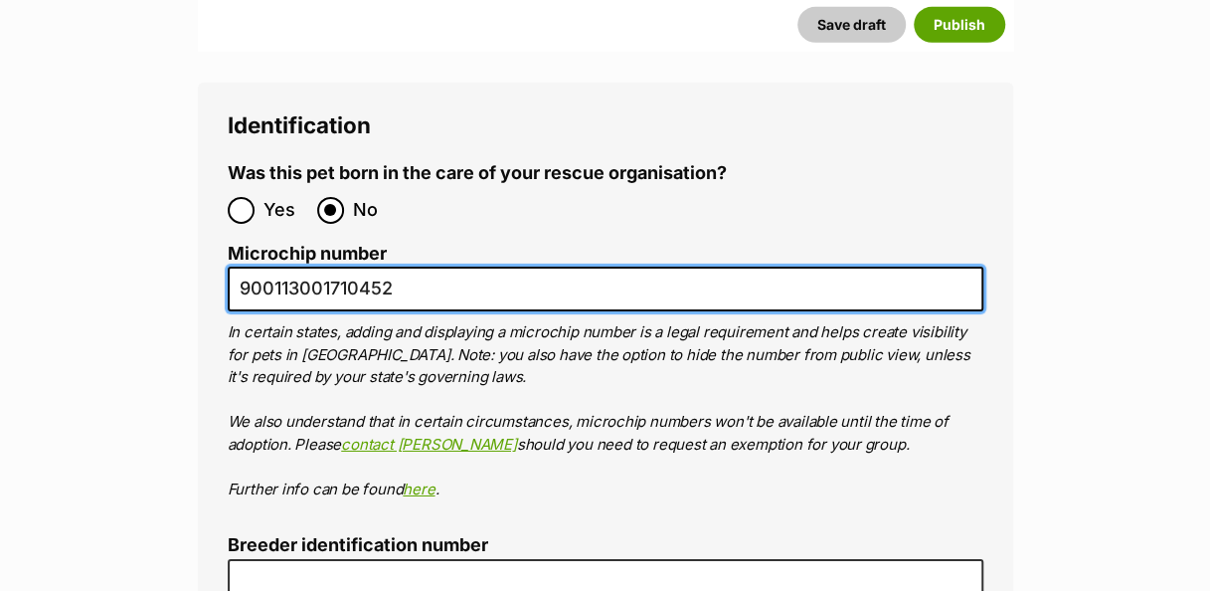
scroll to position [6624, 0]
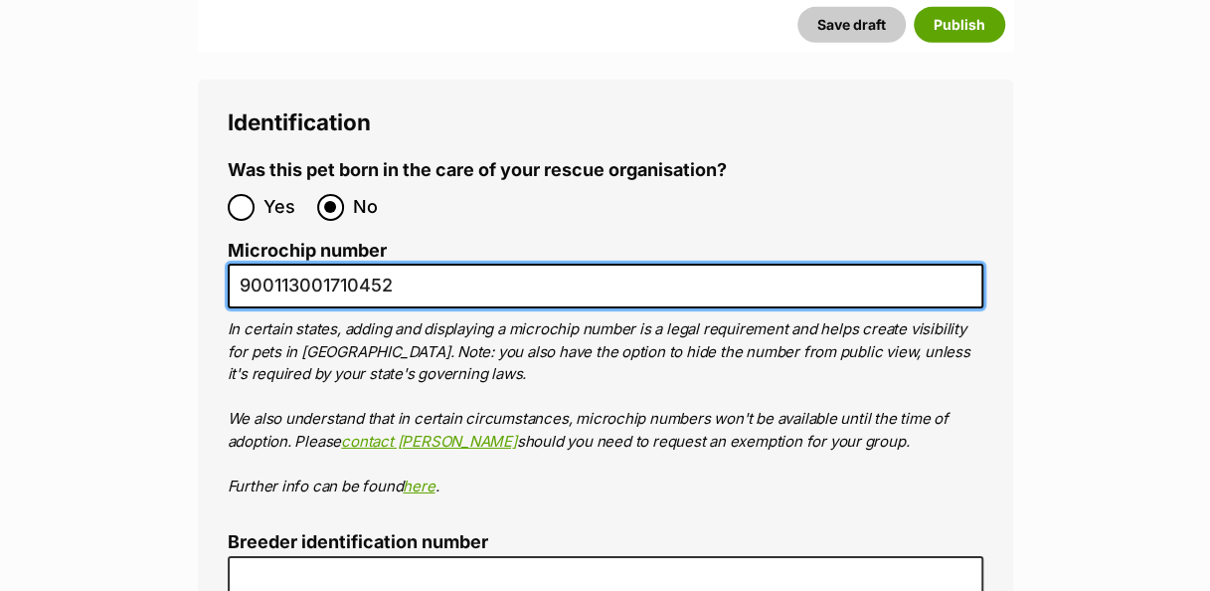
type input "900113001710452"
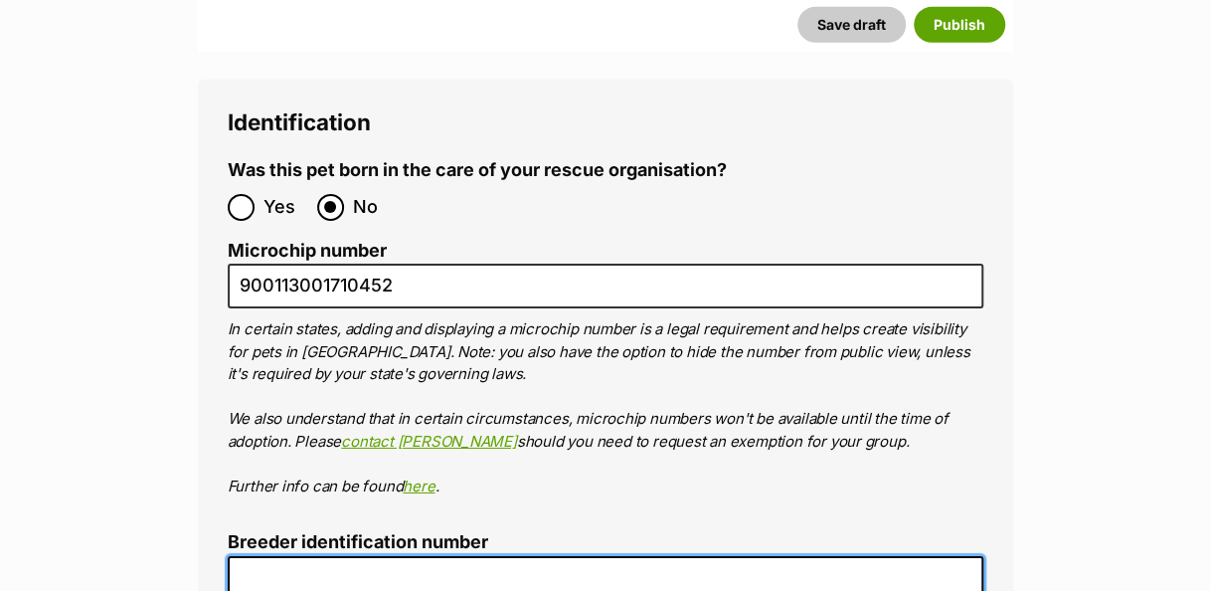
click at [417, 556] on input "Breeder identification number" at bounding box center [606, 578] width 756 height 45
type input "00001329542148"
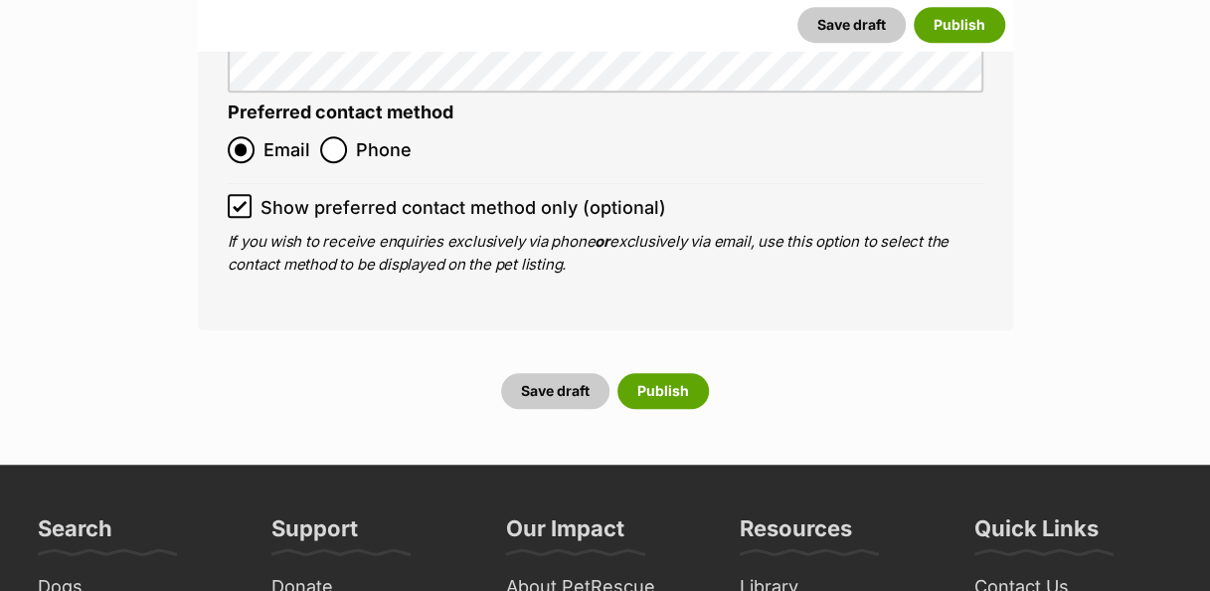
scroll to position [7806, 0]
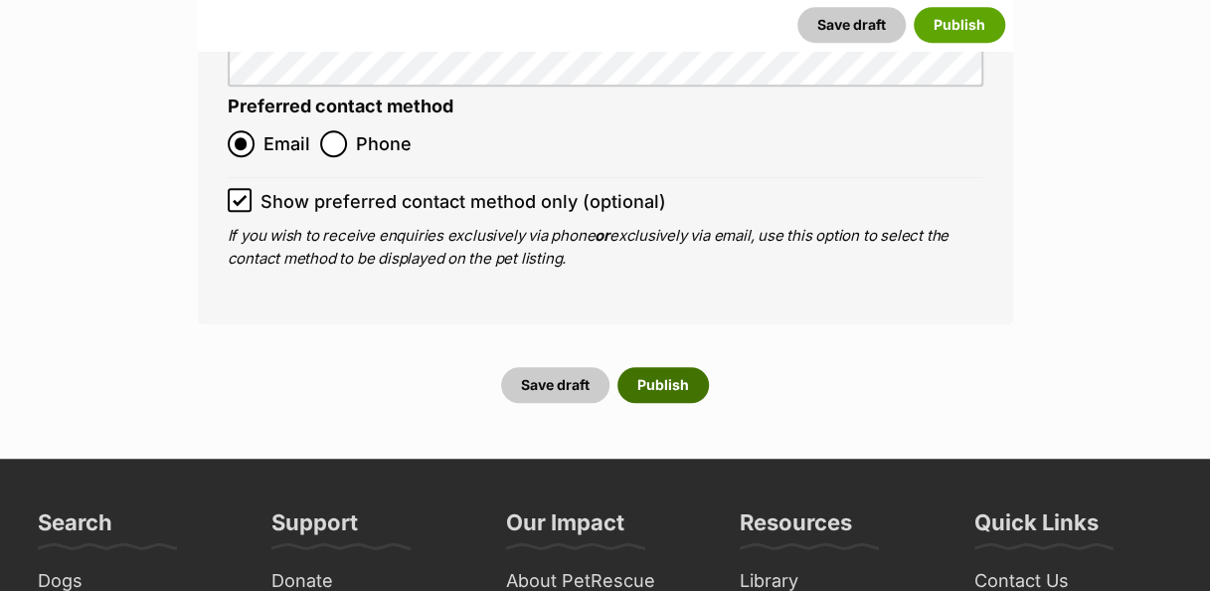
click at [684, 367] on button "Publish" at bounding box center [663, 385] width 91 height 36
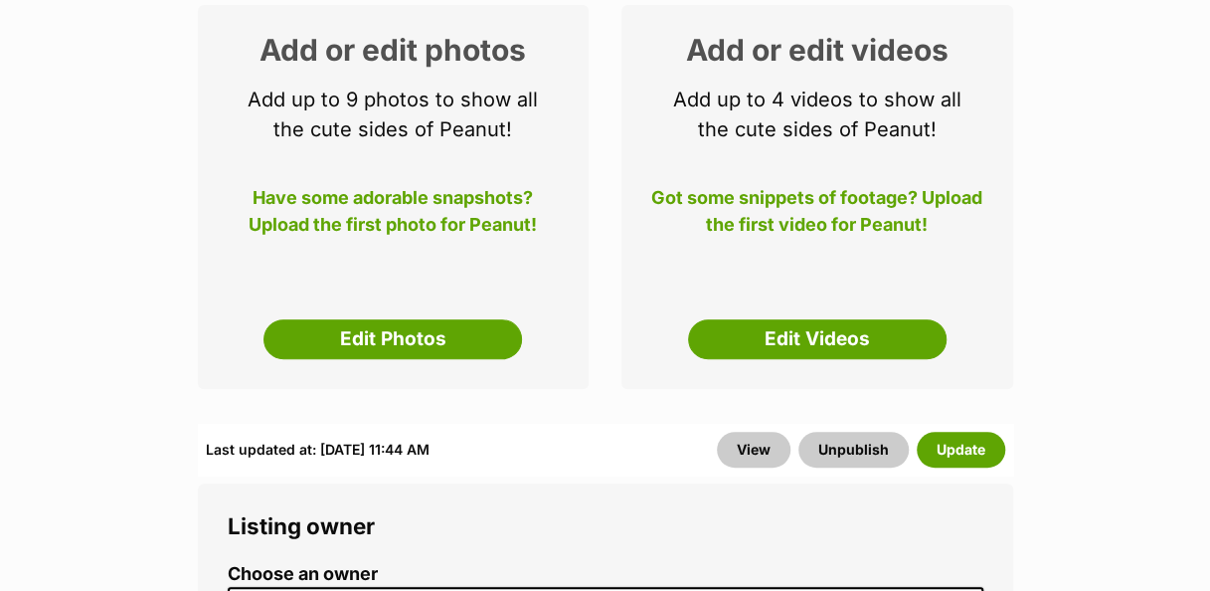
scroll to position [338, 0]
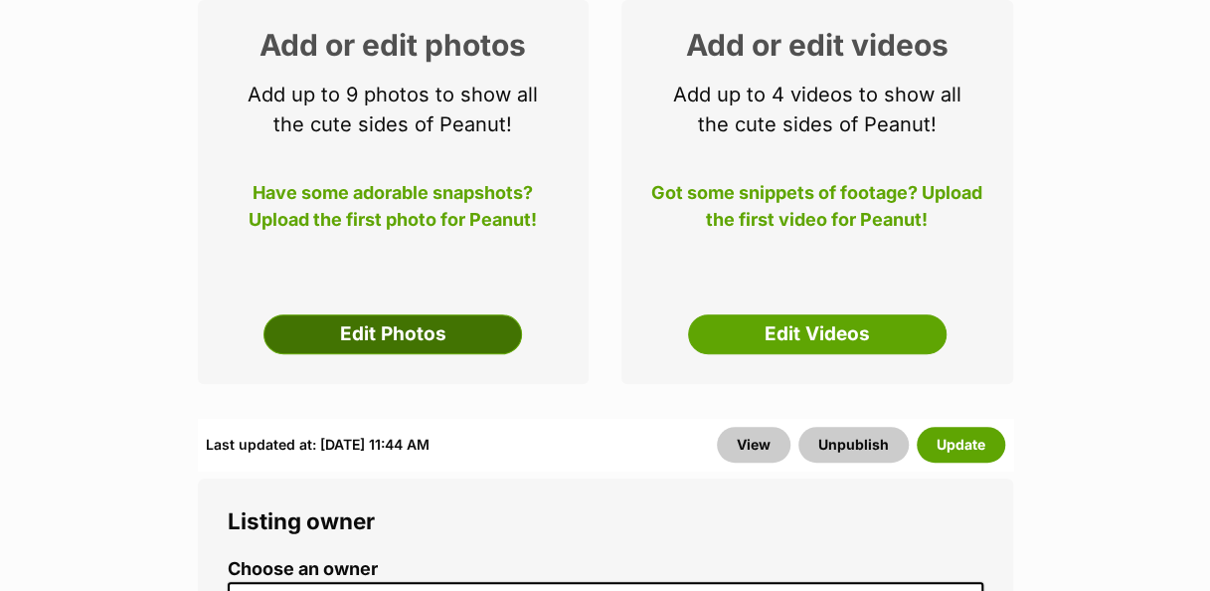
click at [505, 338] on link "Edit Photos" at bounding box center [393, 334] width 259 height 40
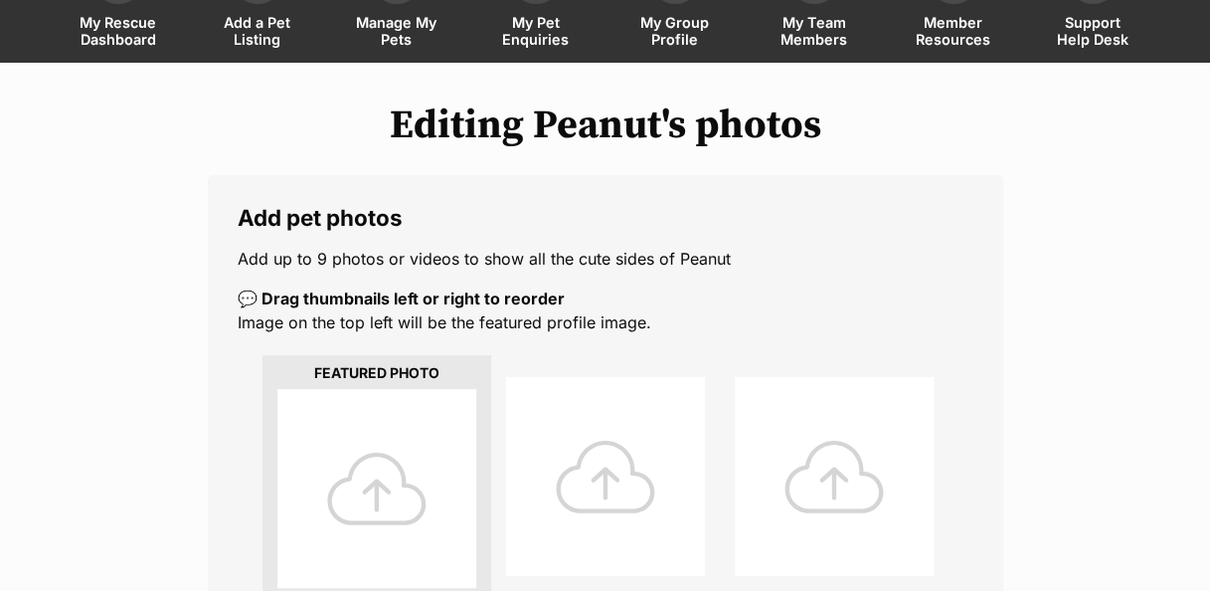
scroll to position [164, 0]
click at [399, 470] on div at bounding box center [376, 487] width 199 height 199
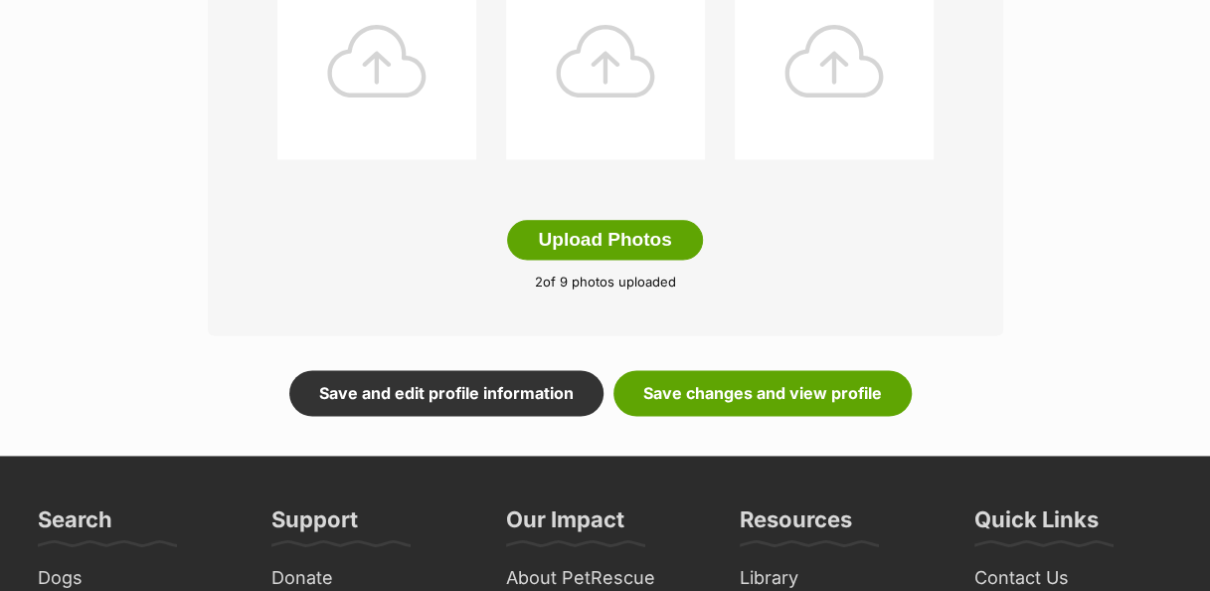
scroll to position [1127, 0]
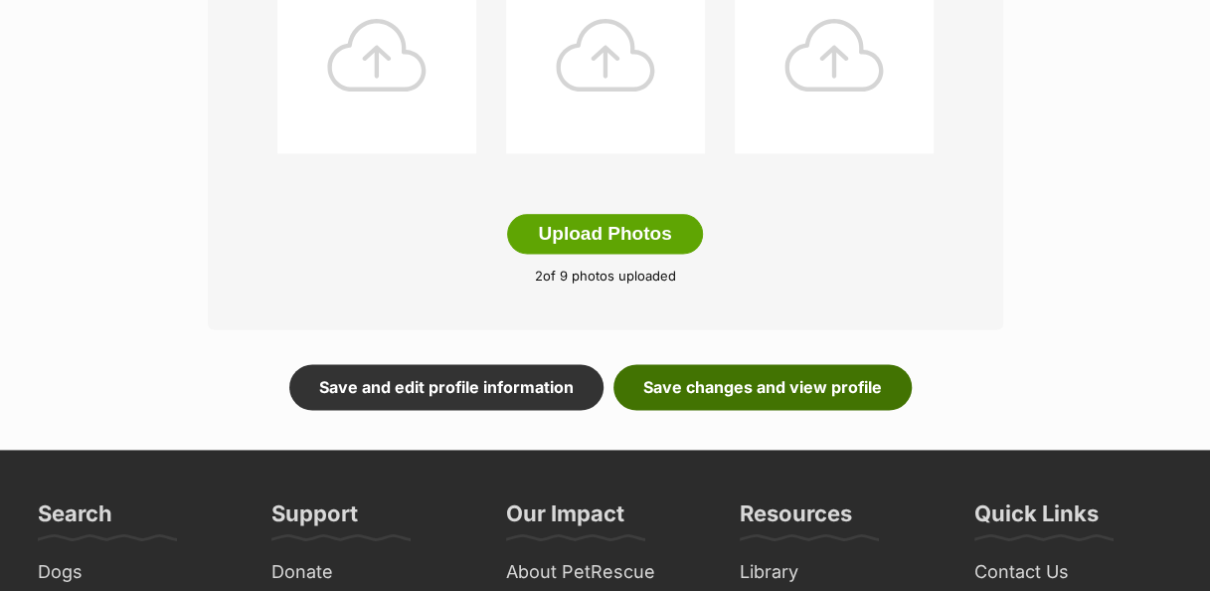
click at [830, 389] on link "Save changes and view profile" at bounding box center [763, 387] width 298 height 46
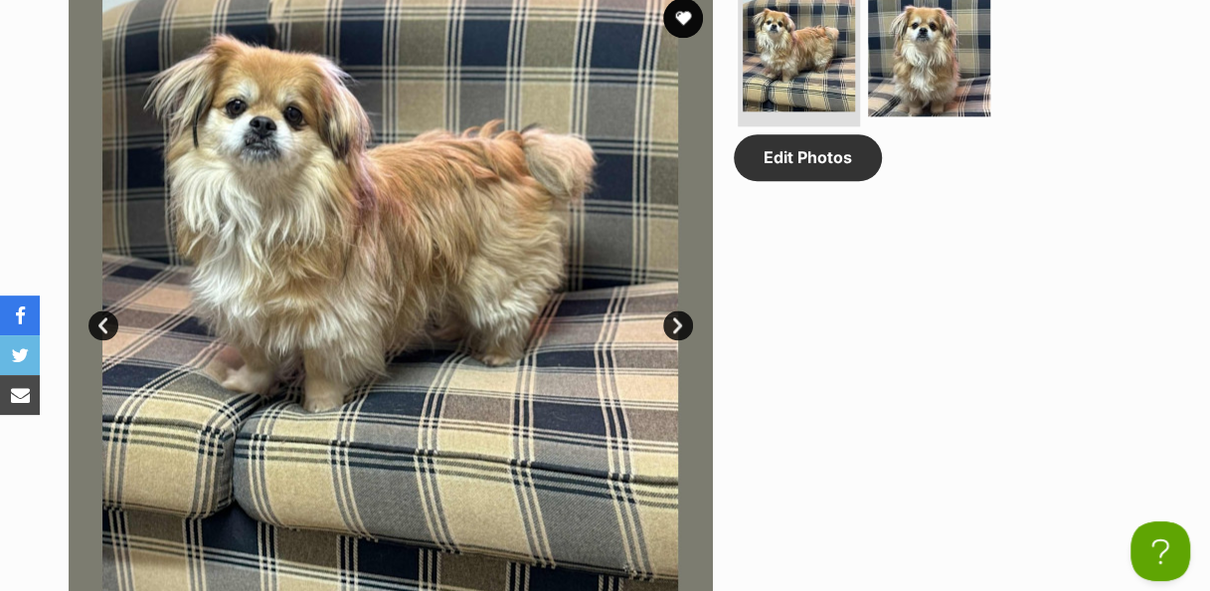
scroll to position [999, 0]
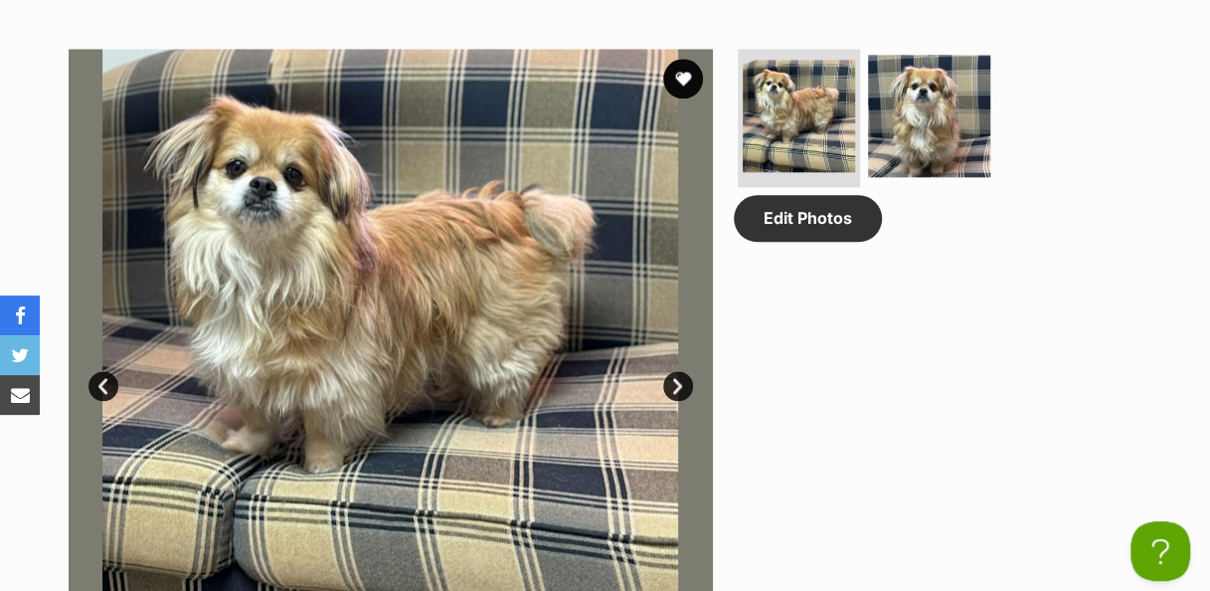
click at [685, 398] on link "Next" at bounding box center [678, 386] width 30 height 30
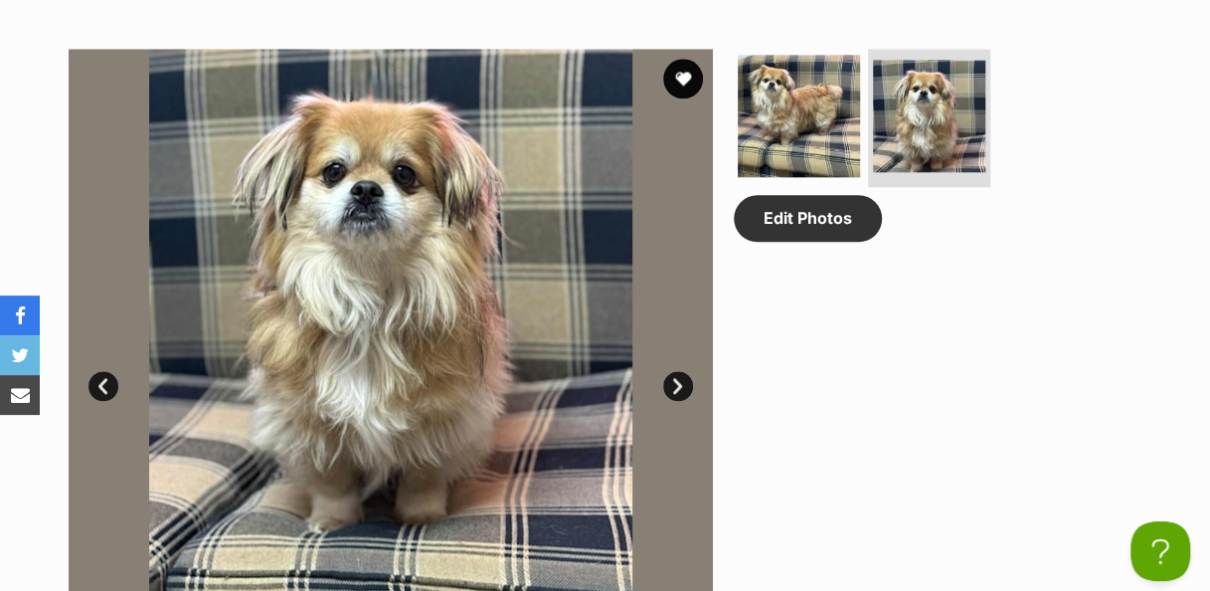
click at [107, 401] on link "Prev" at bounding box center [104, 386] width 30 height 30
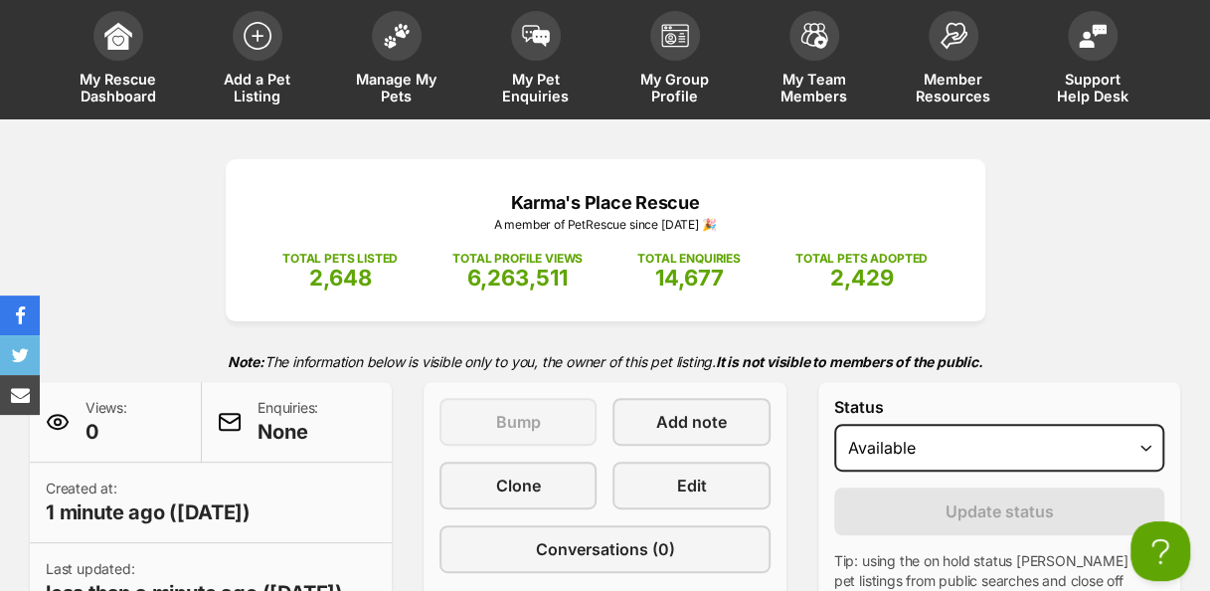
scroll to position [0, 0]
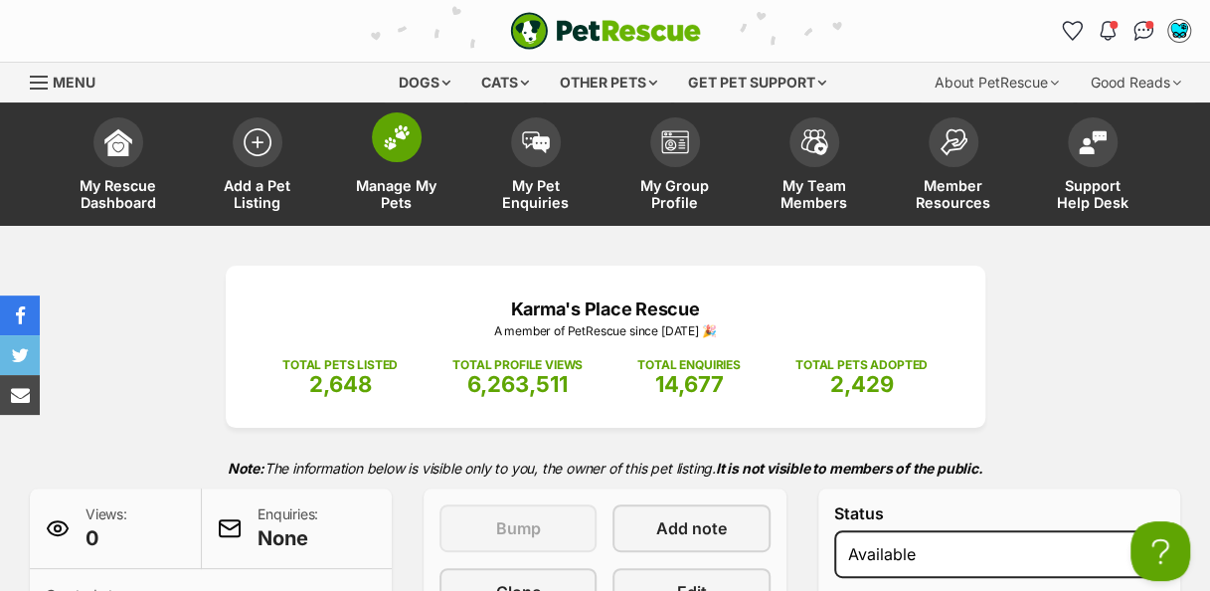
click at [390, 125] on span at bounding box center [397, 137] width 50 height 50
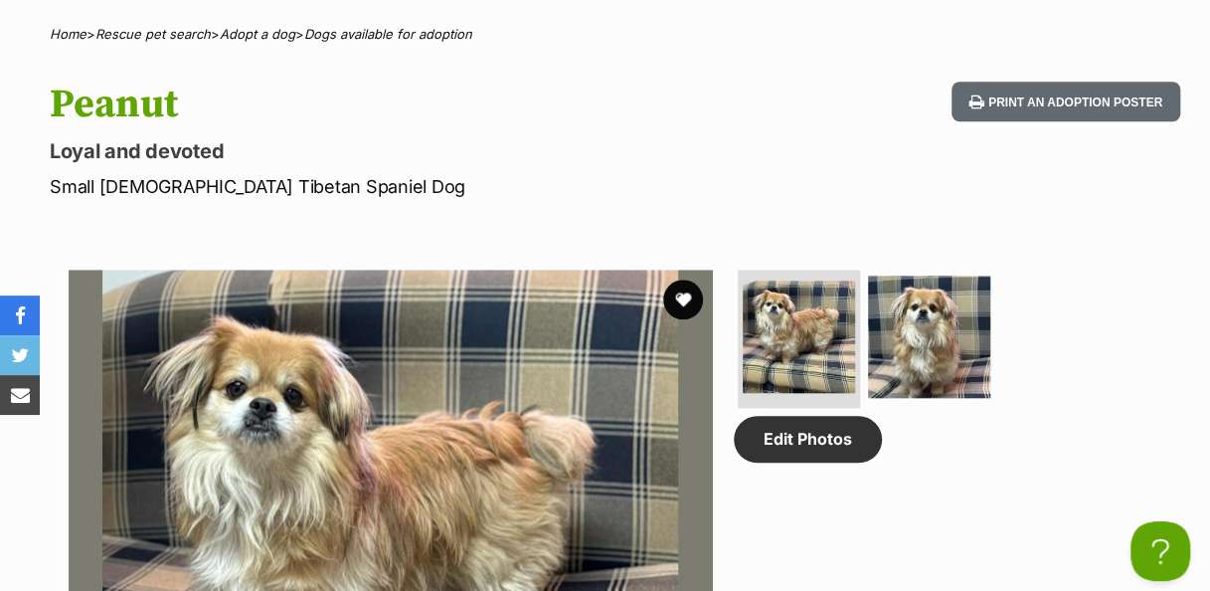
scroll to position [597, 0]
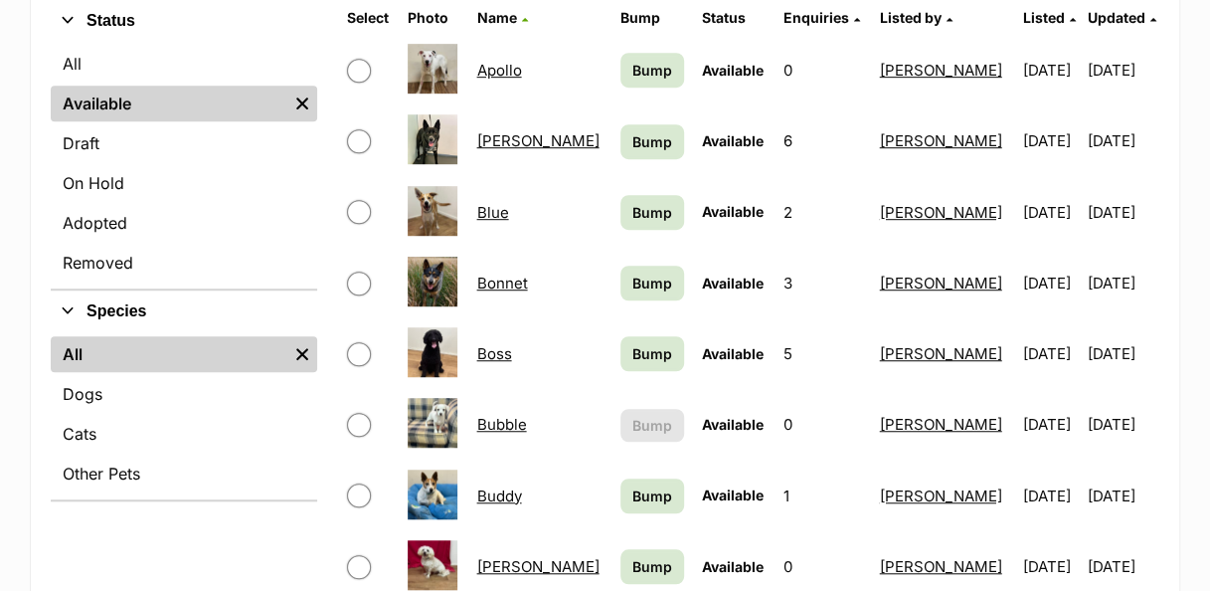
scroll to position [502, 0]
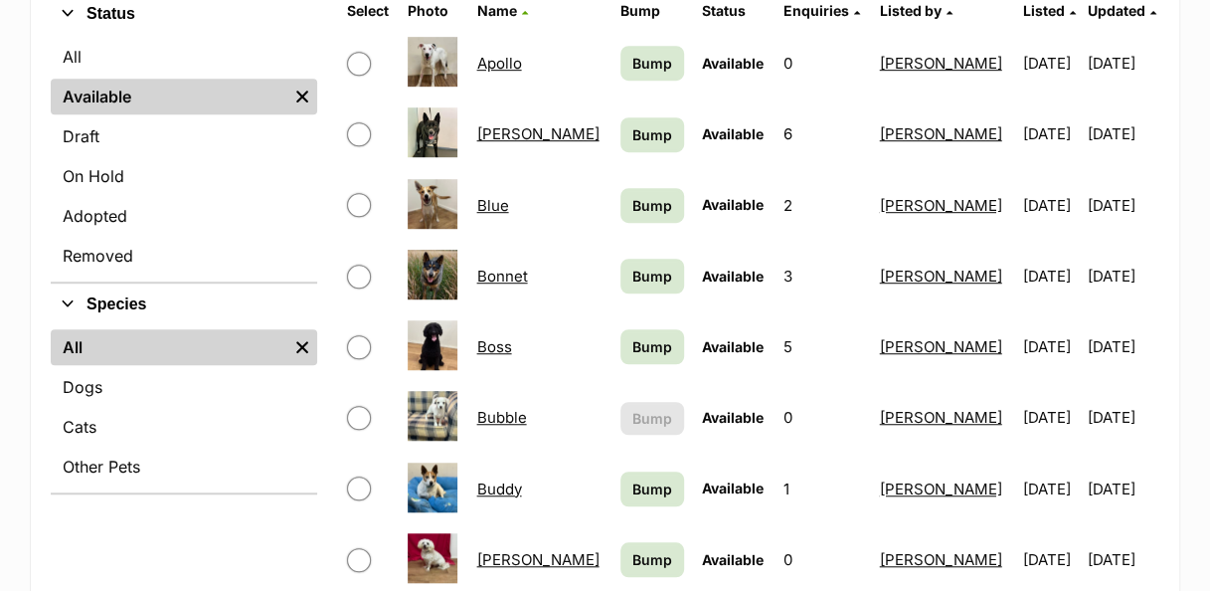
click at [353, 52] on input "checkbox" at bounding box center [359, 64] width 24 height 24
checkbox input "true"
click at [365, 126] on input "checkbox" at bounding box center [359, 134] width 24 height 24
checkbox input "true"
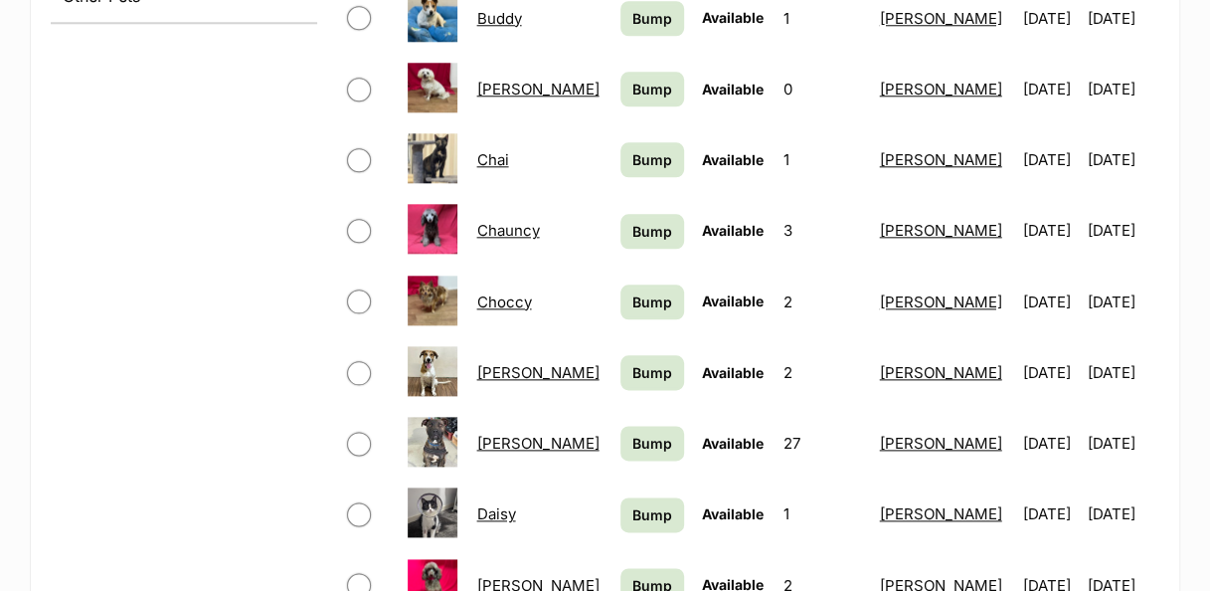
scroll to position [988, 0]
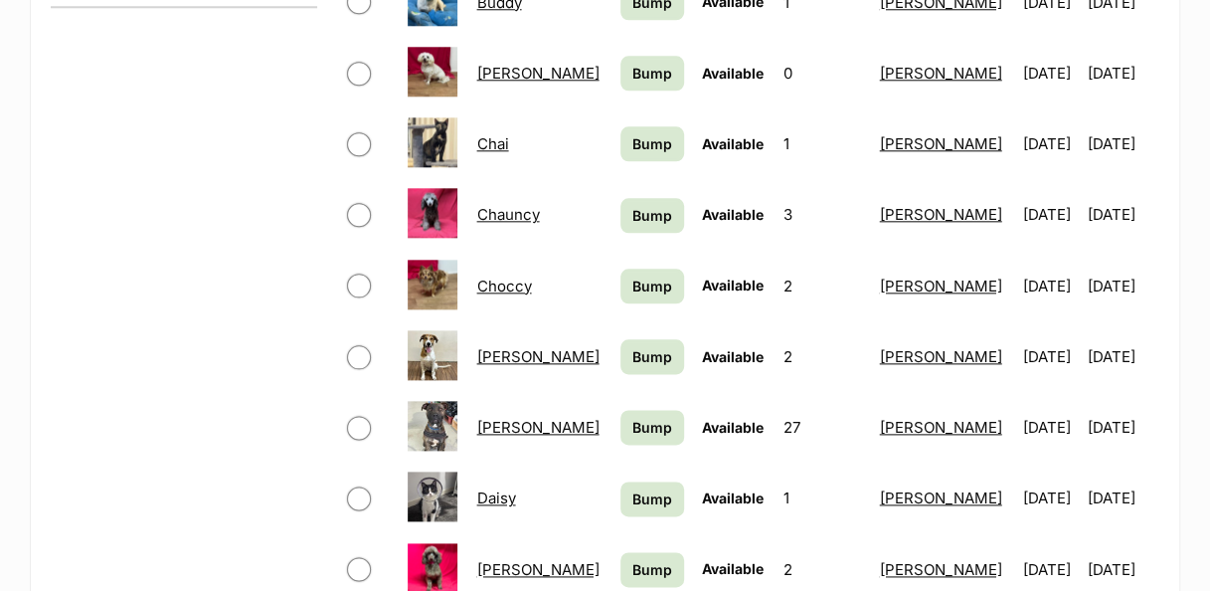
click at [368, 137] on input "checkbox" at bounding box center [359, 144] width 24 height 24
checkbox input "true"
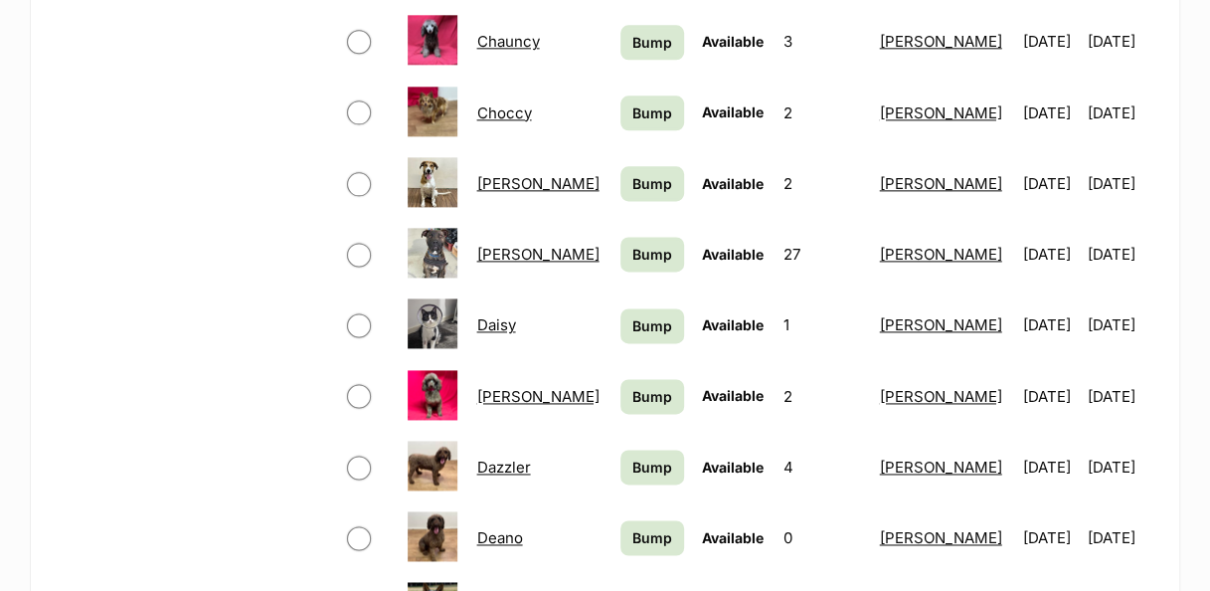
scroll to position [1167, 0]
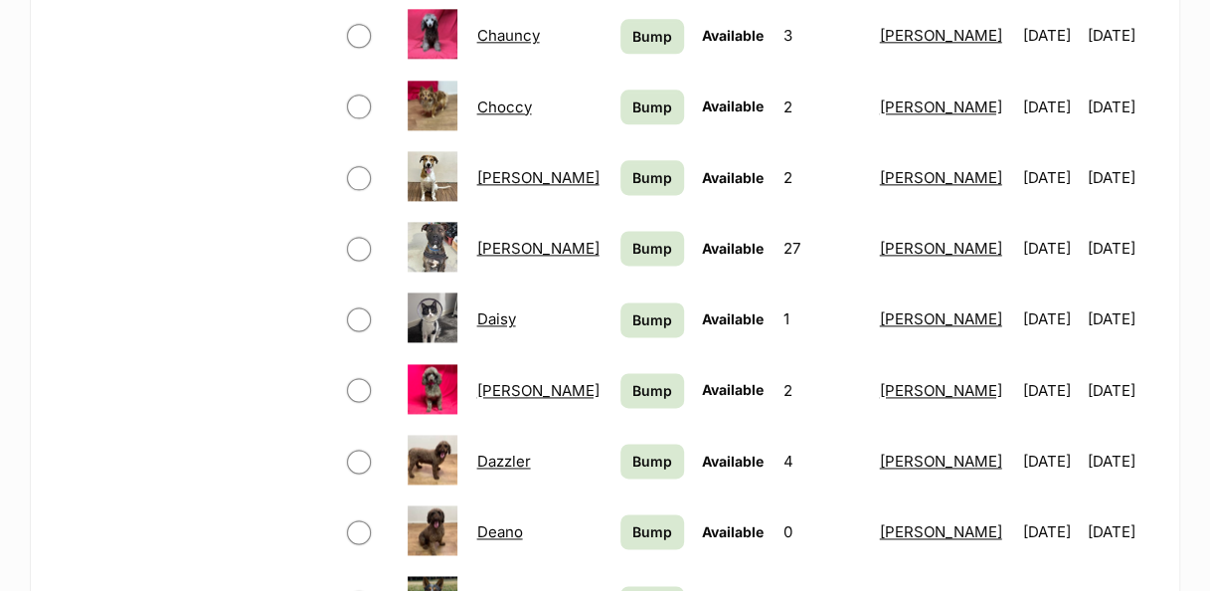
click at [352, 169] on input "checkbox" at bounding box center [359, 178] width 24 height 24
checkbox input "true"
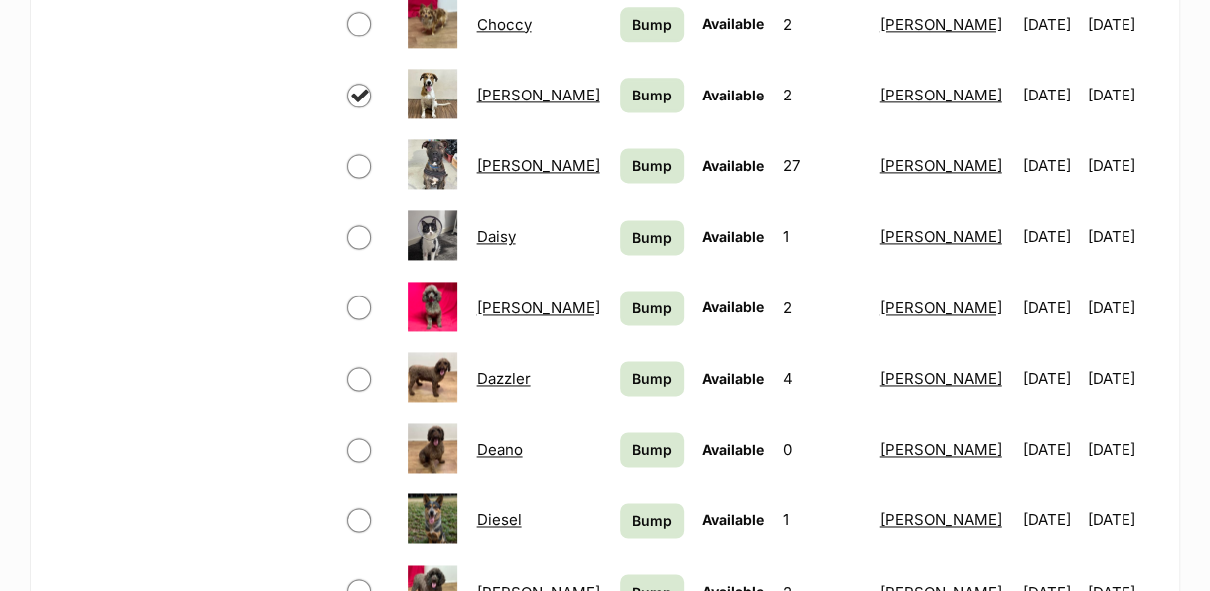
scroll to position [1251, 0]
click at [355, 165] on input "checkbox" at bounding box center [359, 165] width 24 height 24
checkbox input "true"
click at [354, 224] on input "checkbox" at bounding box center [359, 236] width 24 height 24
checkbox input "true"
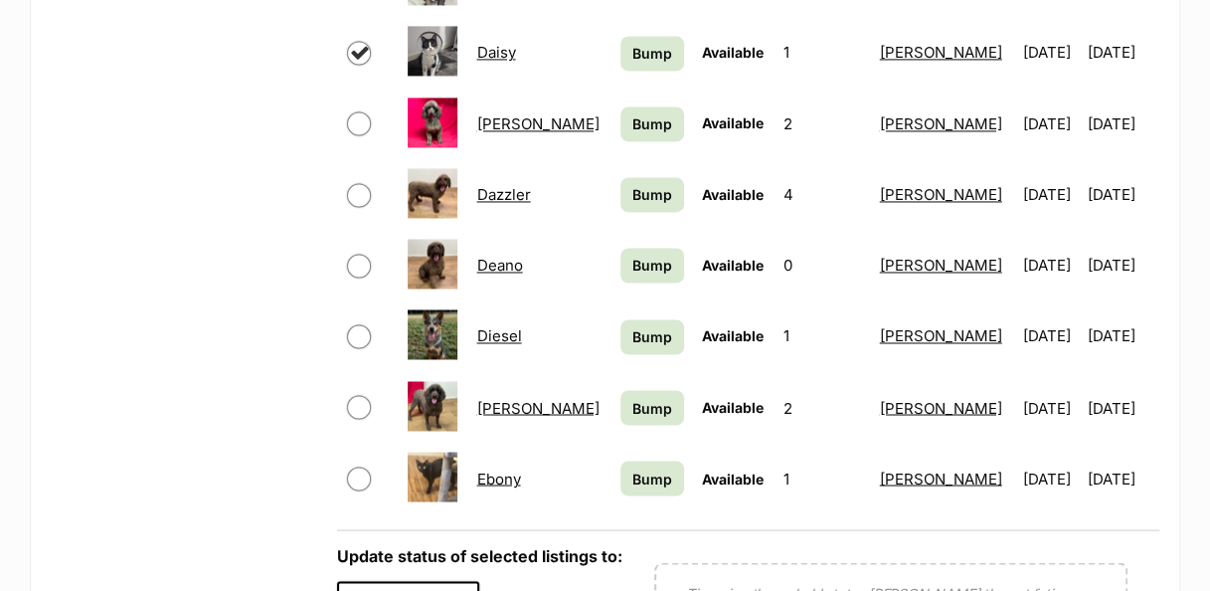
scroll to position [1435, 0]
click at [360, 475] on input "checkbox" at bounding box center [359, 477] width 24 height 24
checkbox input "true"
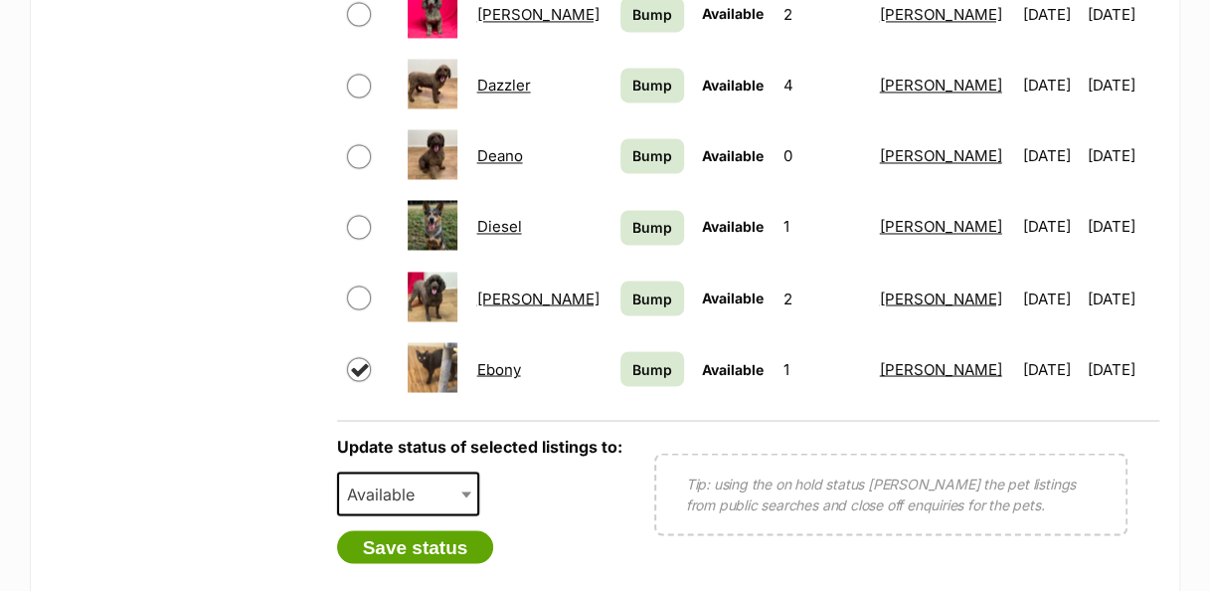
scroll to position [1546, 0]
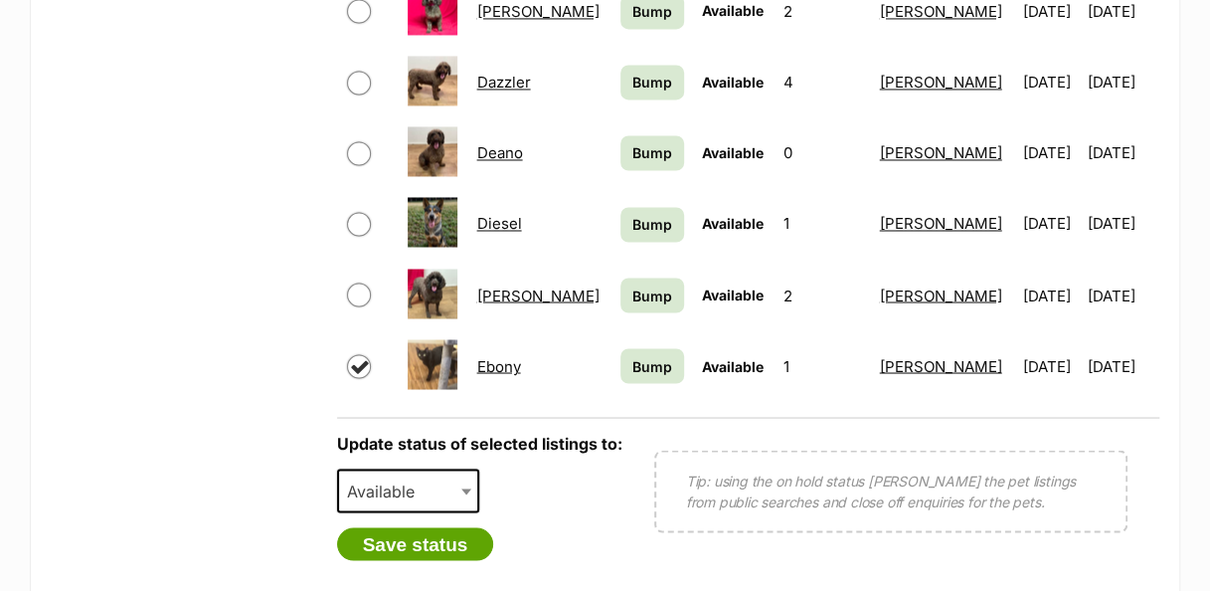
click at [463, 496] on span at bounding box center [468, 490] width 20 height 44
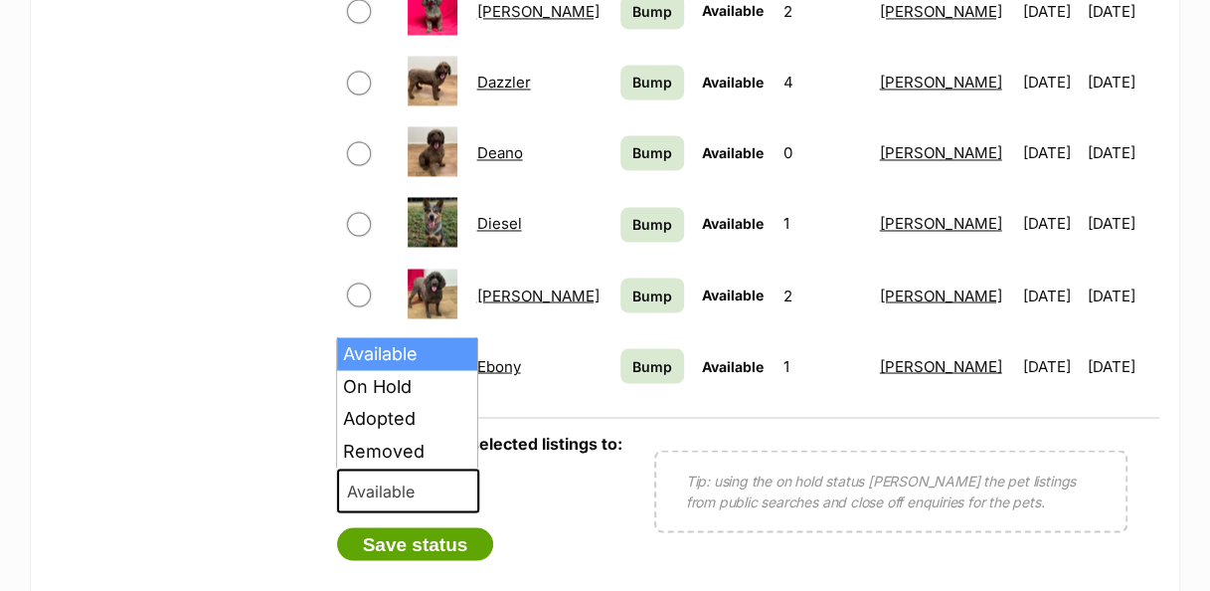
select select "rehomed"
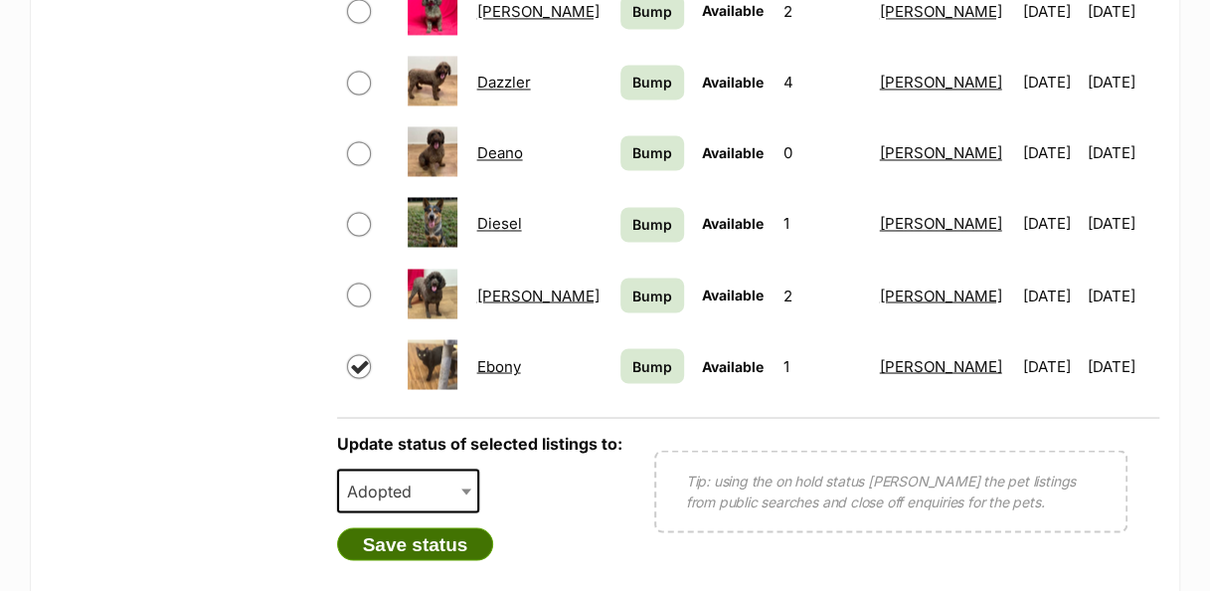
click at [464, 543] on button "Save status" at bounding box center [415, 544] width 157 height 34
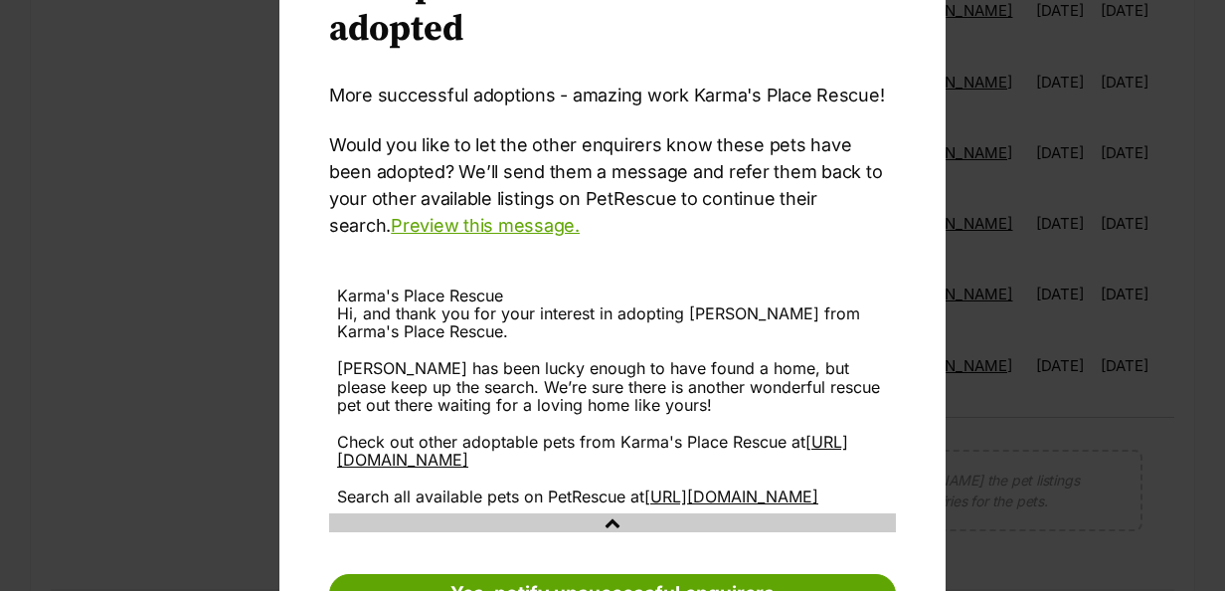
scroll to position [253, 0]
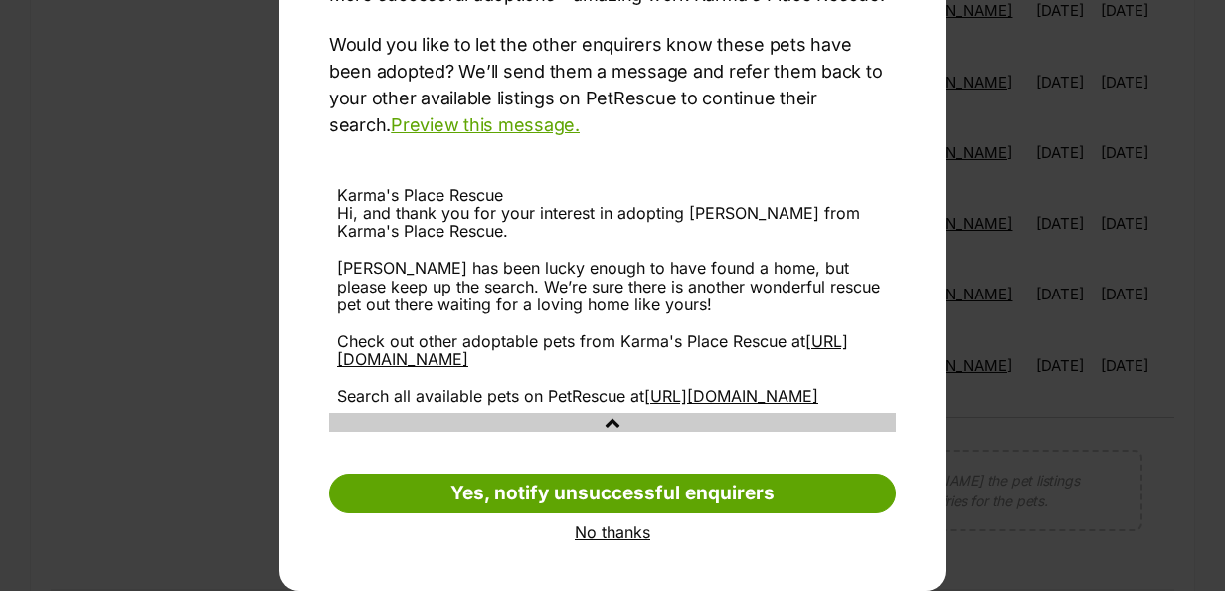
click at [627, 537] on link "No thanks" at bounding box center [612, 532] width 567 height 18
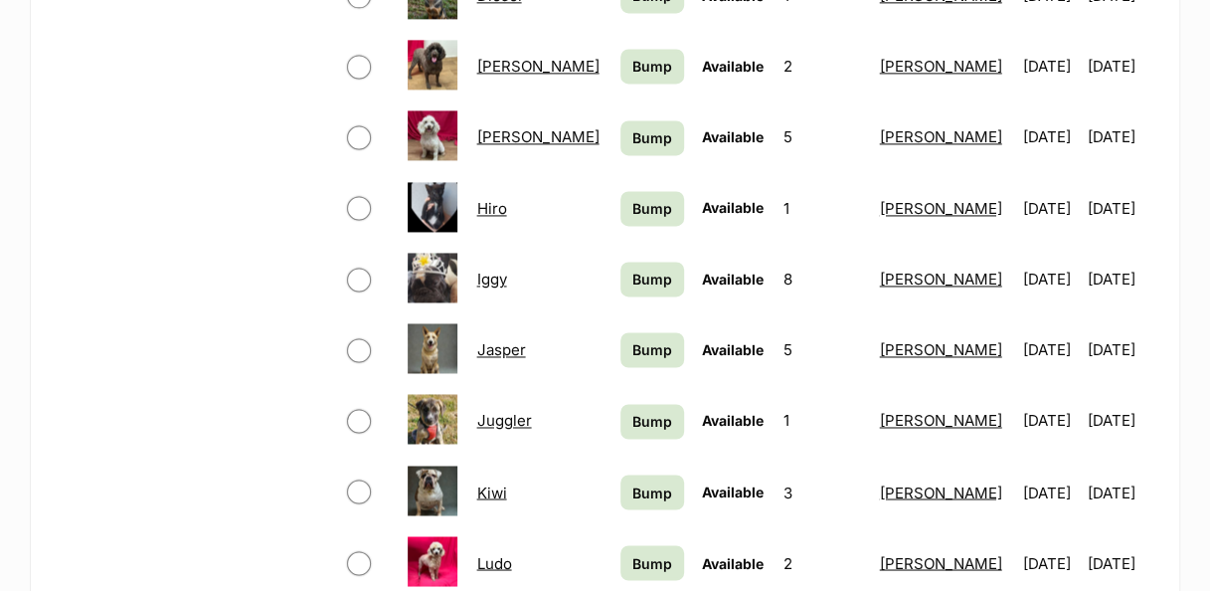
scroll to position [1346, 0]
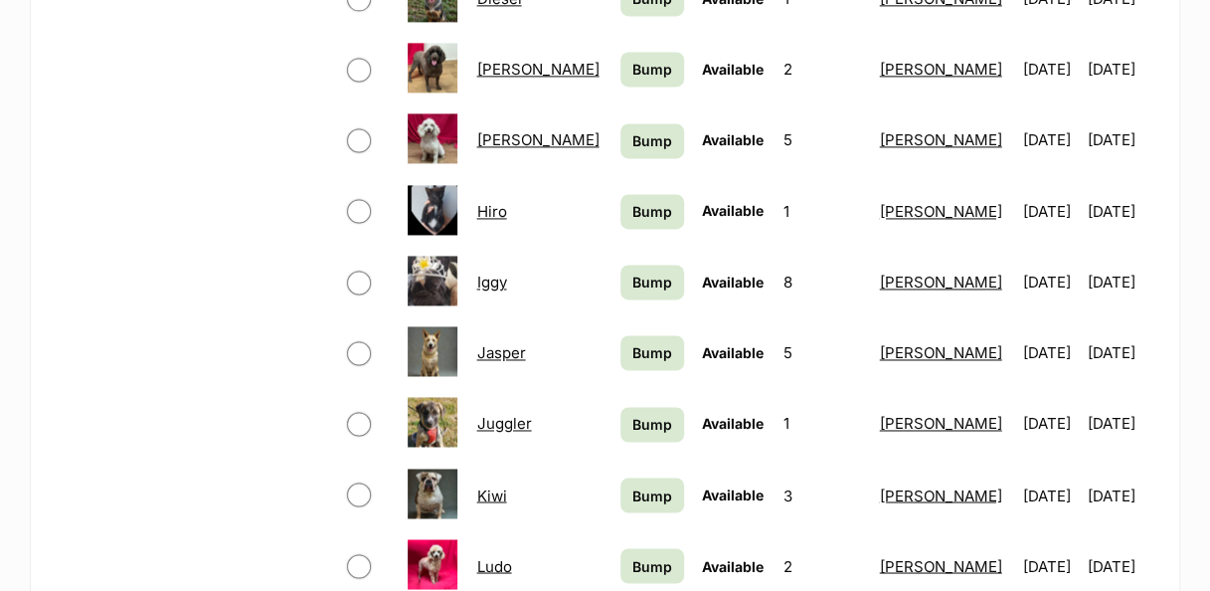
click at [353, 424] on input "checkbox" at bounding box center [359, 424] width 24 height 24
checkbox input "true"
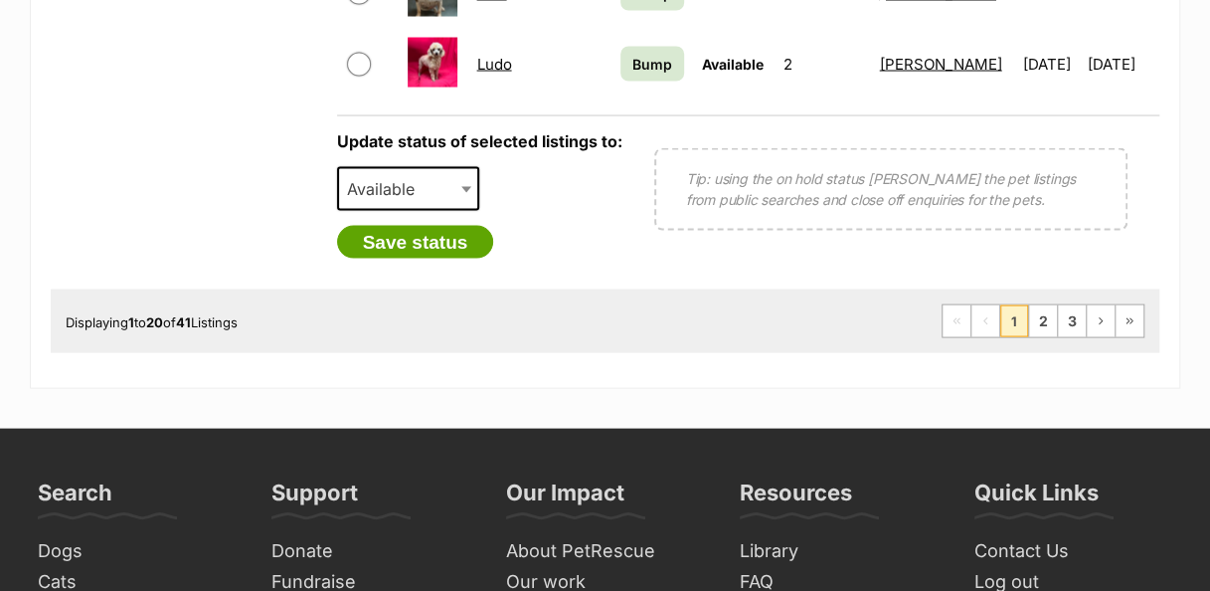
scroll to position [1846, 0]
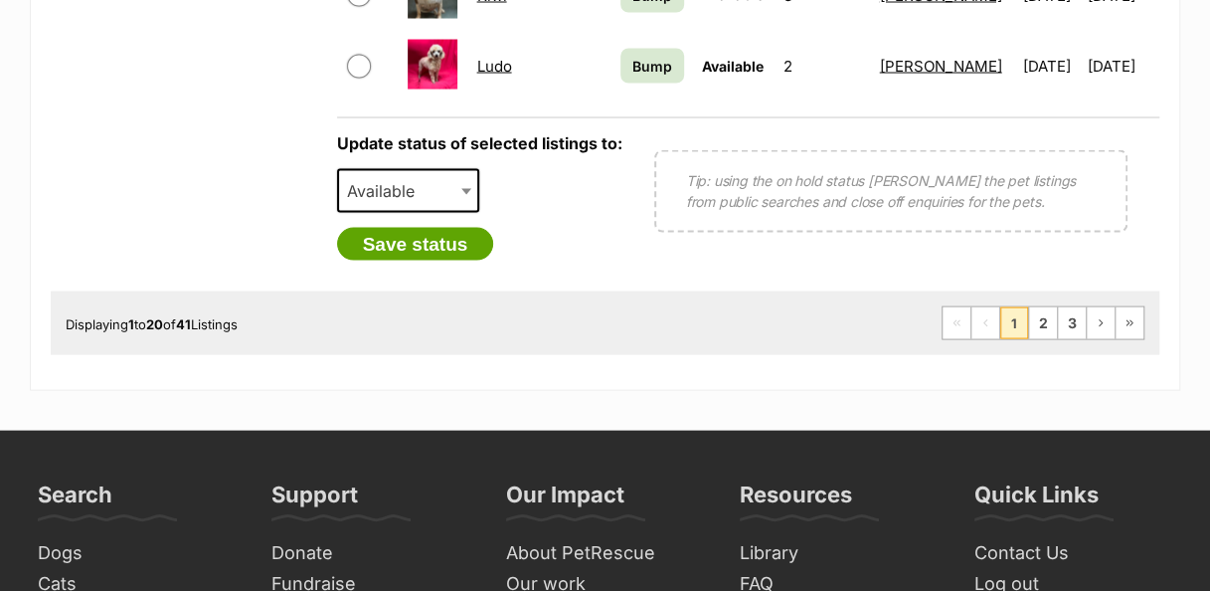
click at [455, 184] on span "Available" at bounding box center [408, 191] width 143 height 44
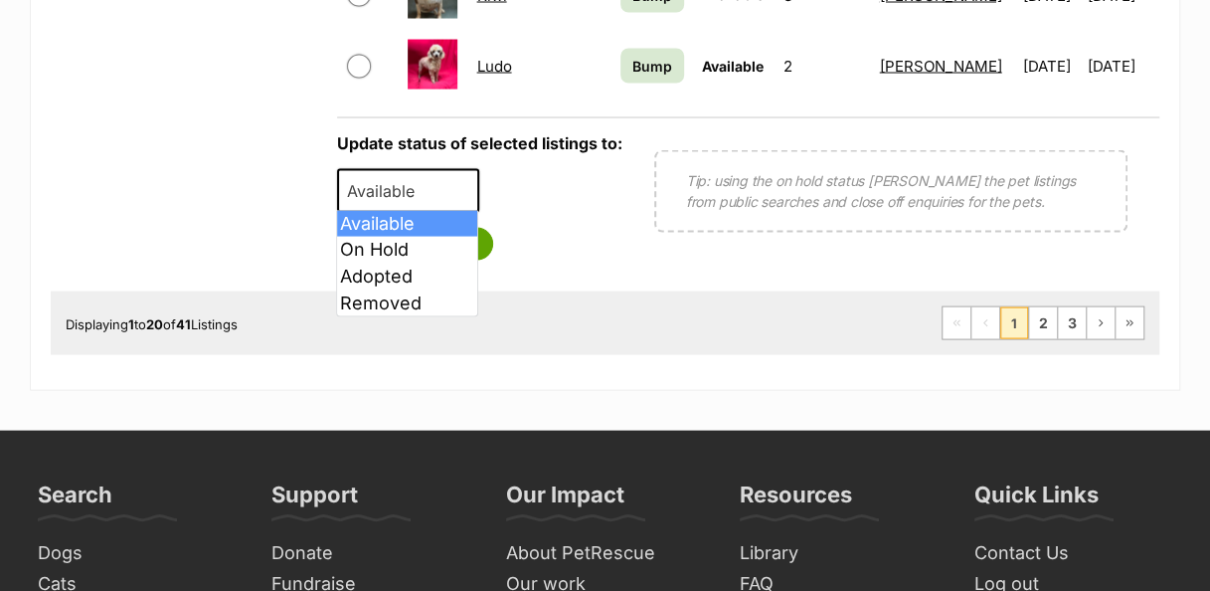
select select "rehomed"
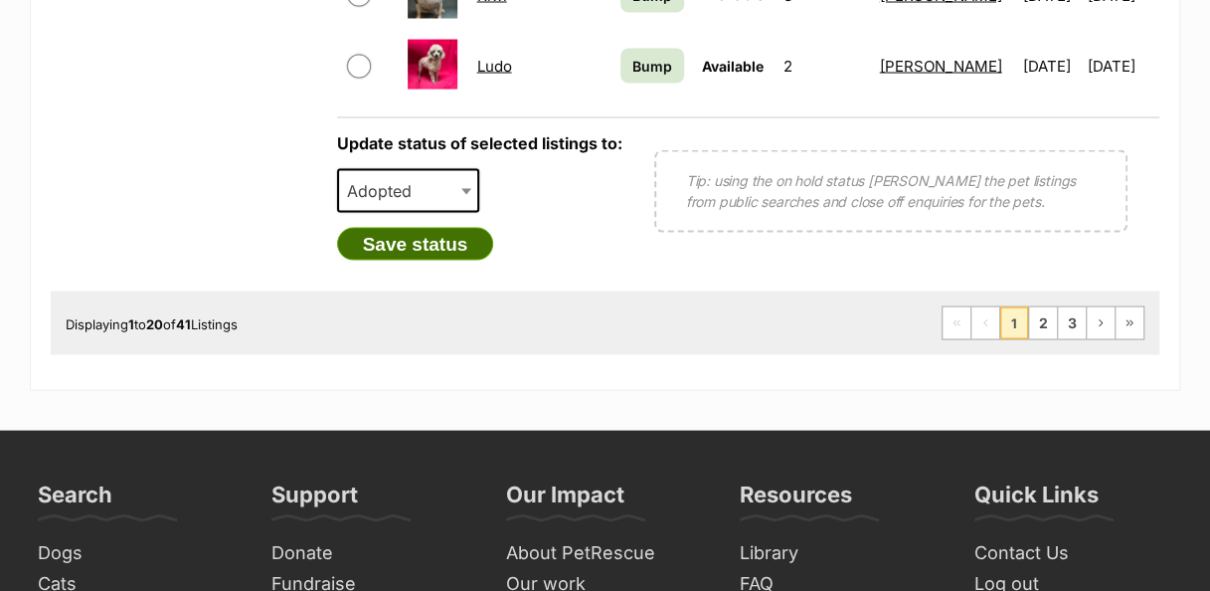
click at [467, 250] on button "Save status" at bounding box center [415, 245] width 157 height 34
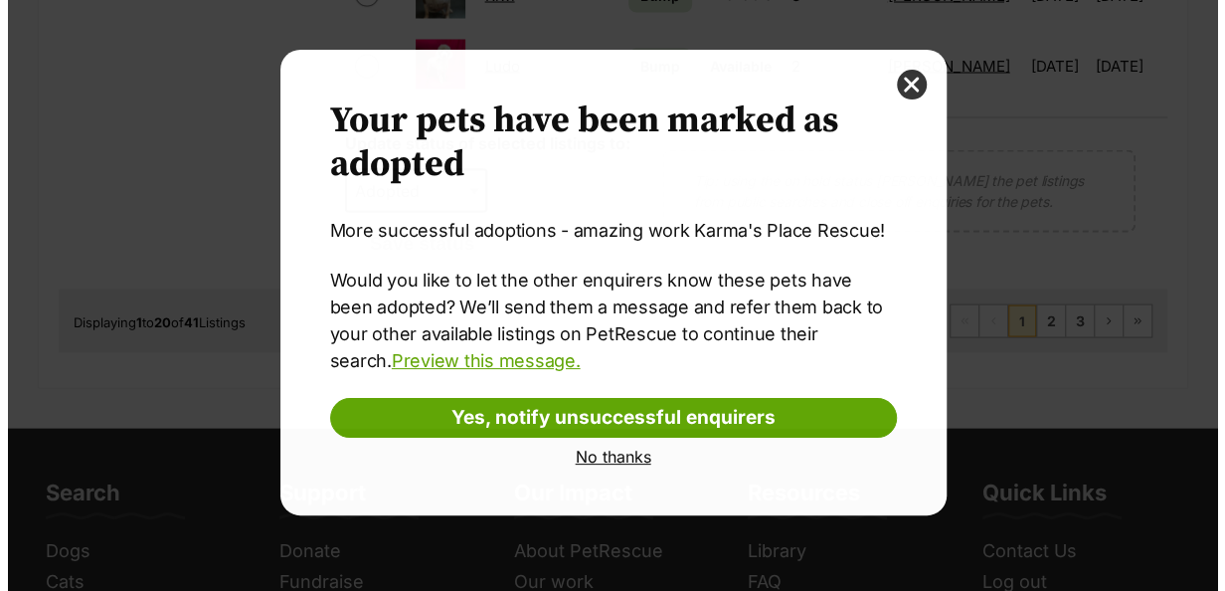
scroll to position [0, 0]
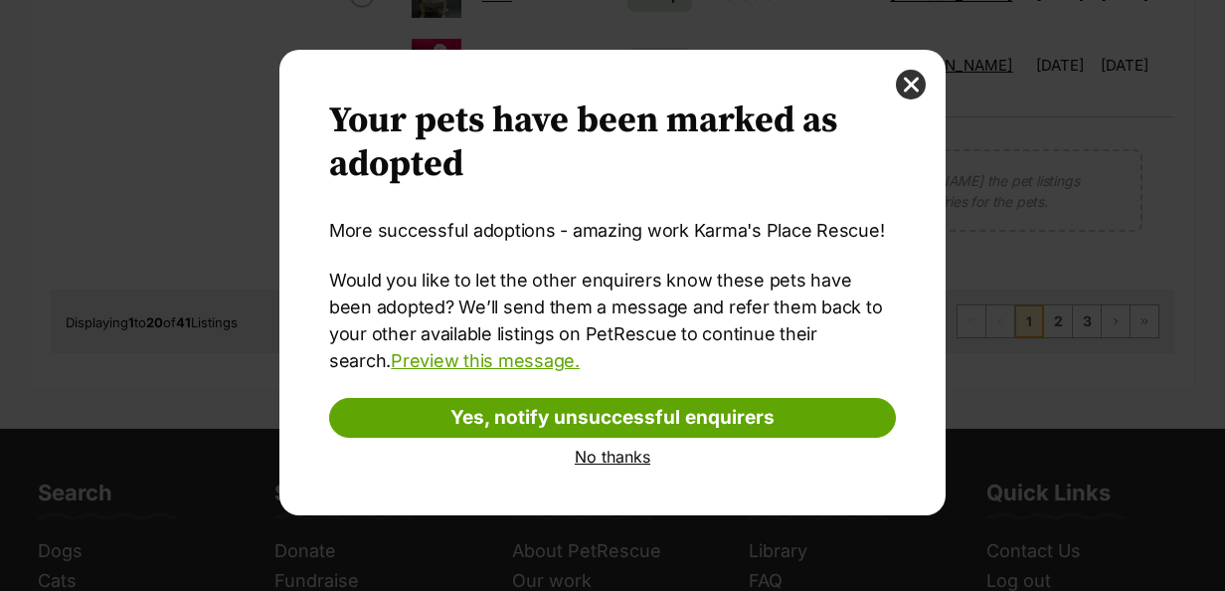
click at [628, 462] on link "No thanks" at bounding box center [612, 457] width 567 height 18
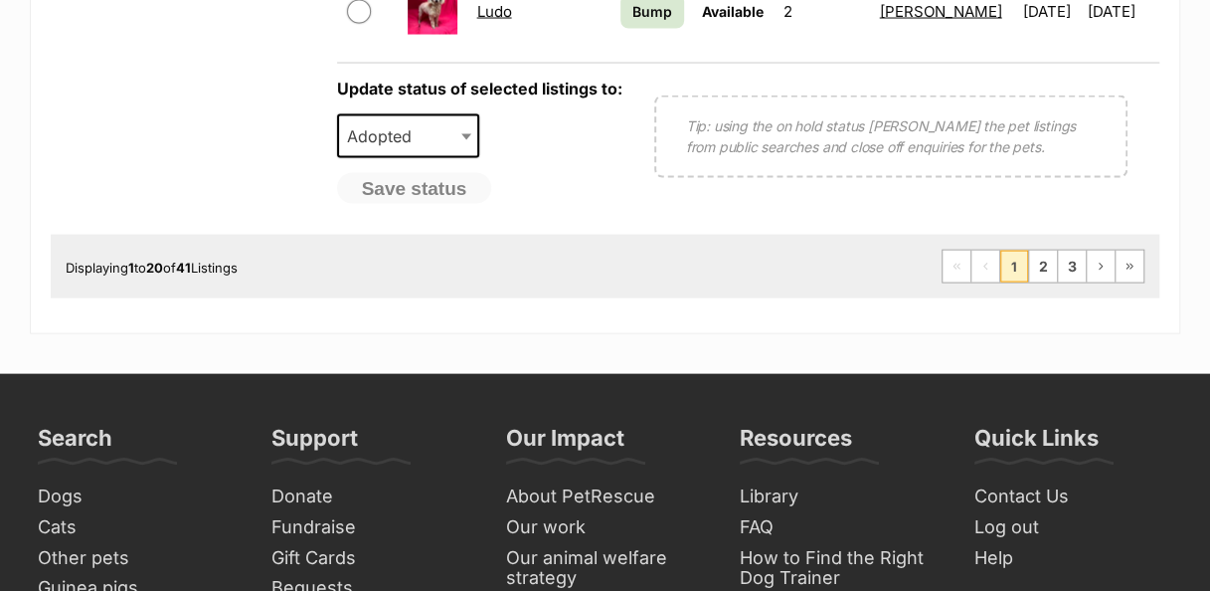
scroll to position [1901, 0]
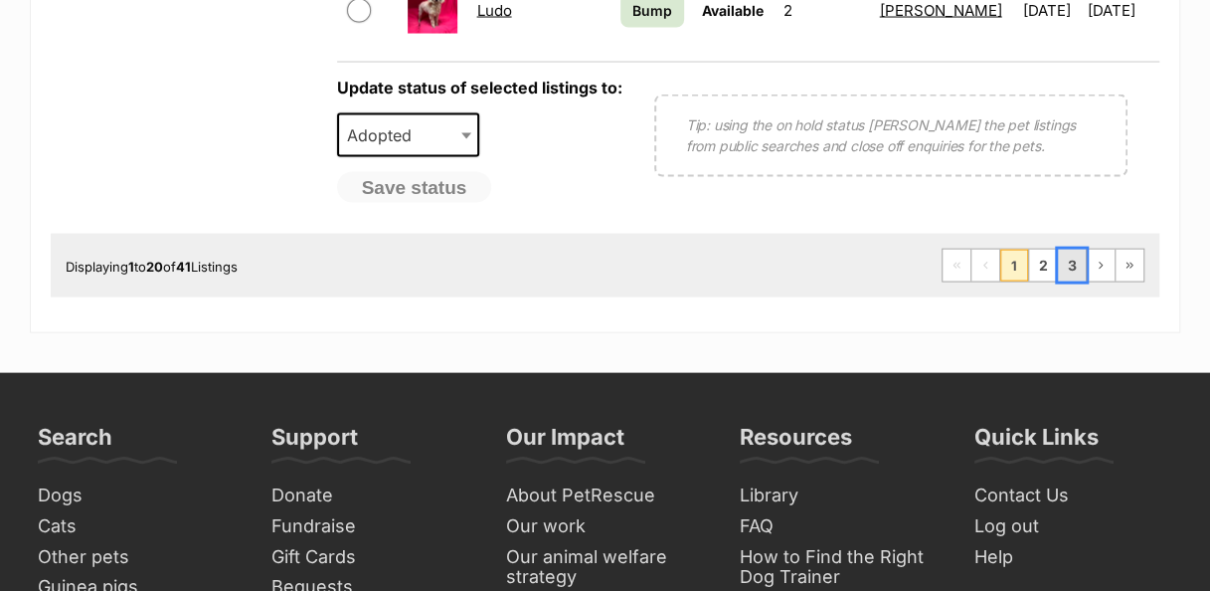
click at [1076, 263] on link "3" at bounding box center [1072, 266] width 28 height 32
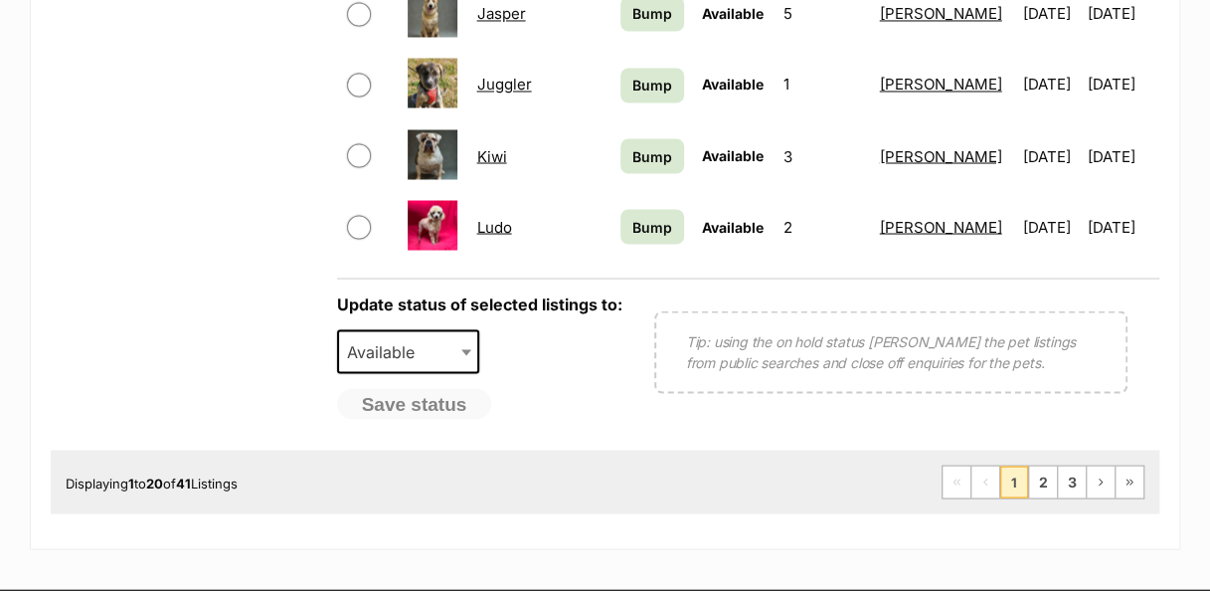
scroll to position [1699, 0]
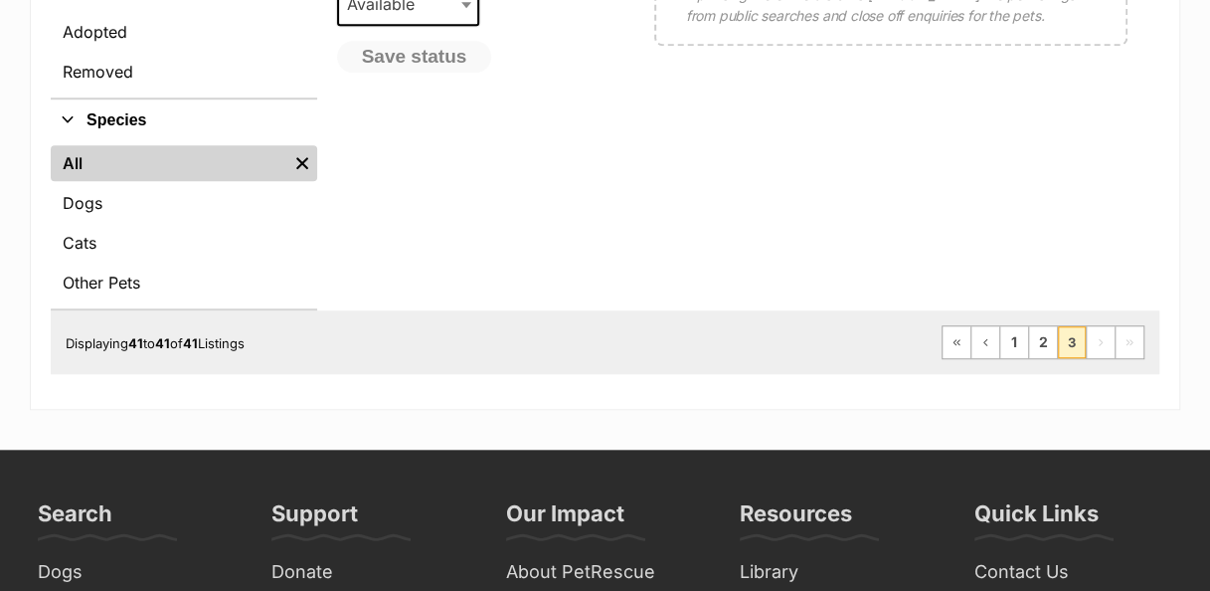
scroll to position [685, 0]
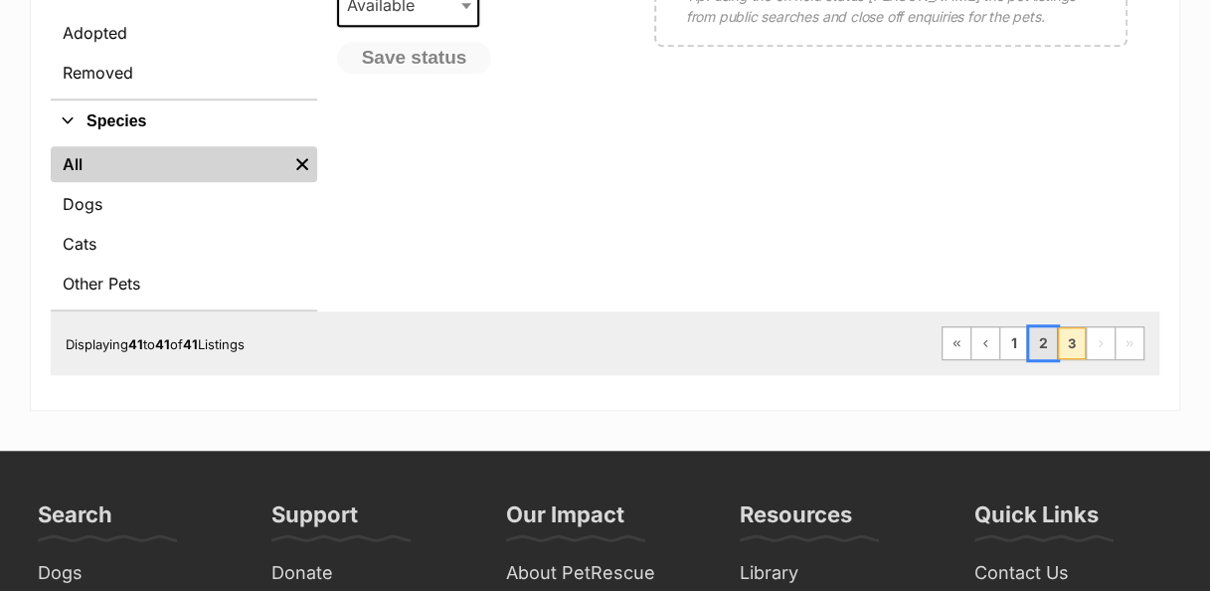
click at [1052, 350] on link "2" at bounding box center [1043, 343] width 28 height 32
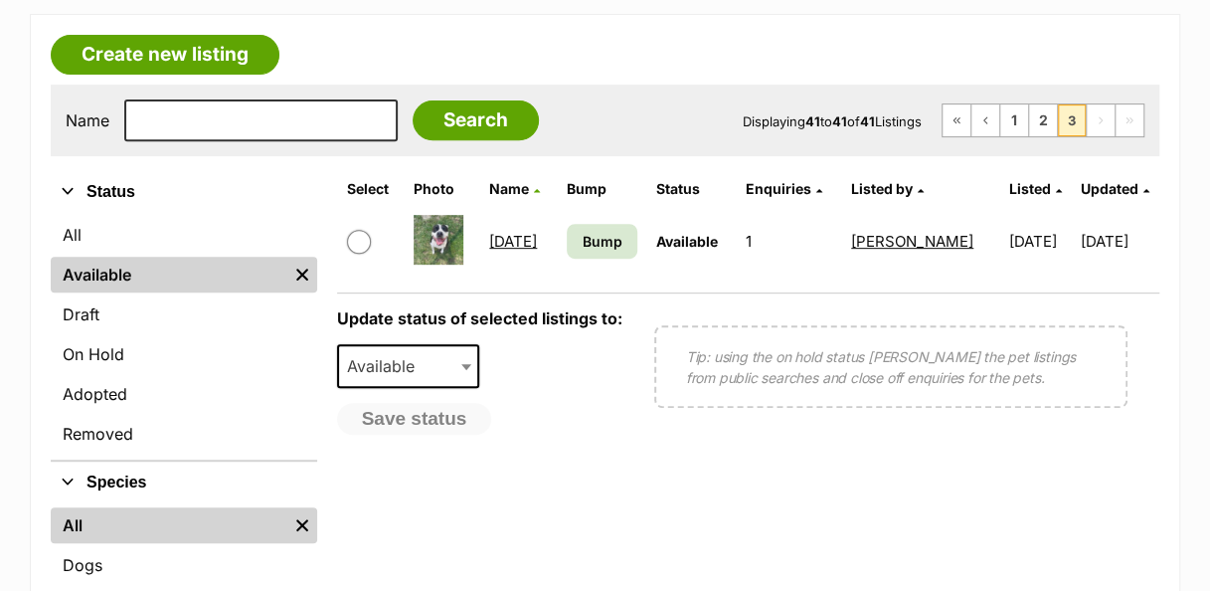
scroll to position [322, 0]
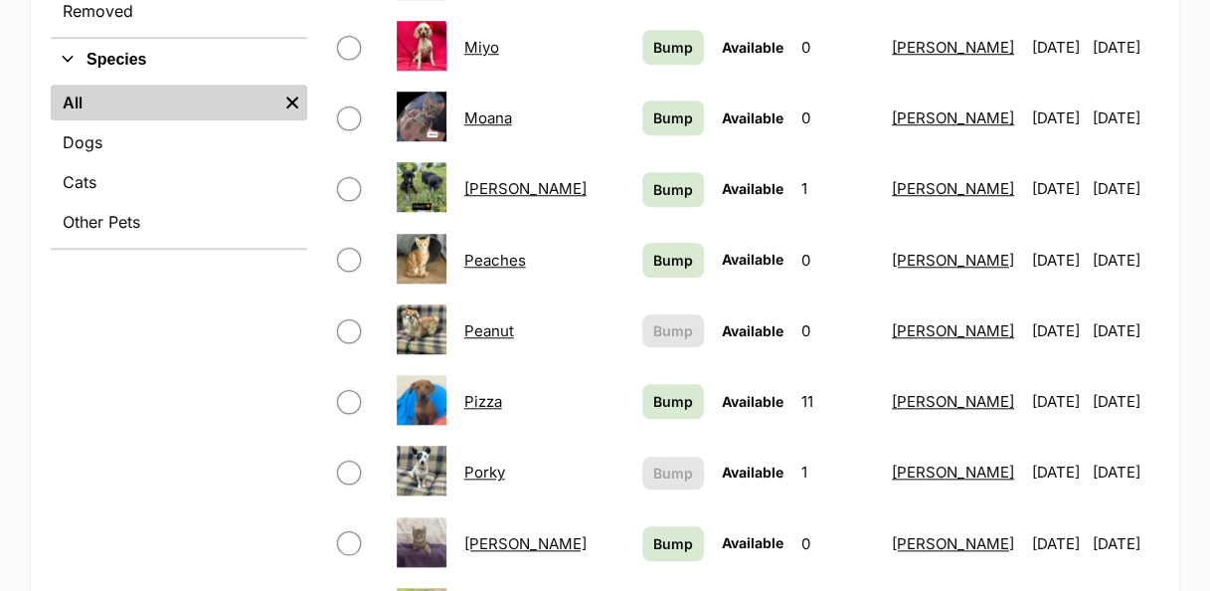
scroll to position [752, 0]
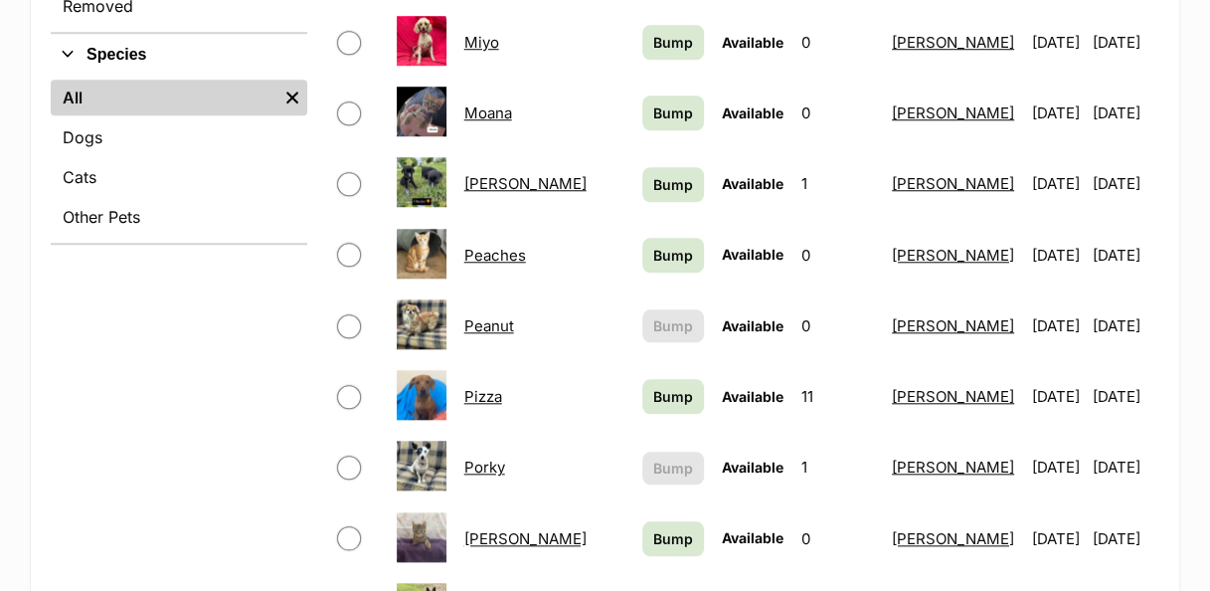
click at [356, 172] on input "checkbox" at bounding box center [349, 184] width 24 height 24
checkbox input "true"
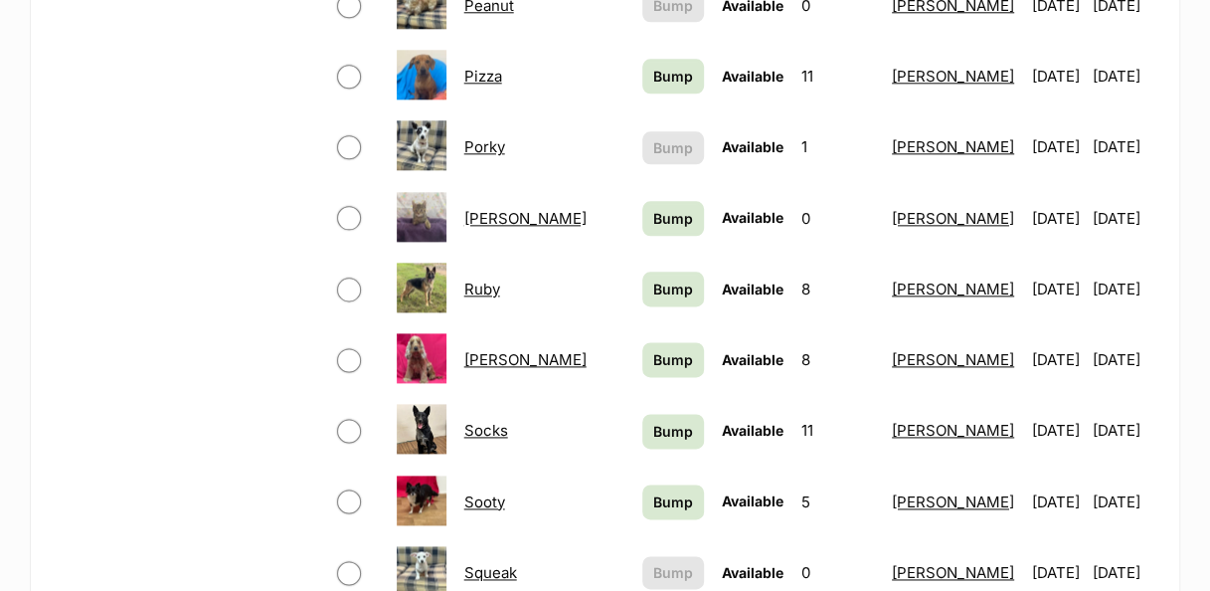
scroll to position [1072, 0]
click at [354, 206] on input "checkbox" at bounding box center [349, 218] width 24 height 24
checkbox input "true"
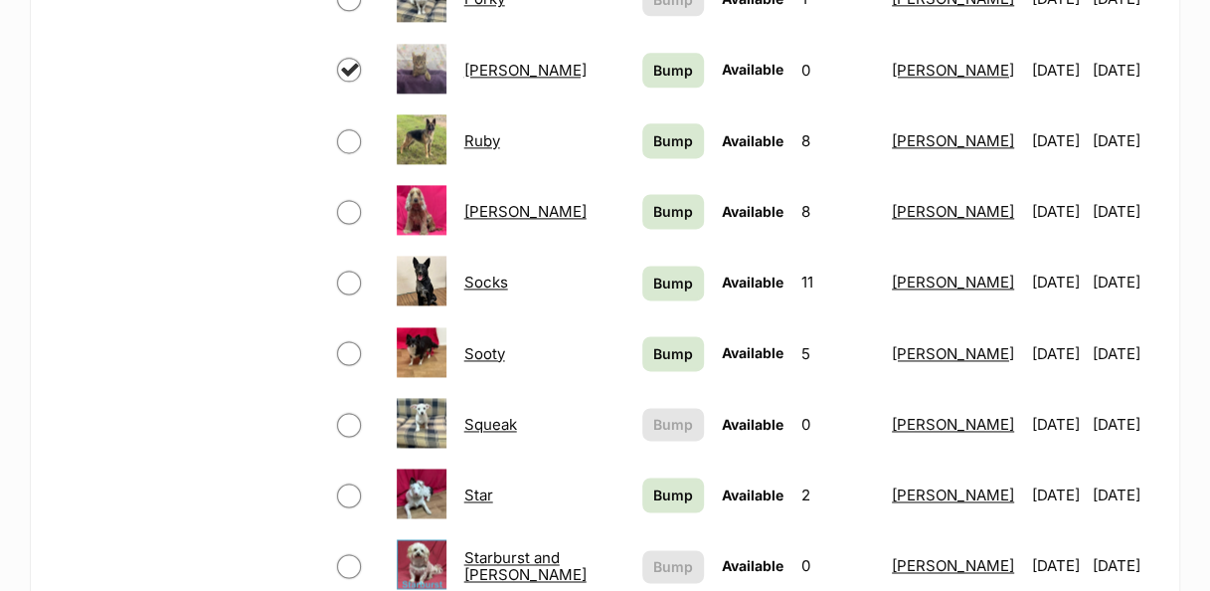
scroll to position [1226, 0]
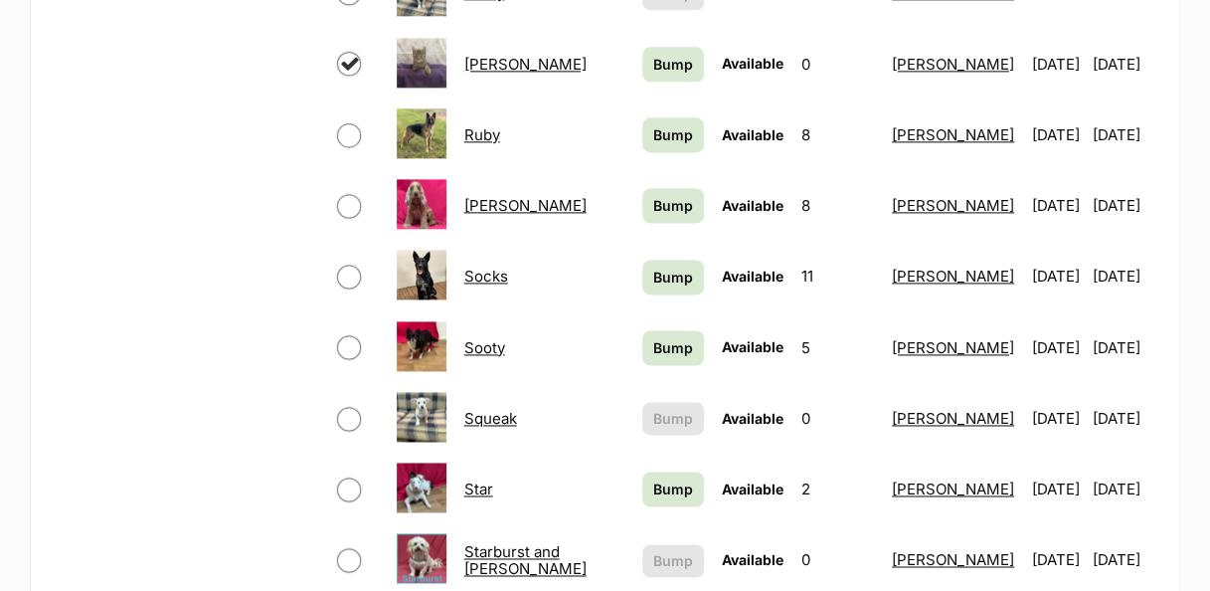
click at [350, 265] on input "checkbox" at bounding box center [349, 277] width 24 height 24
checkbox input "true"
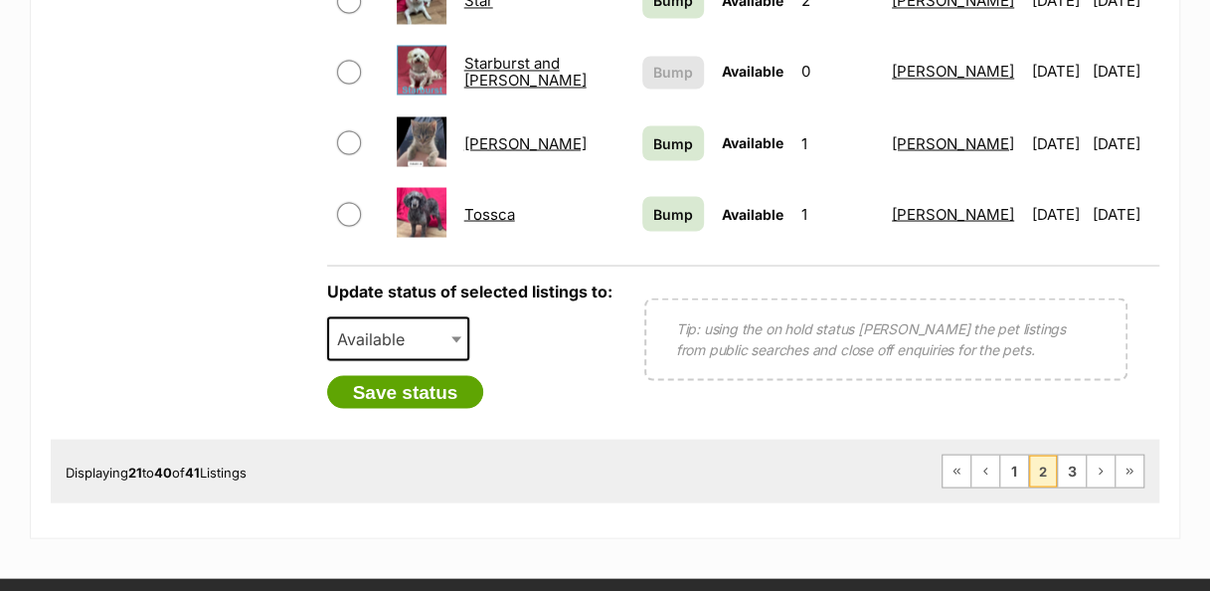
scroll to position [1715, 0]
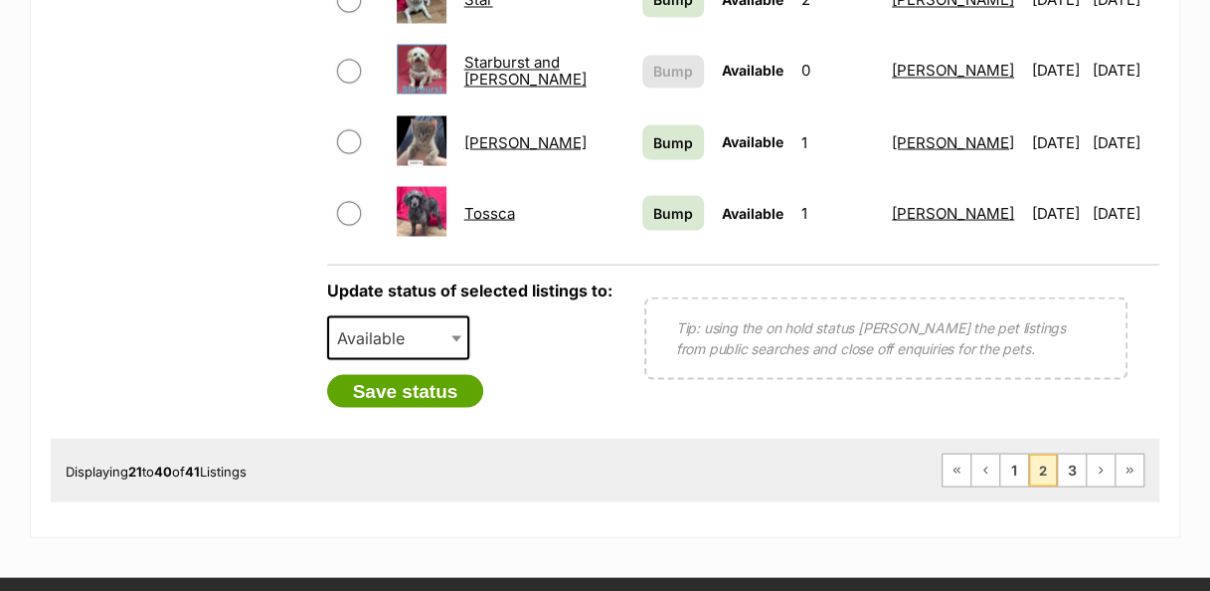
click at [455, 321] on span "Available" at bounding box center [398, 337] width 143 height 44
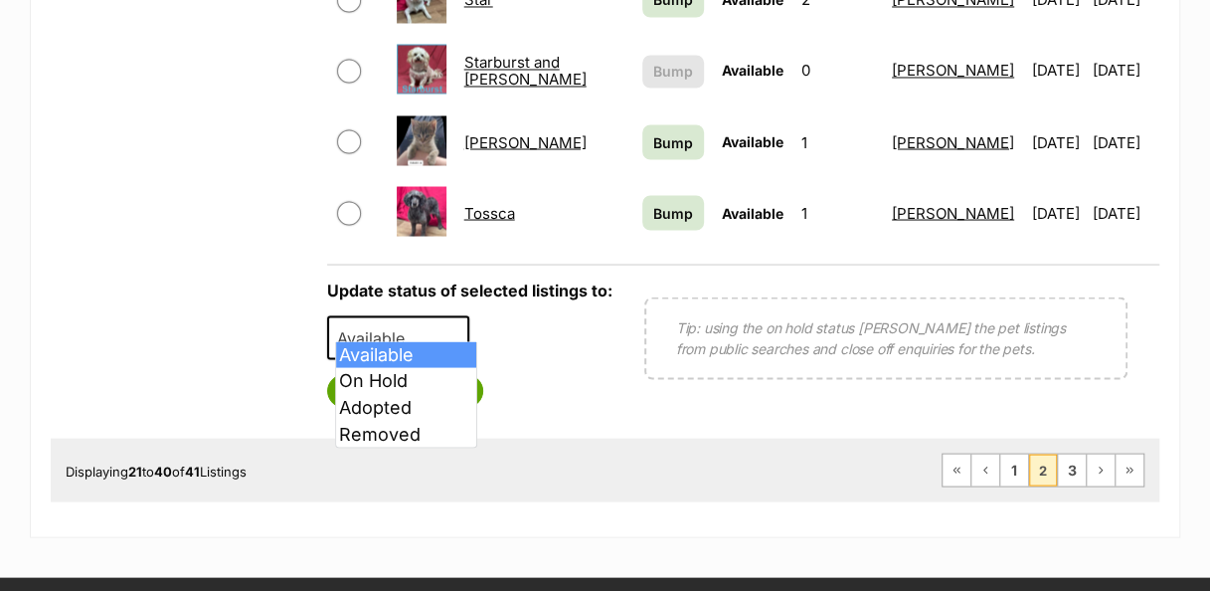
select select "rehomed"
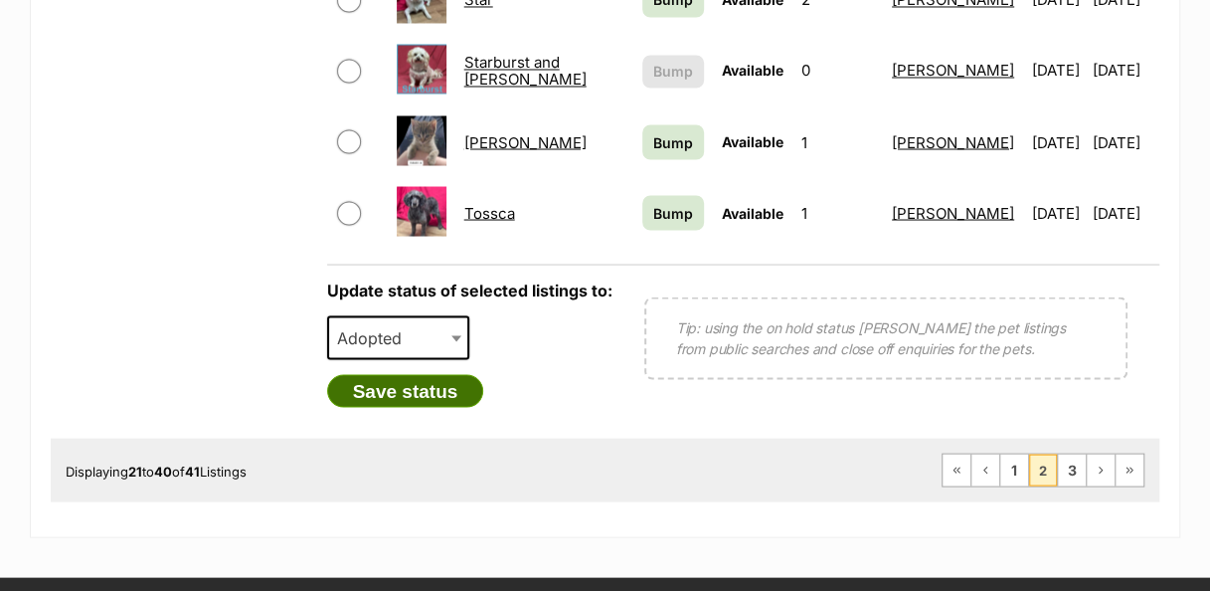
click at [464, 378] on button "Save status" at bounding box center [405, 391] width 157 height 34
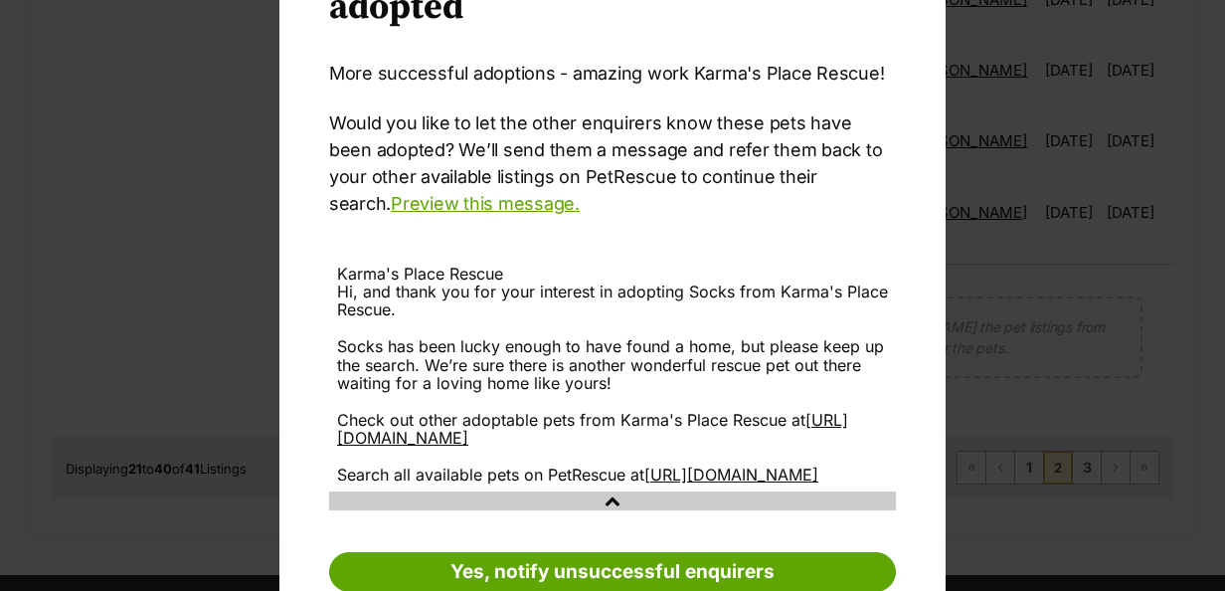
scroll to position [253, 0]
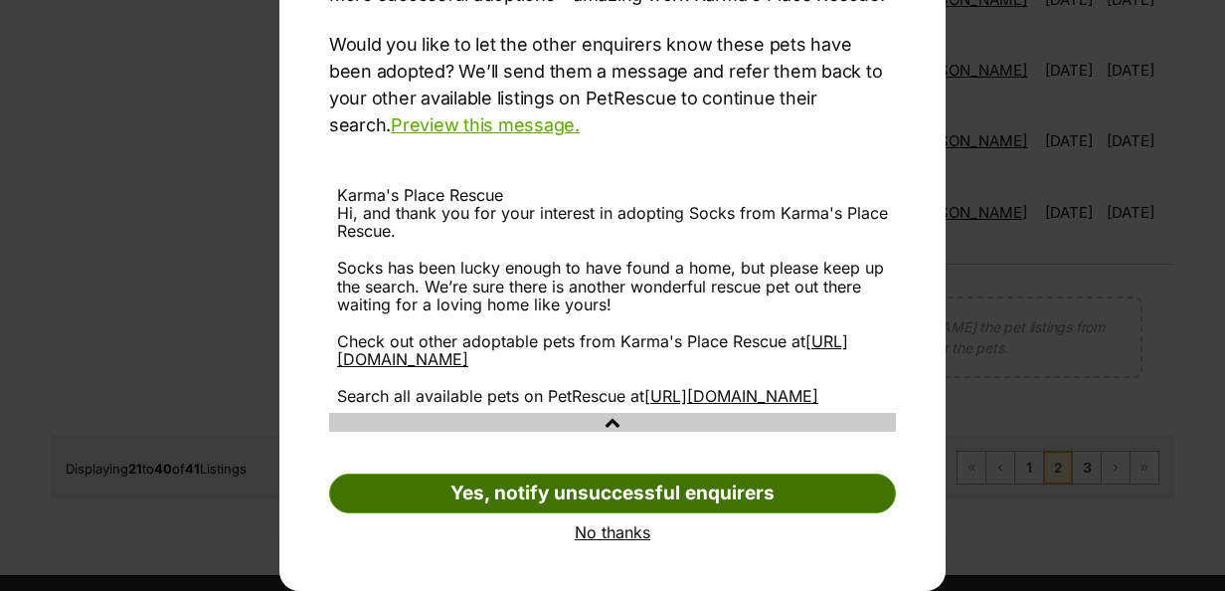
click at [760, 489] on link "Yes, notify unsuccessful enquirers" at bounding box center [612, 493] width 567 height 40
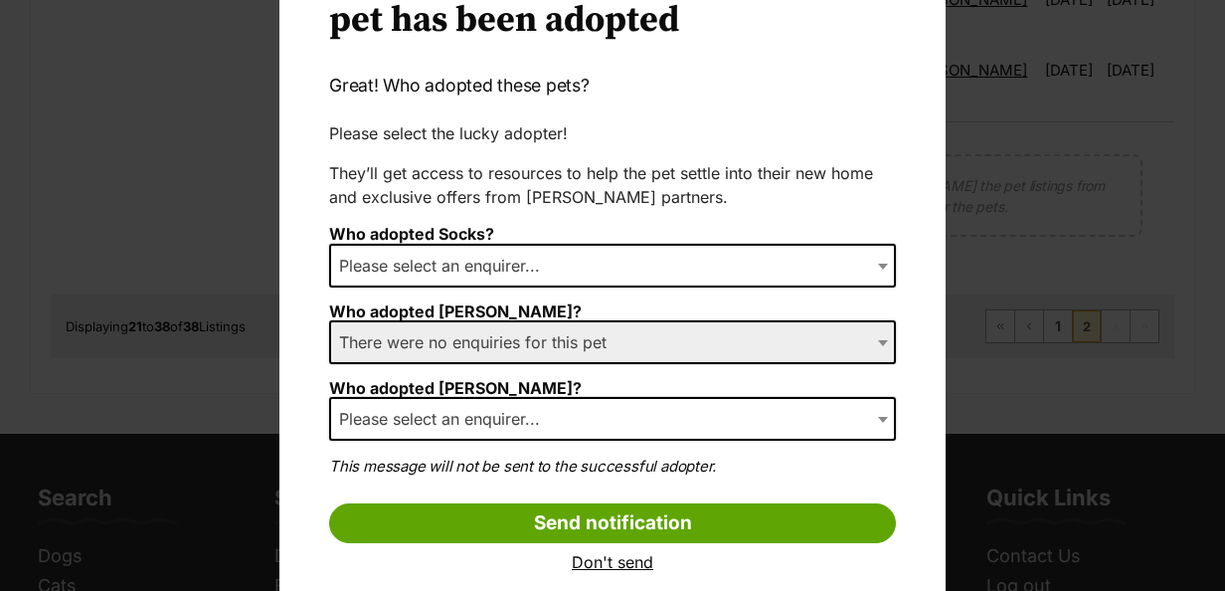
scroll to position [141, 0]
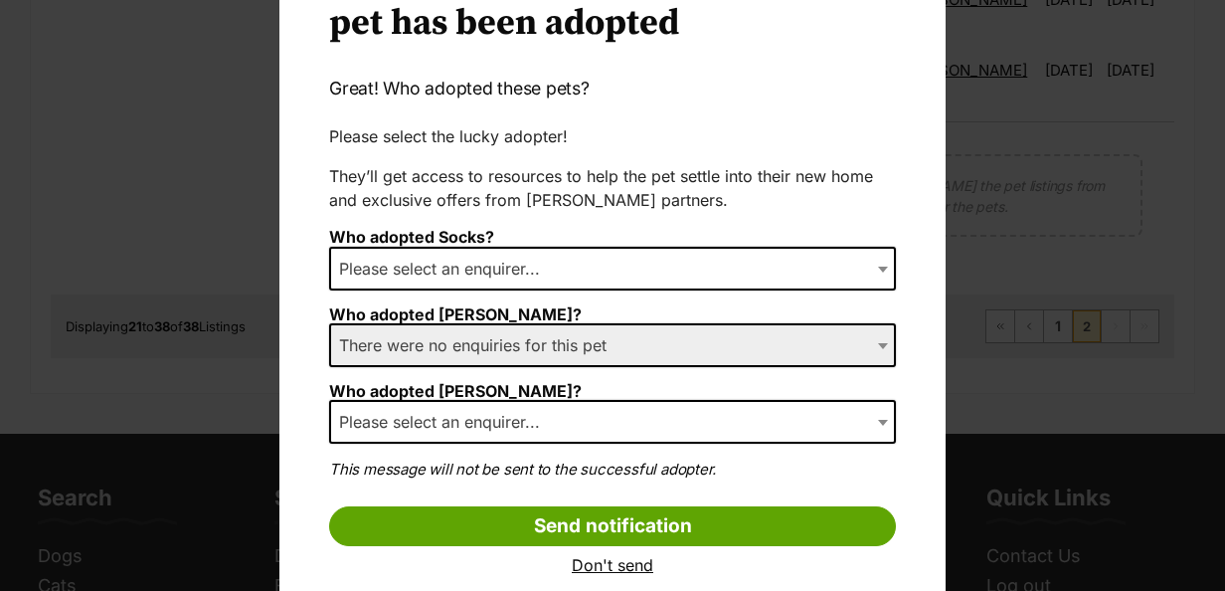
click at [624, 572] on link "Don't send" at bounding box center [612, 565] width 567 height 18
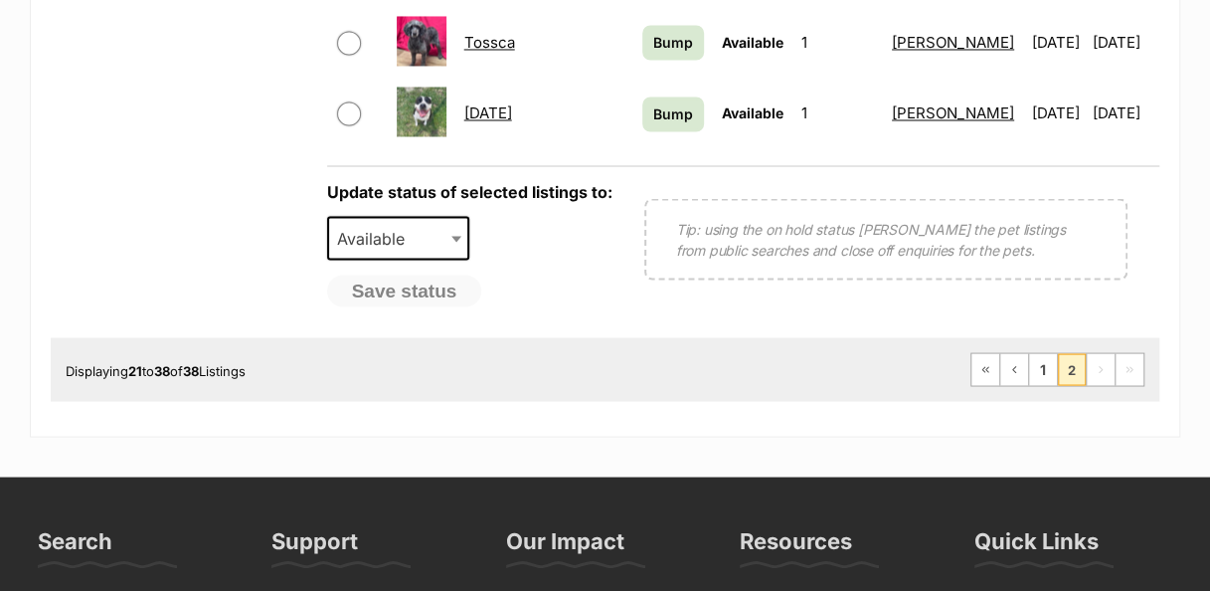
scroll to position [1668, 0]
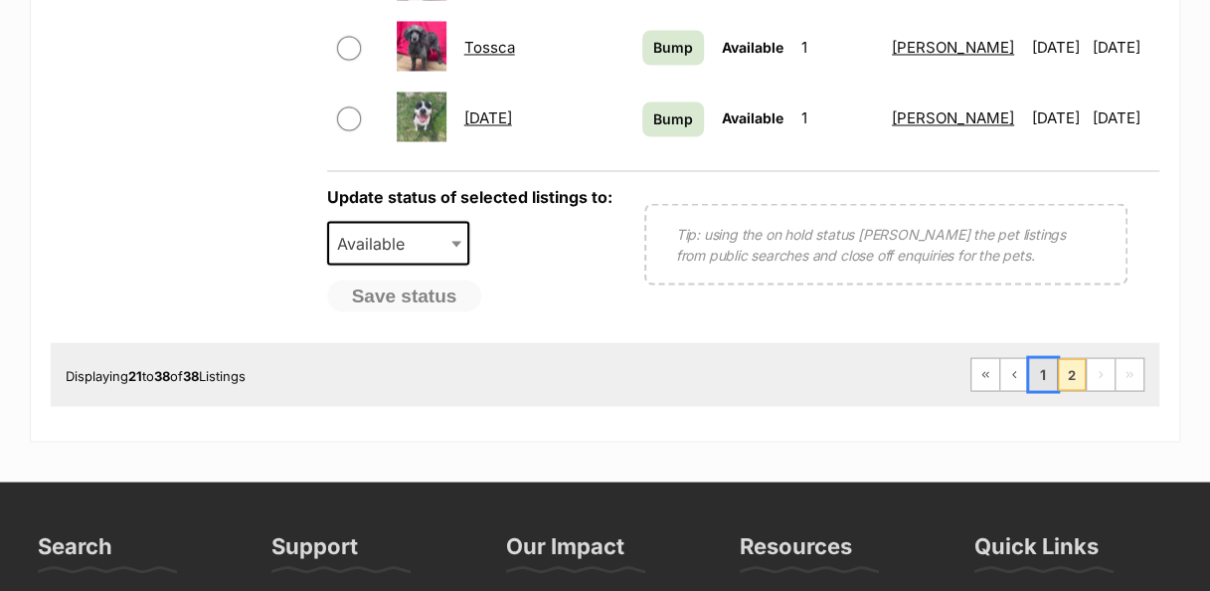
click at [1048, 362] on link "1" at bounding box center [1043, 374] width 28 height 32
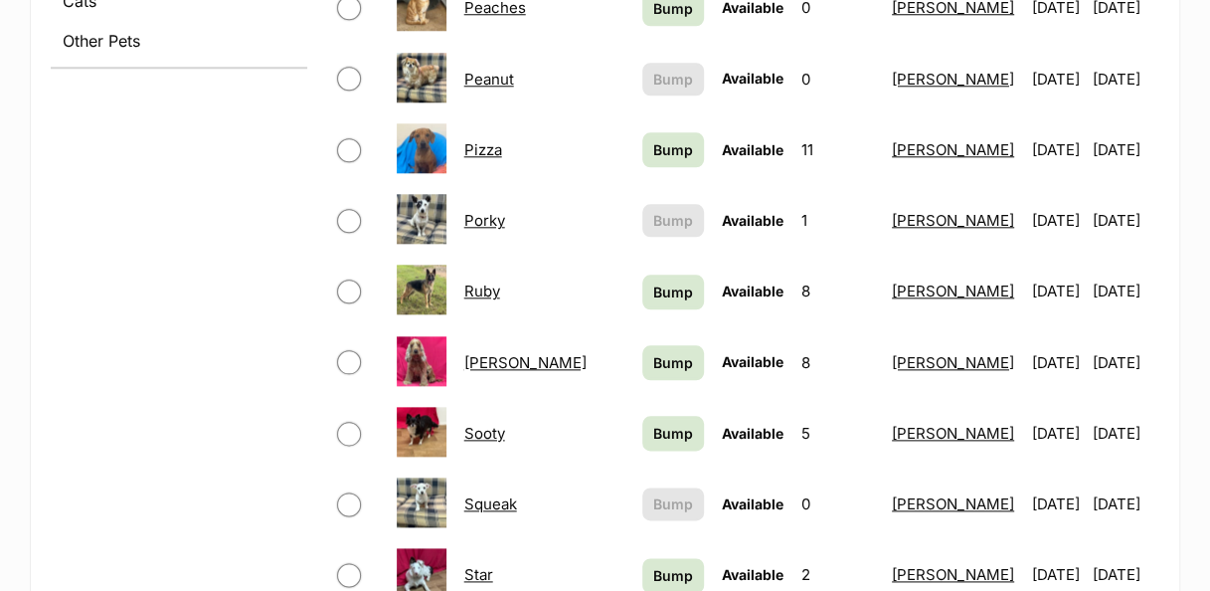
scroll to position [909, 0]
